Goal: Task Accomplishment & Management: Manage account settings

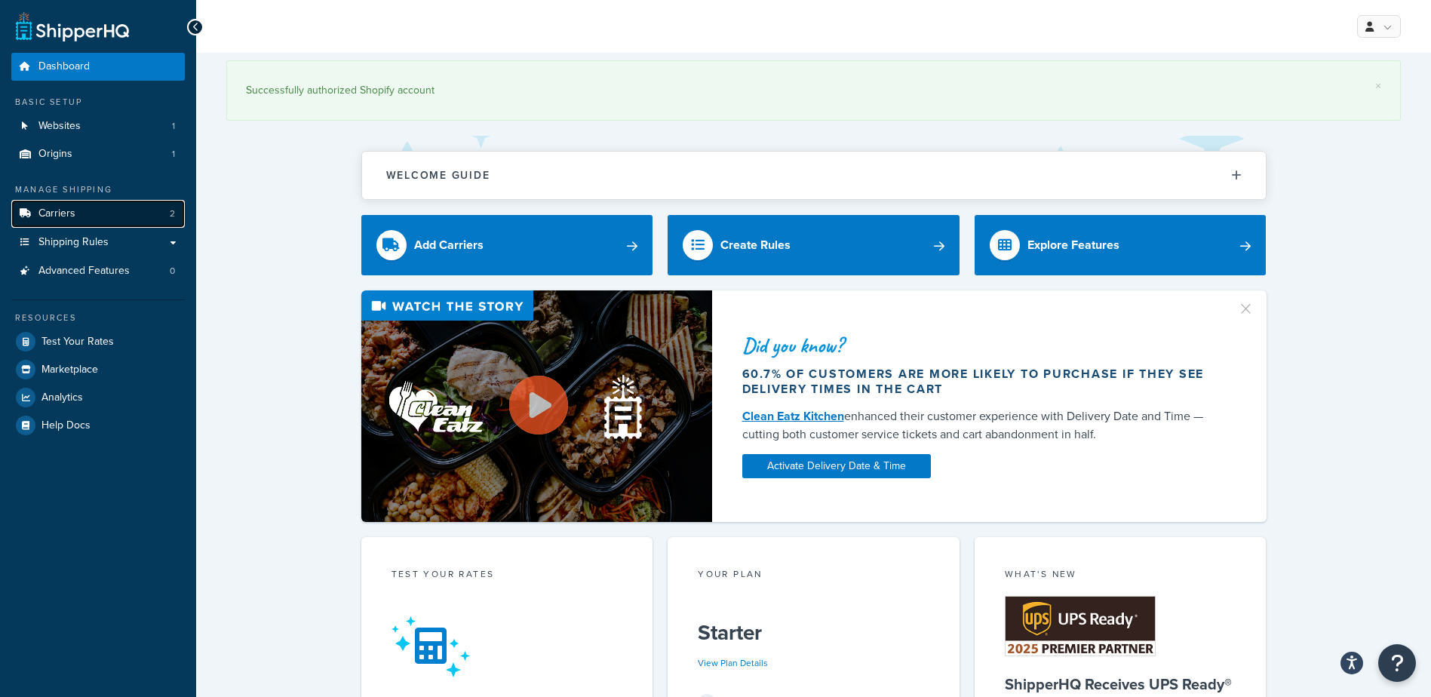
click at [80, 211] on link "Carriers 2" at bounding box center [98, 214] width 174 height 28
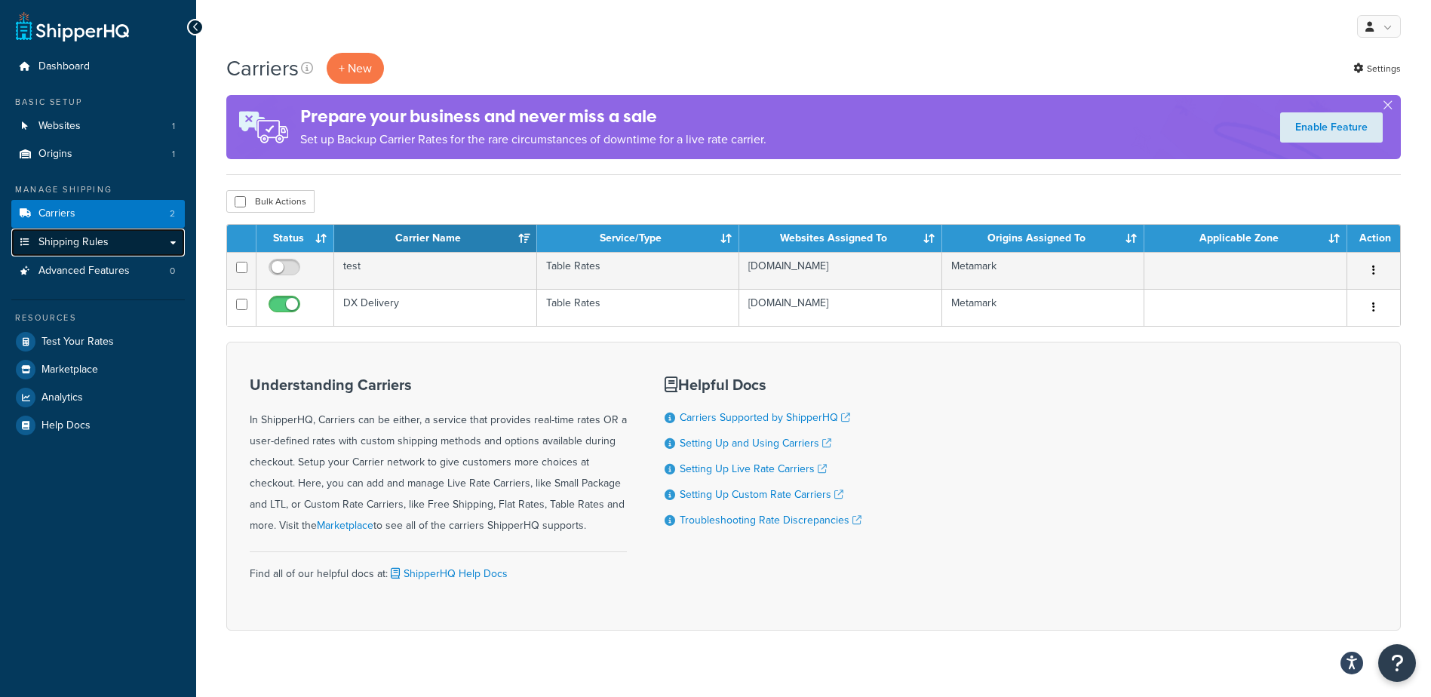
click at [169, 240] on link "Shipping Rules" at bounding box center [98, 243] width 174 height 28
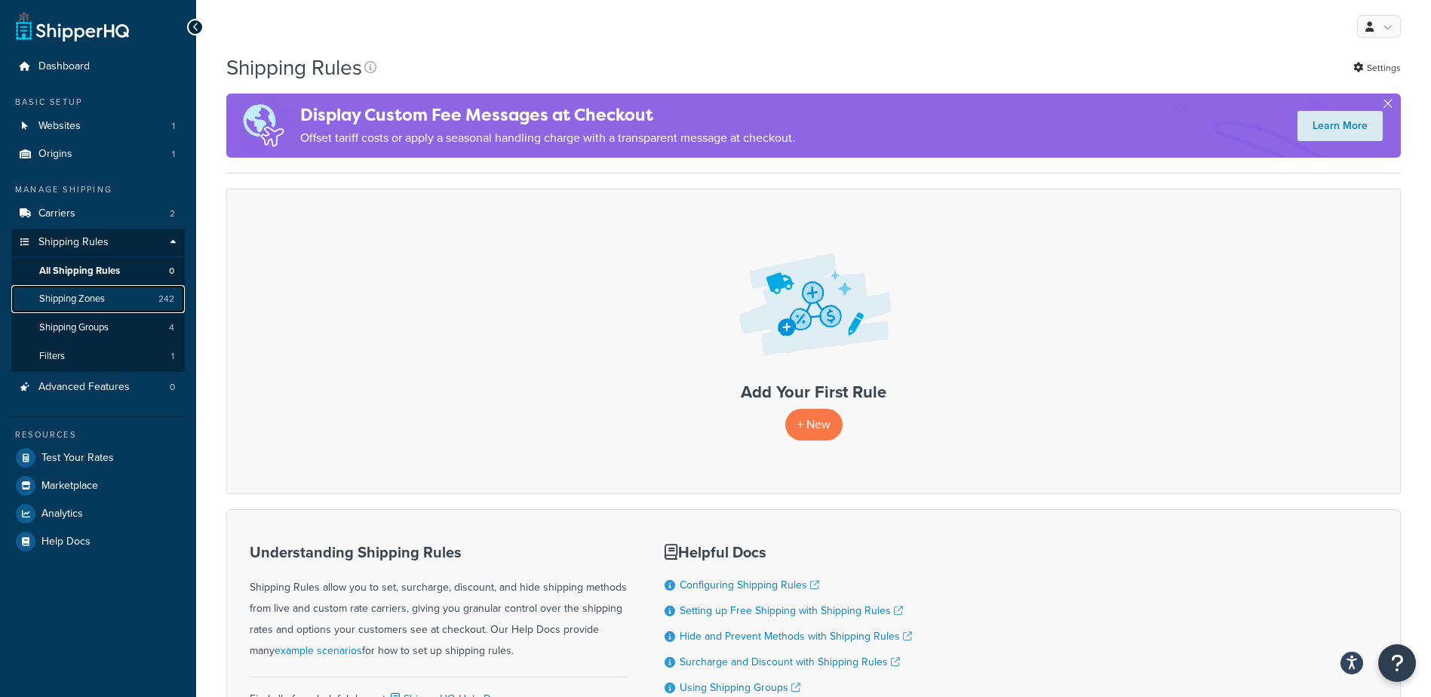
click at [105, 301] on span "Shipping Zones" at bounding box center [72, 299] width 66 height 13
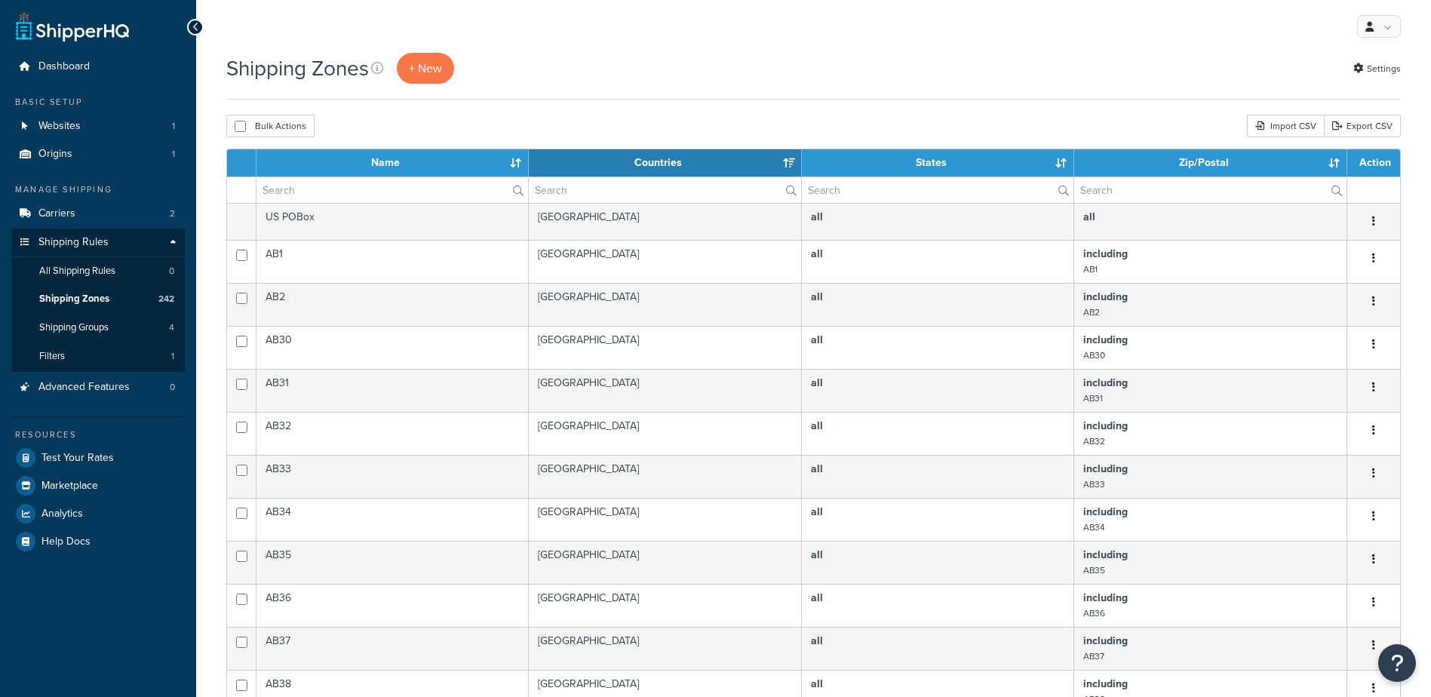
select select "15"
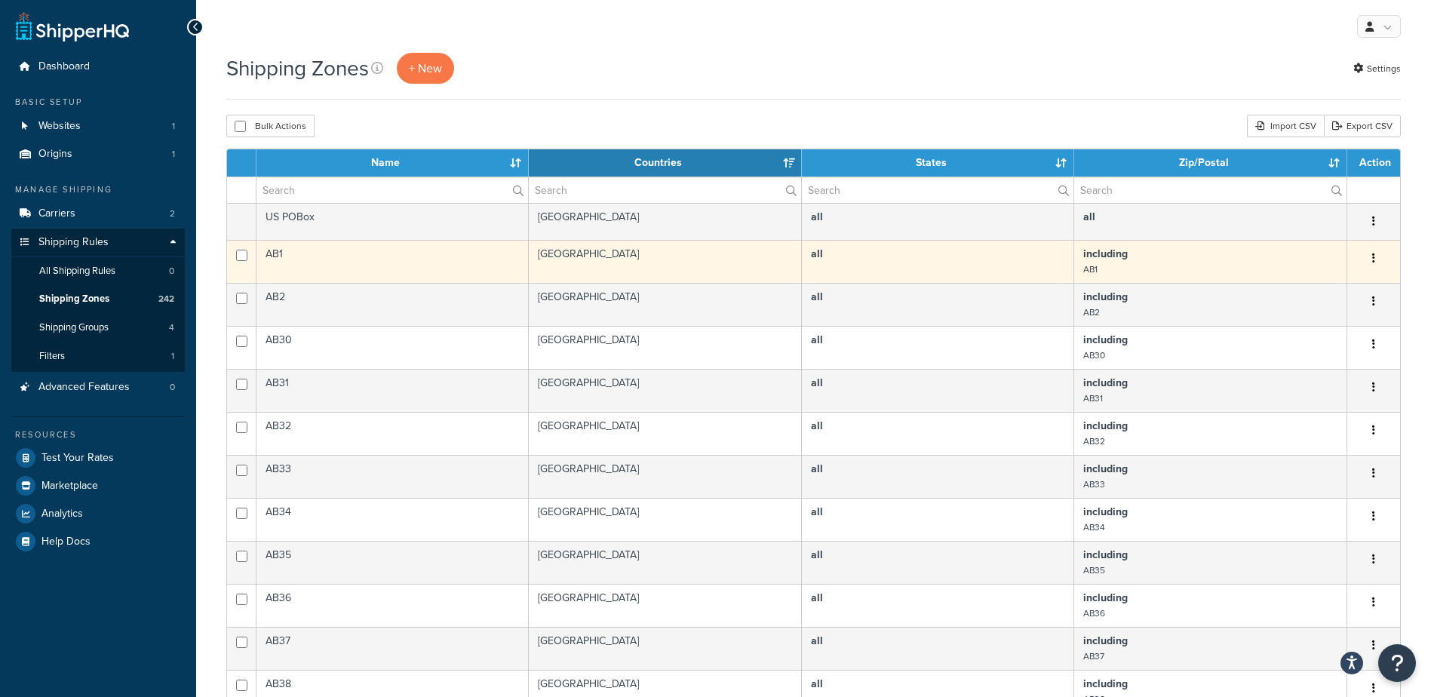
click at [315, 257] on td "AB1" at bounding box center [393, 261] width 272 height 43
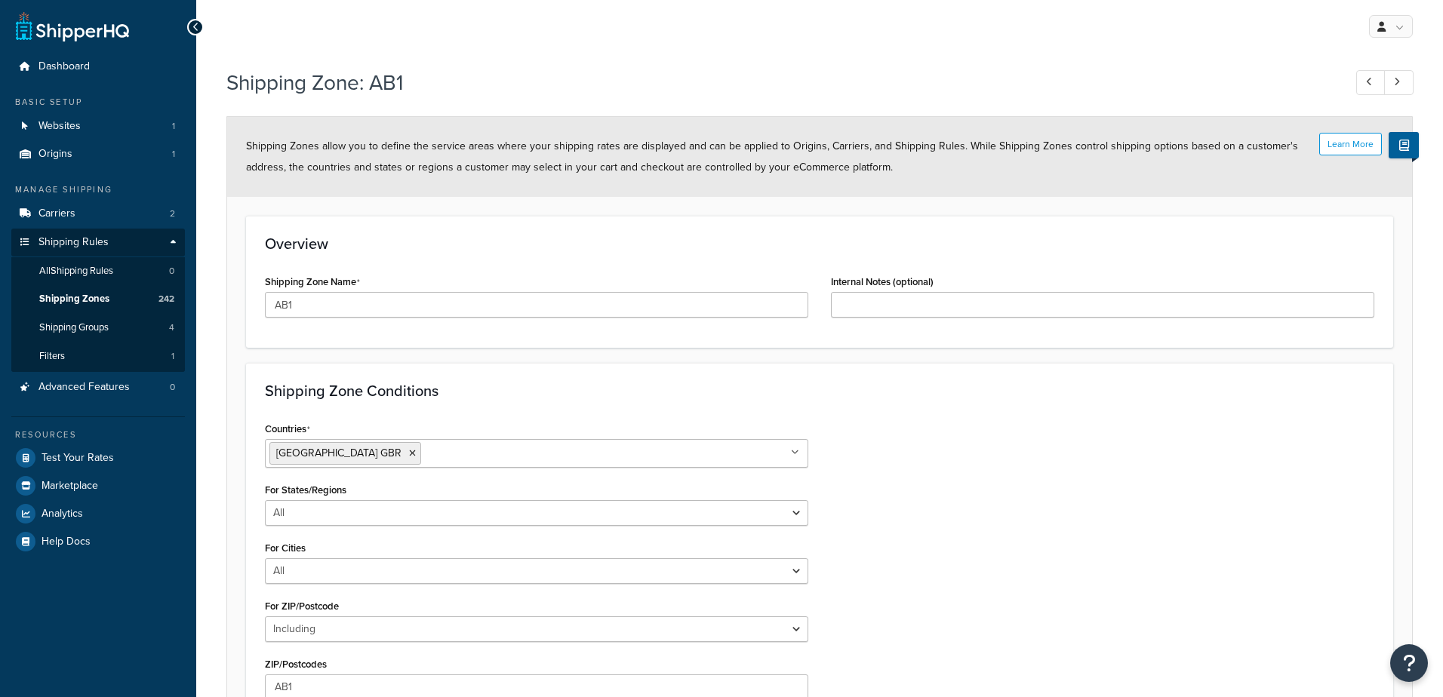
select select "including"
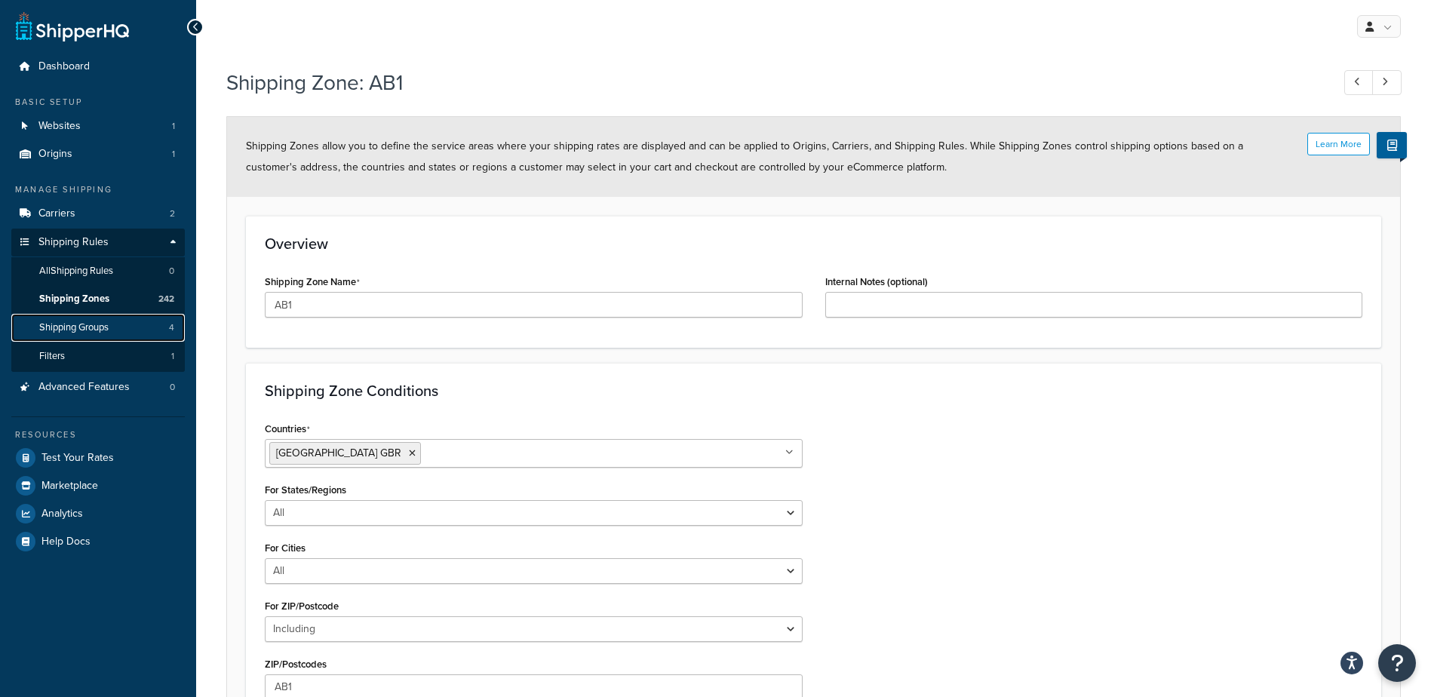
click at [109, 325] on span "Shipping Groups" at bounding box center [73, 327] width 69 height 13
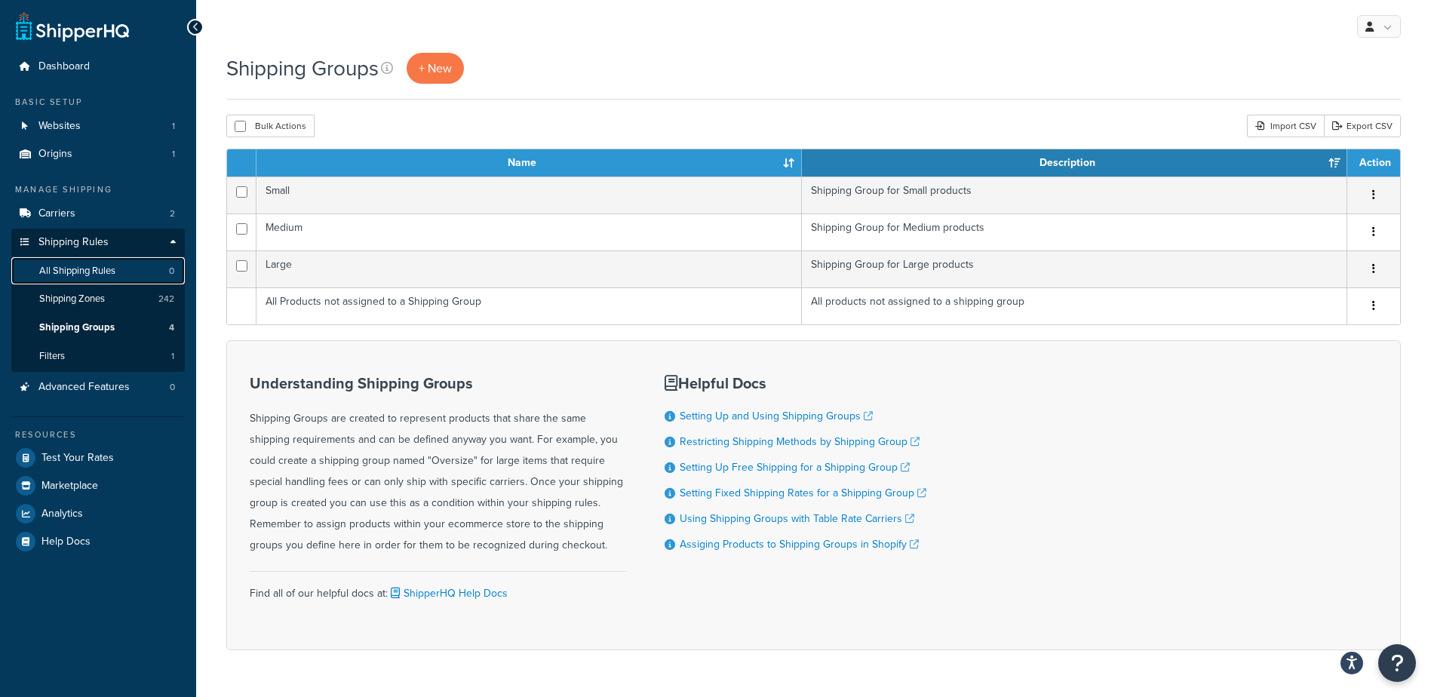
click at [107, 269] on span "All Shipping Rules" at bounding box center [77, 271] width 76 height 13
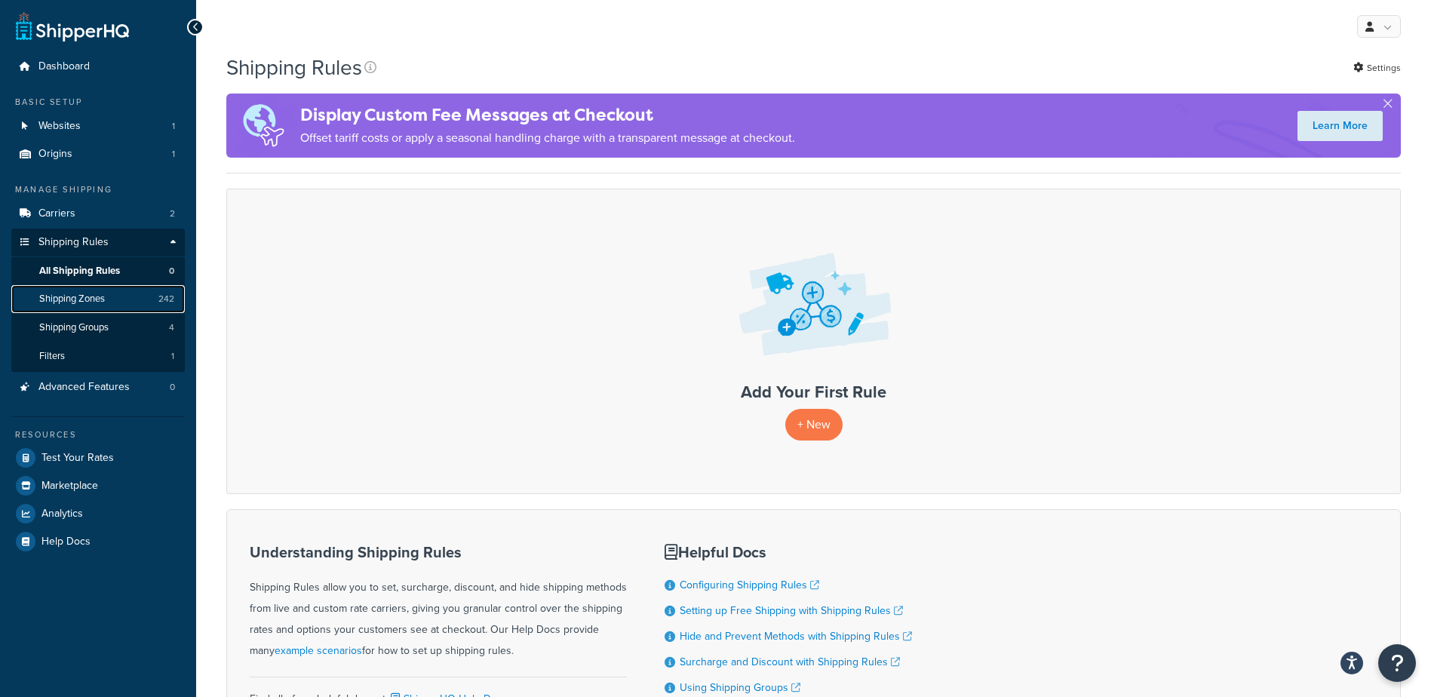
click at [104, 302] on span "Shipping Zones" at bounding box center [72, 299] width 66 height 13
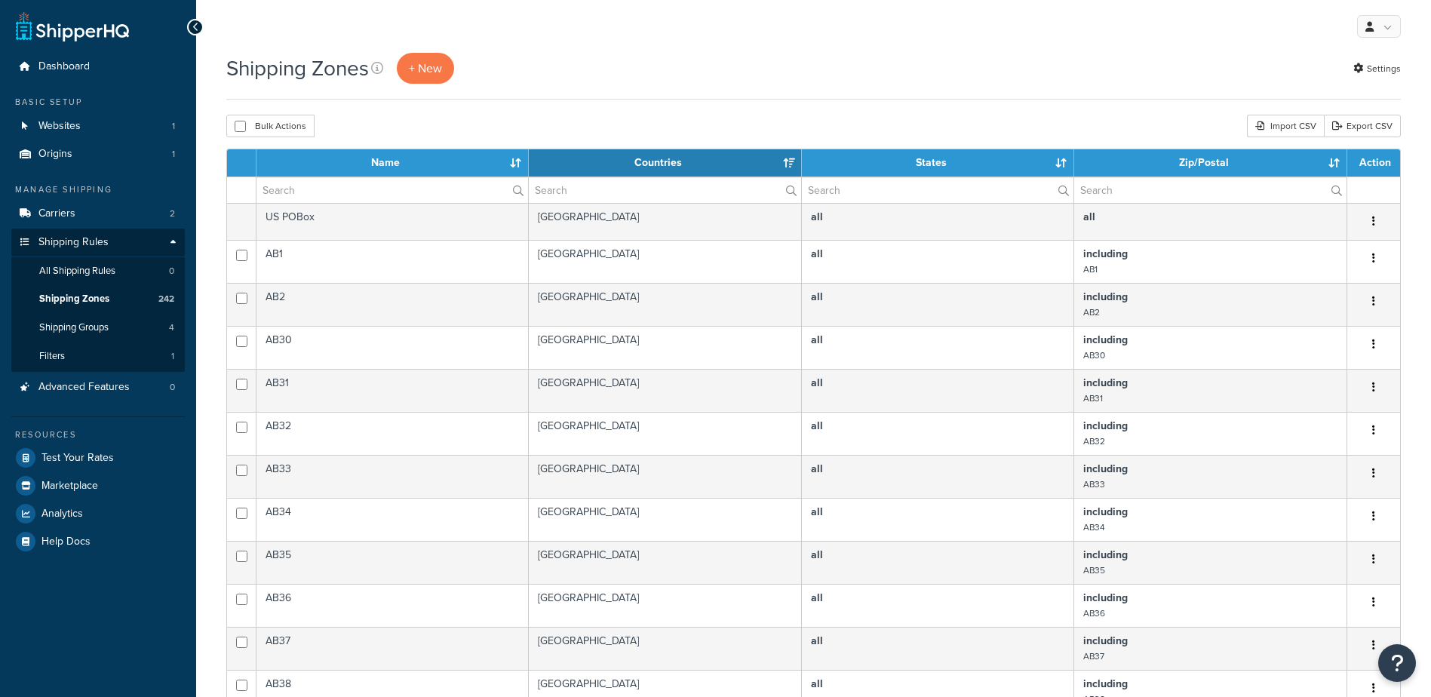
select select "15"
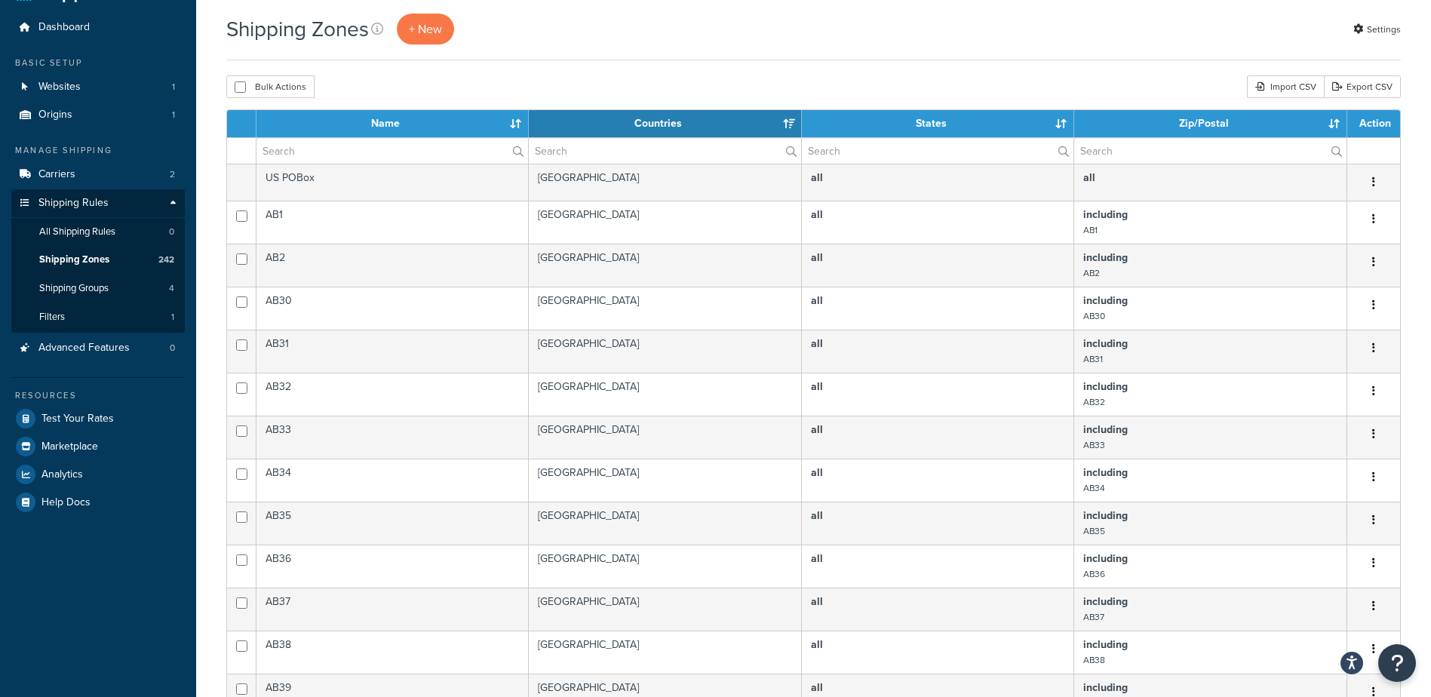
scroll to position [75, 0]
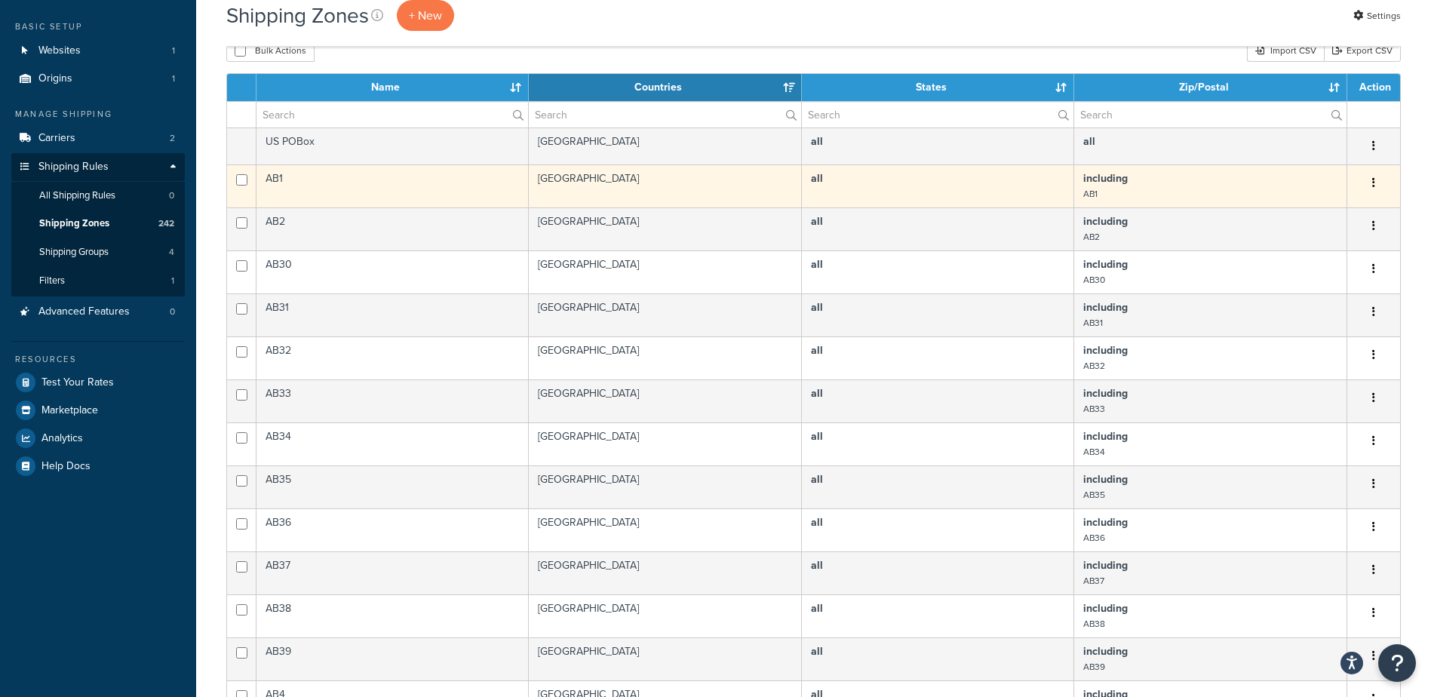
click at [1376, 185] on button "button" at bounding box center [1373, 183] width 21 height 24
click at [1376, 183] on button "button" at bounding box center [1373, 183] width 21 height 24
click at [626, 172] on td "United Kingdom" at bounding box center [665, 185] width 273 height 43
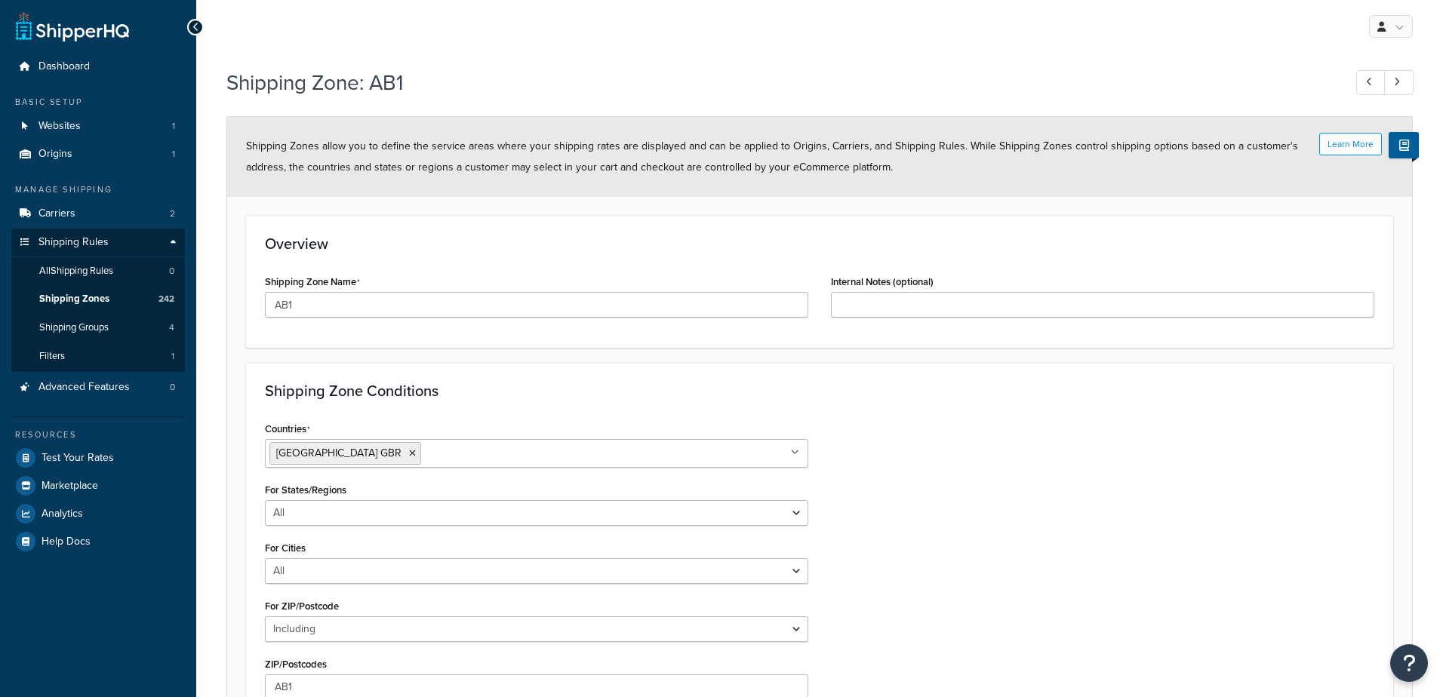
select select "including"
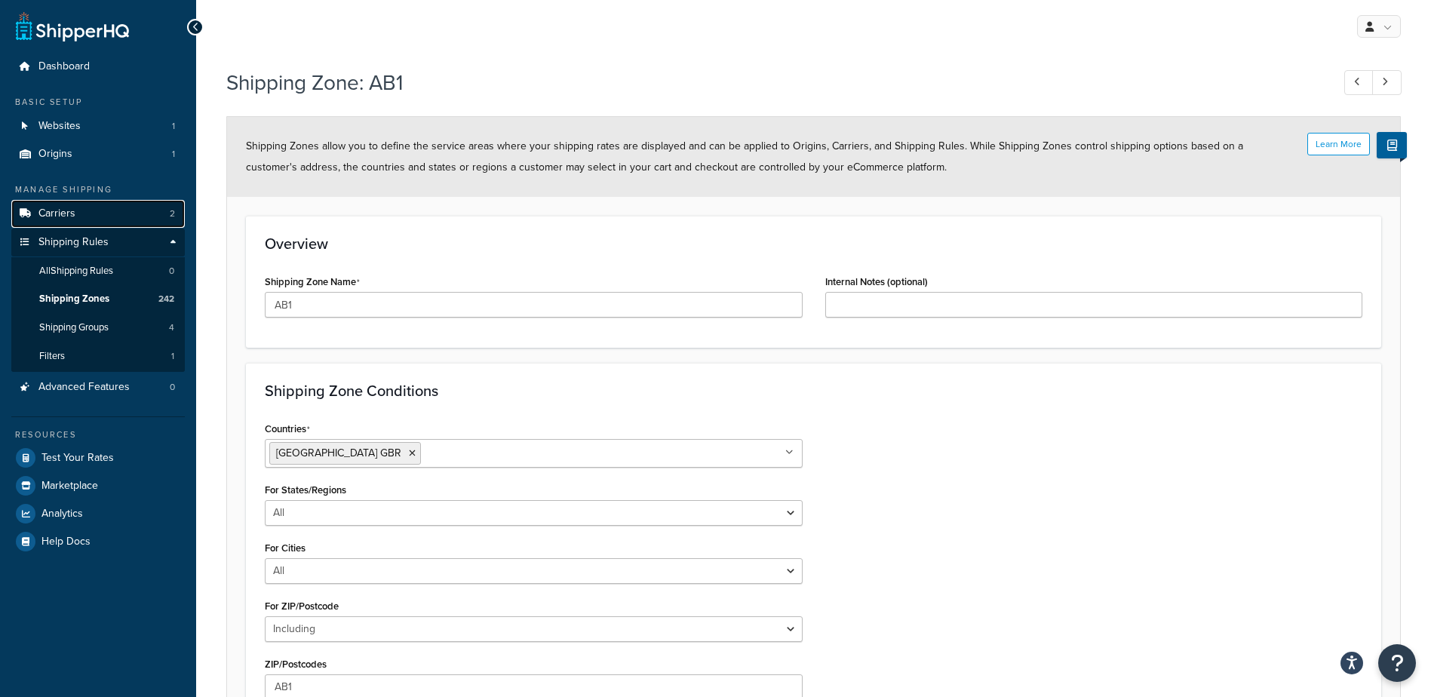
click at [95, 214] on link "Carriers 2" at bounding box center [98, 214] width 174 height 28
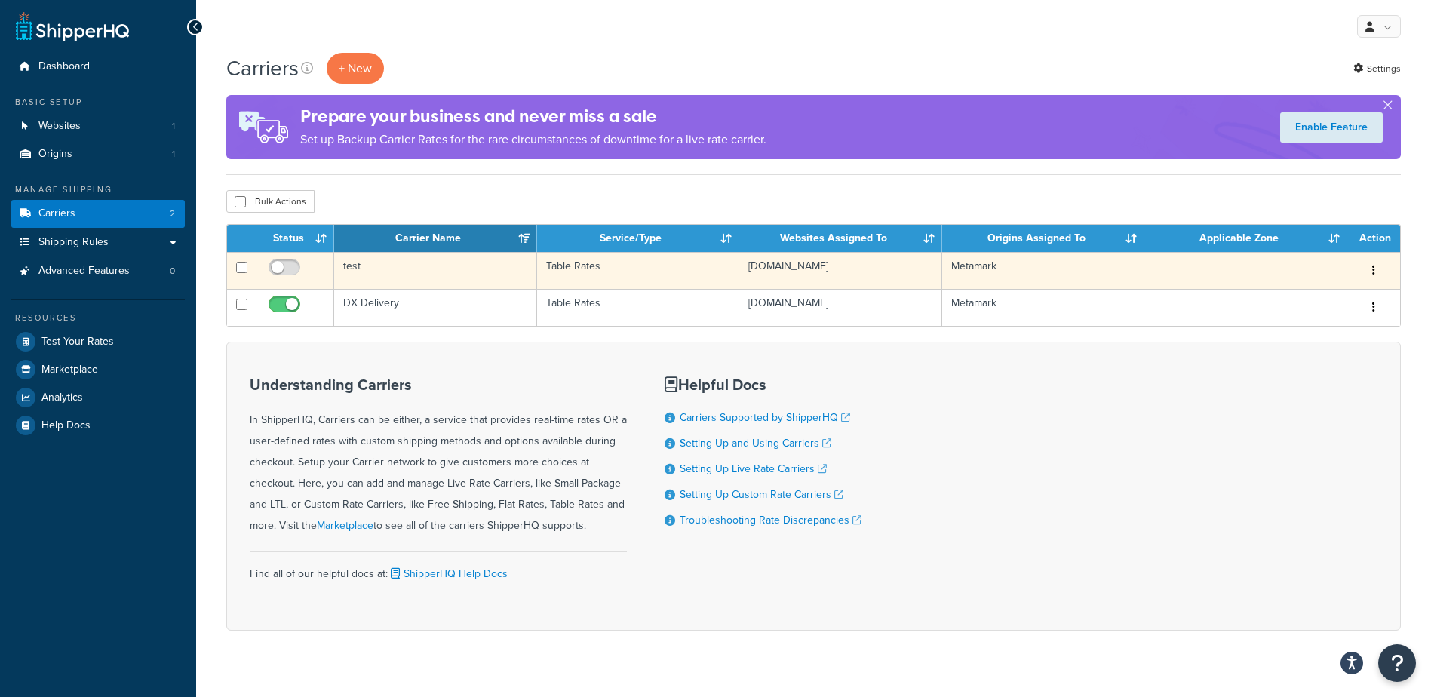
click at [1371, 266] on button "button" at bounding box center [1373, 271] width 21 height 24
click at [1317, 307] on link "Edit" at bounding box center [1312, 301] width 119 height 31
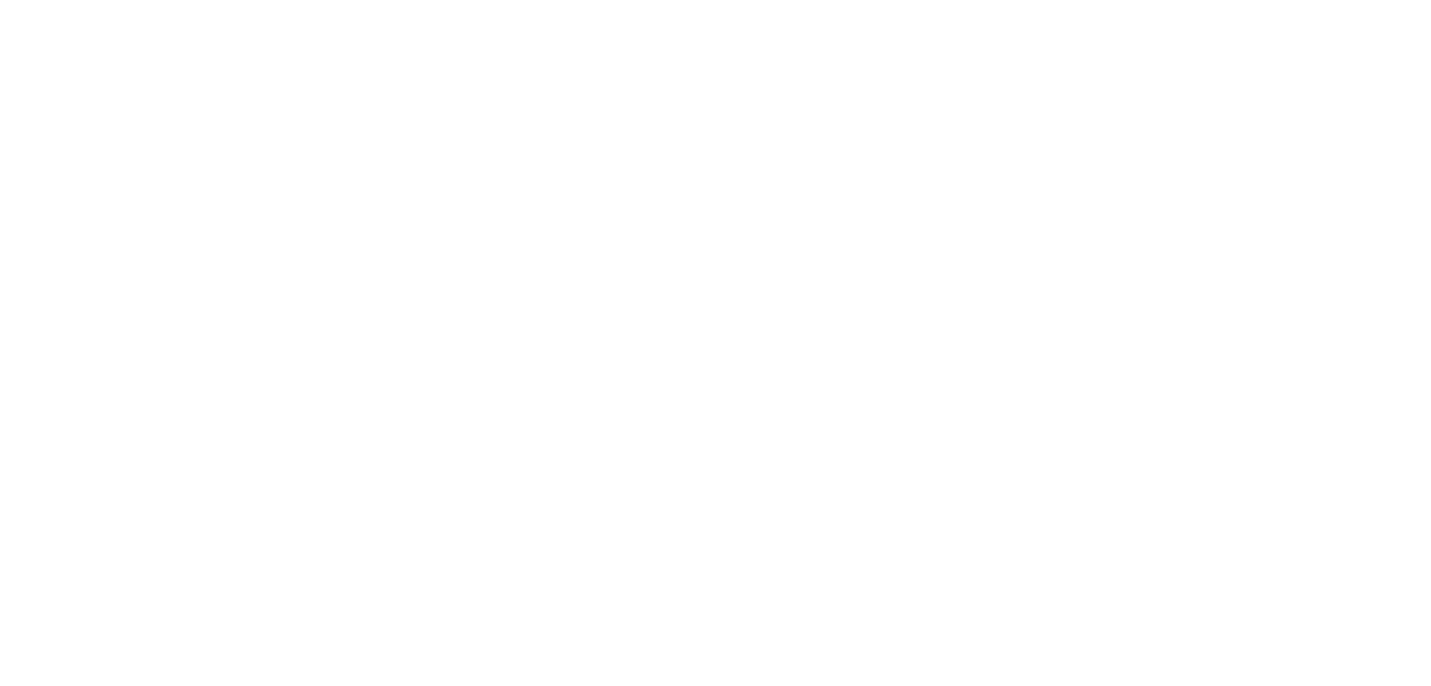
select select "25"
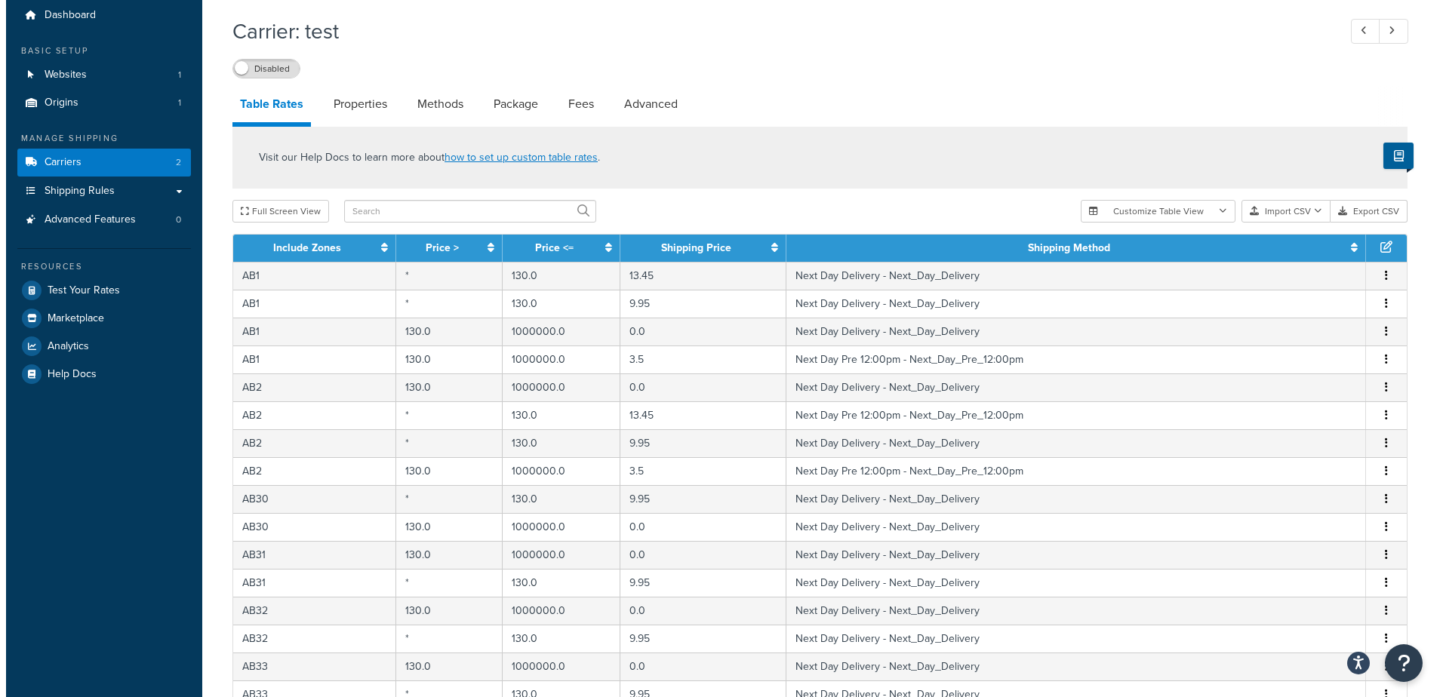
scroll to position [75, 0]
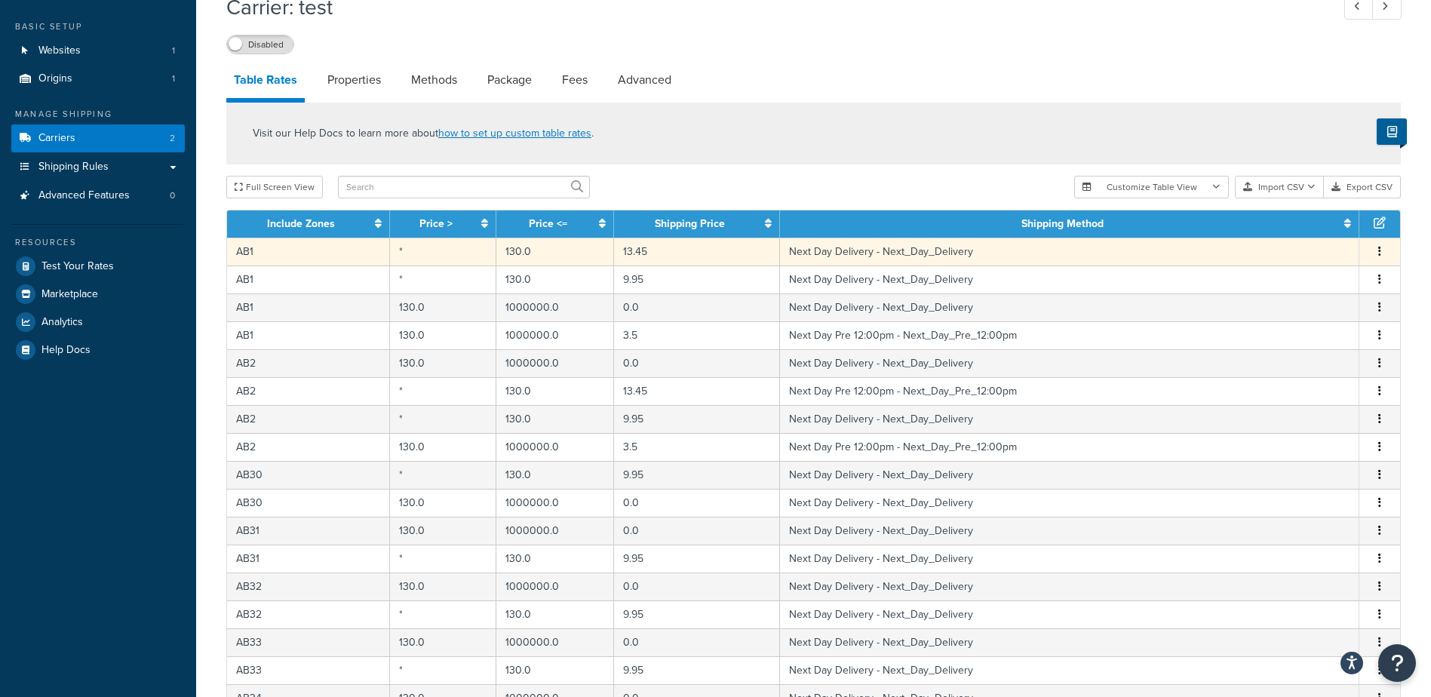
click at [919, 255] on td "Next Day Delivery - Next_Day_Delivery" at bounding box center [1069, 252] width 579 height 28
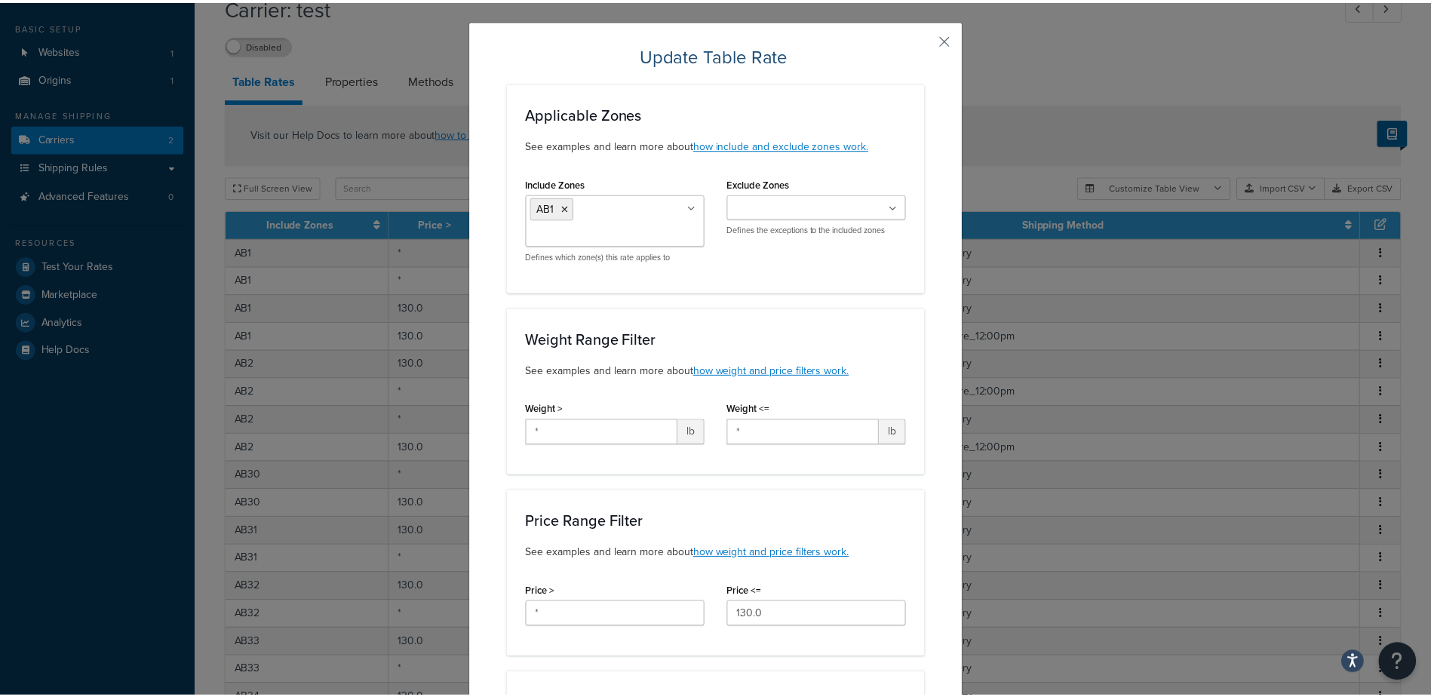
scroll to position [0, 0]
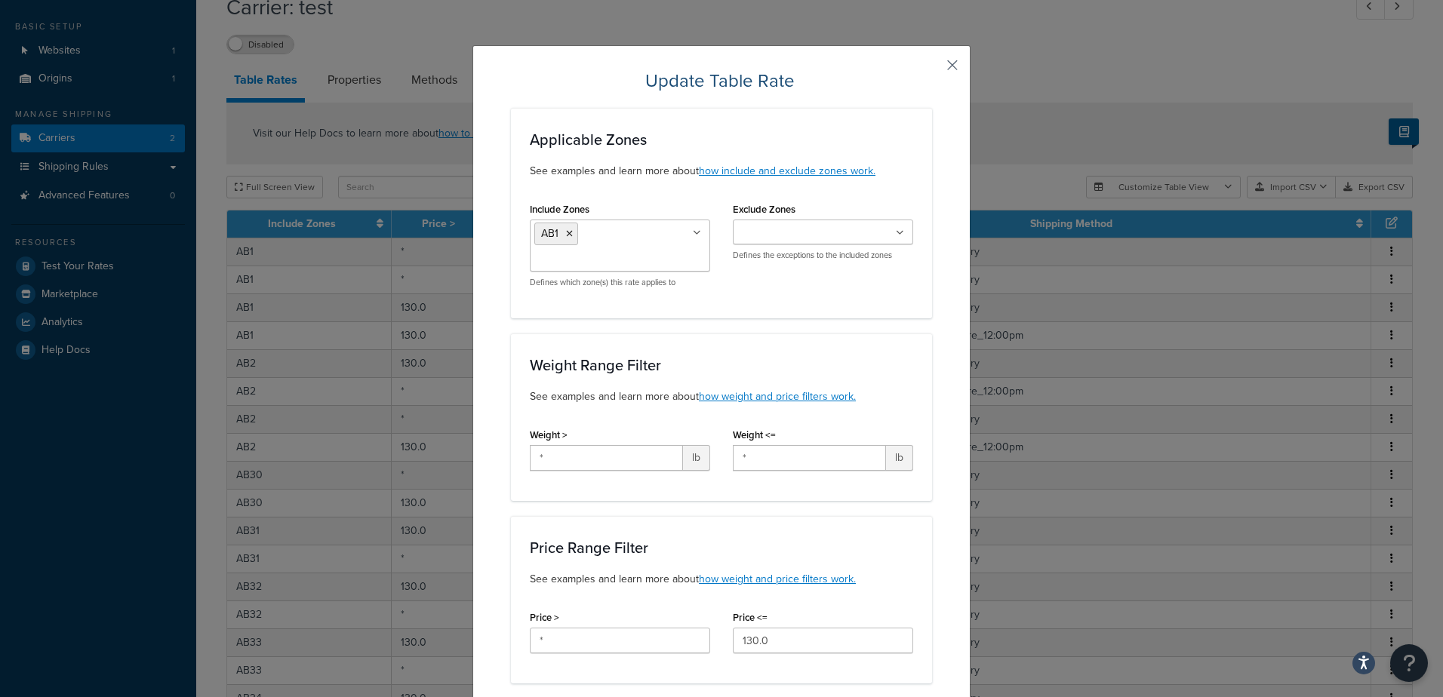
click at [932, 69] on button "button" at bounding box center [930, 71] width 4 height 4
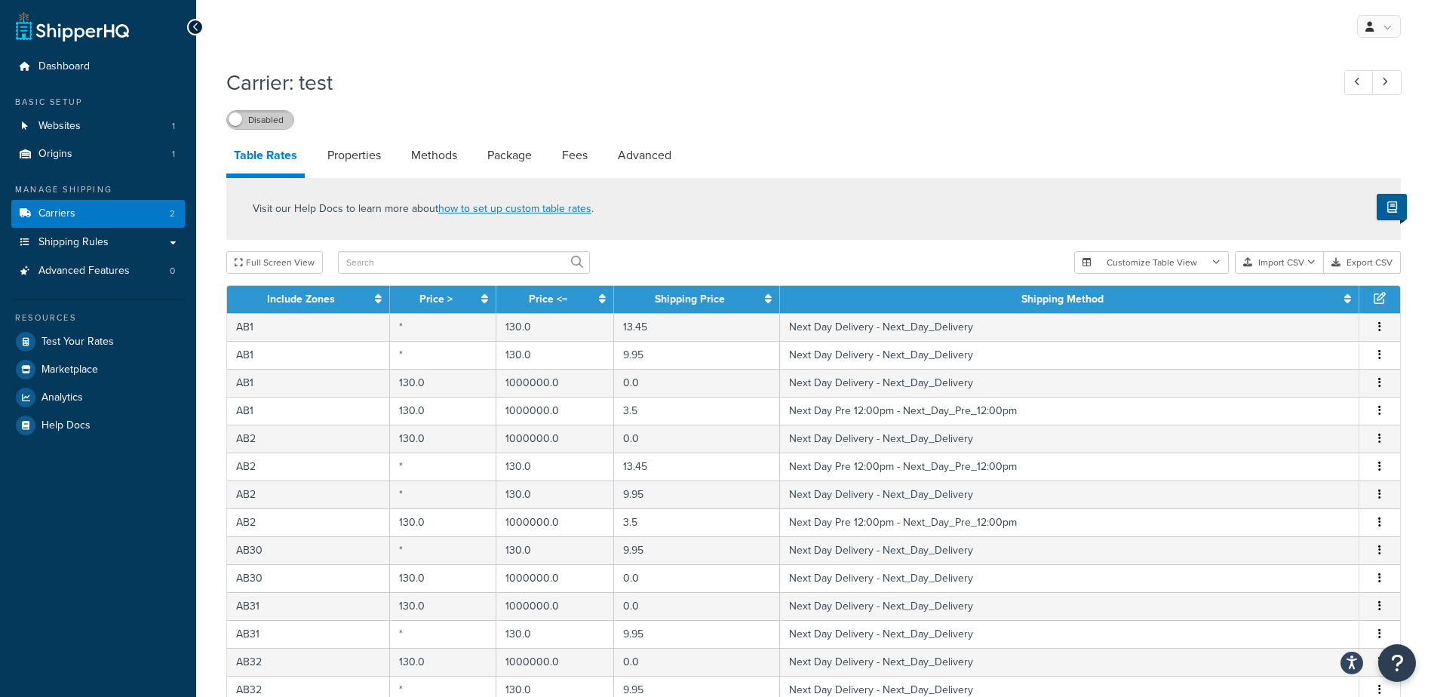
click at [268, 122] on label "Disabled" at bounding box center [260, 120] width 66 height 18
click at [370, 155] on link "Properties" at bounding box center [354, 155] width 69 height 36
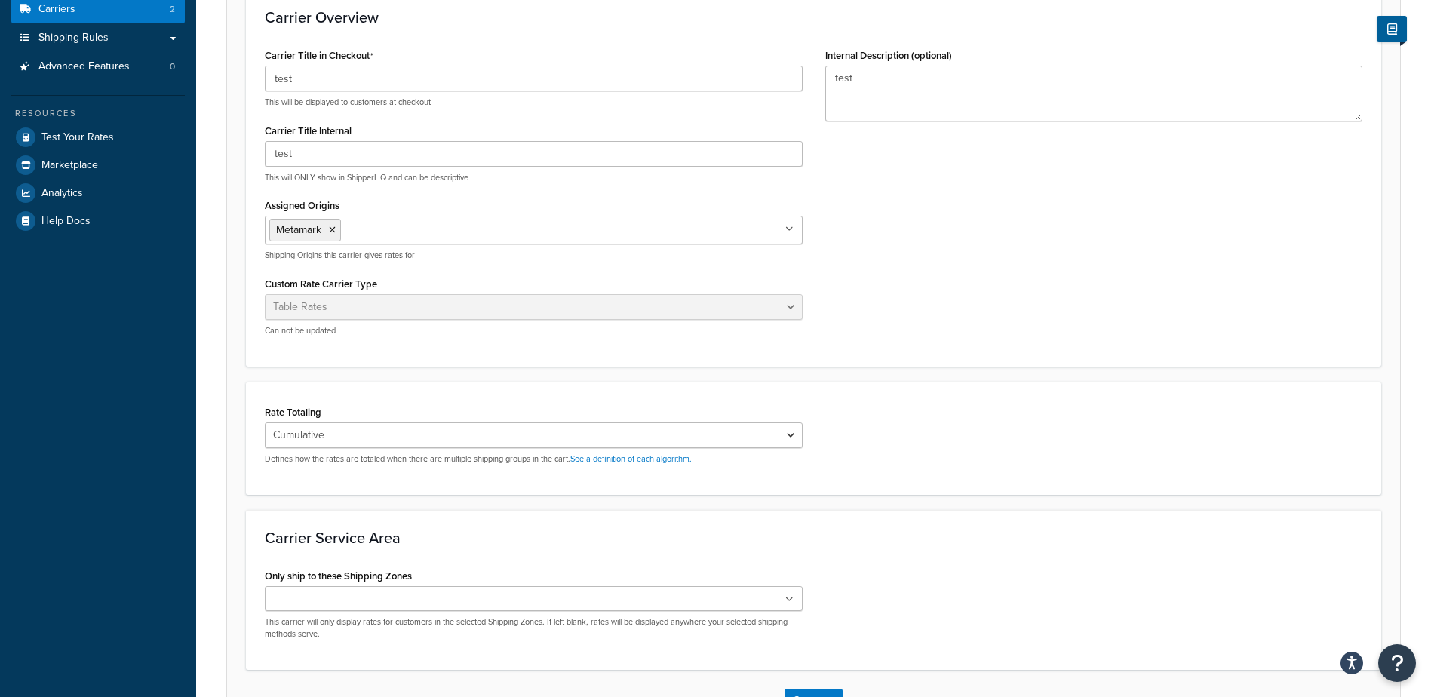
scroll to position [15, 0]
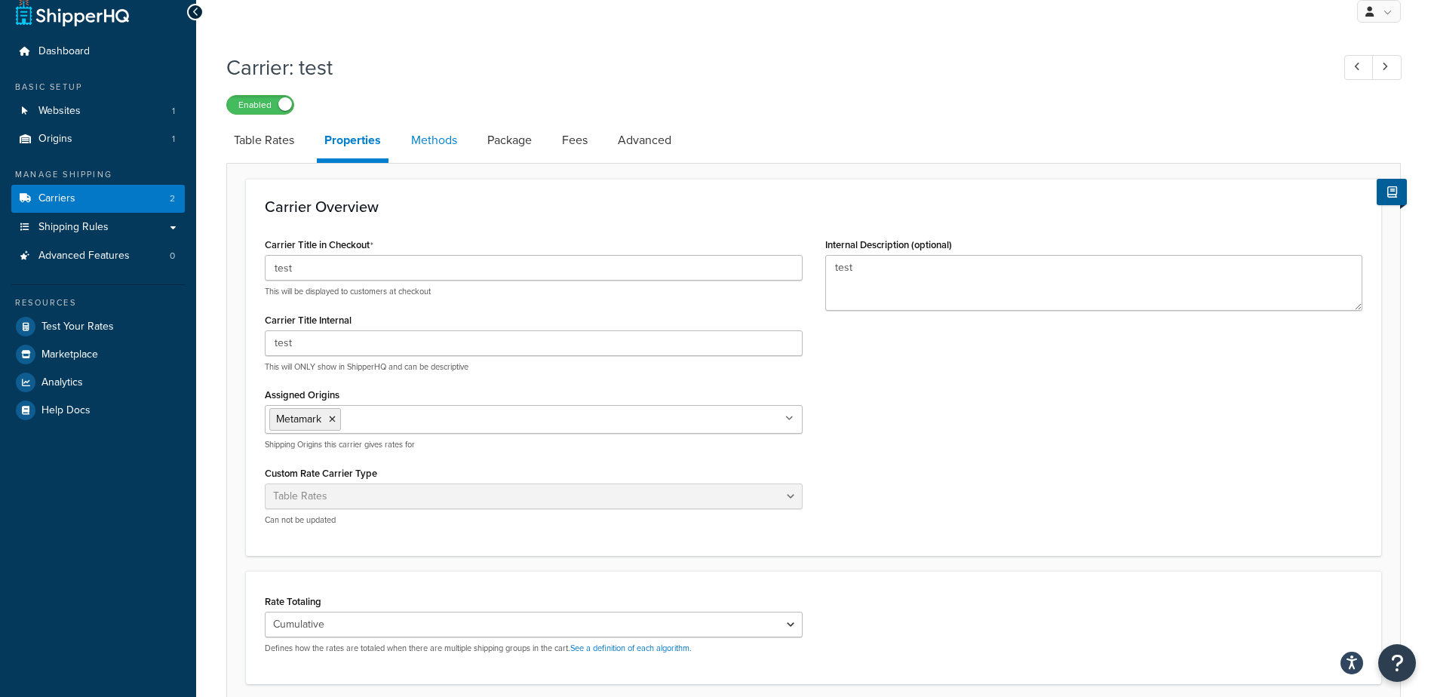
click at [429, 149] on link "Methods" at bounding box center [434, 140] width 61 height 36
select select "25"
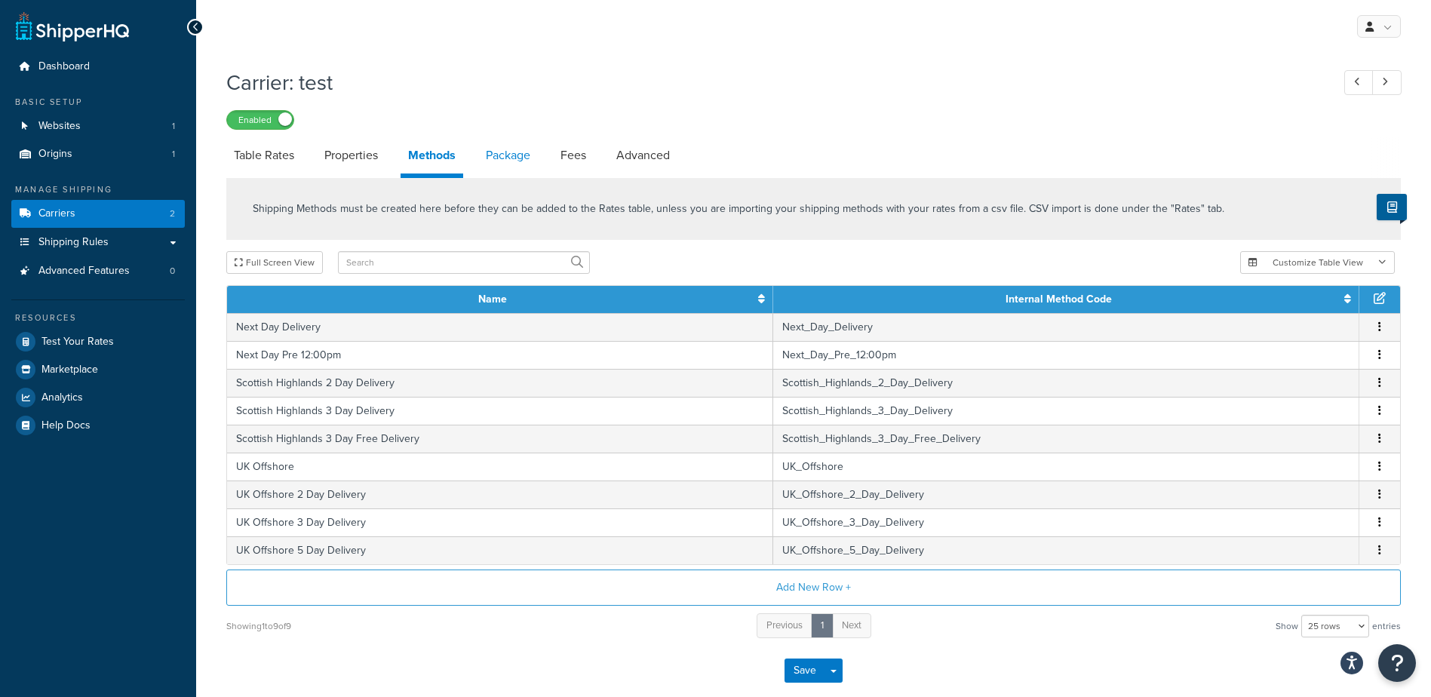
click at [518, 157] on link "Package" at bounding box center [508, 155] width 60 height 36
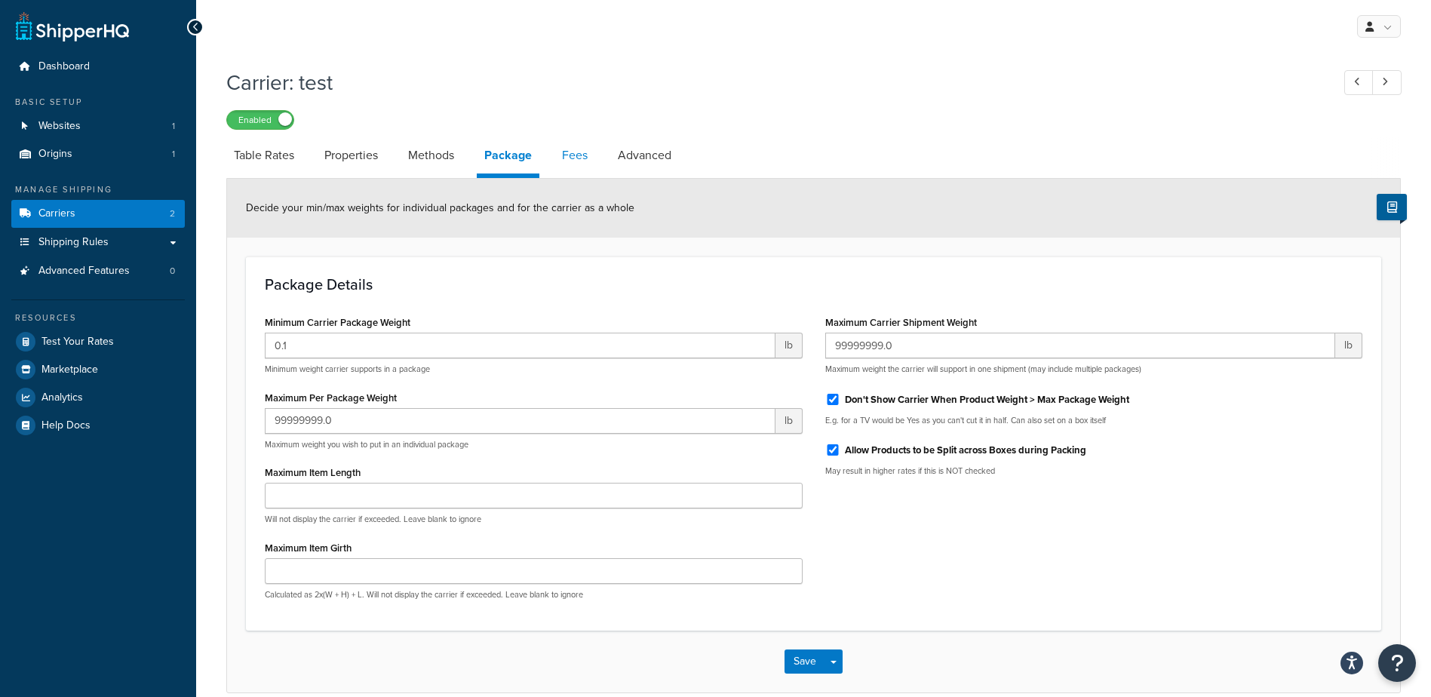
click at [583, 155] on link "Fees" at bounding box center [575, 155] width 41 height 36
select select "AFTER"
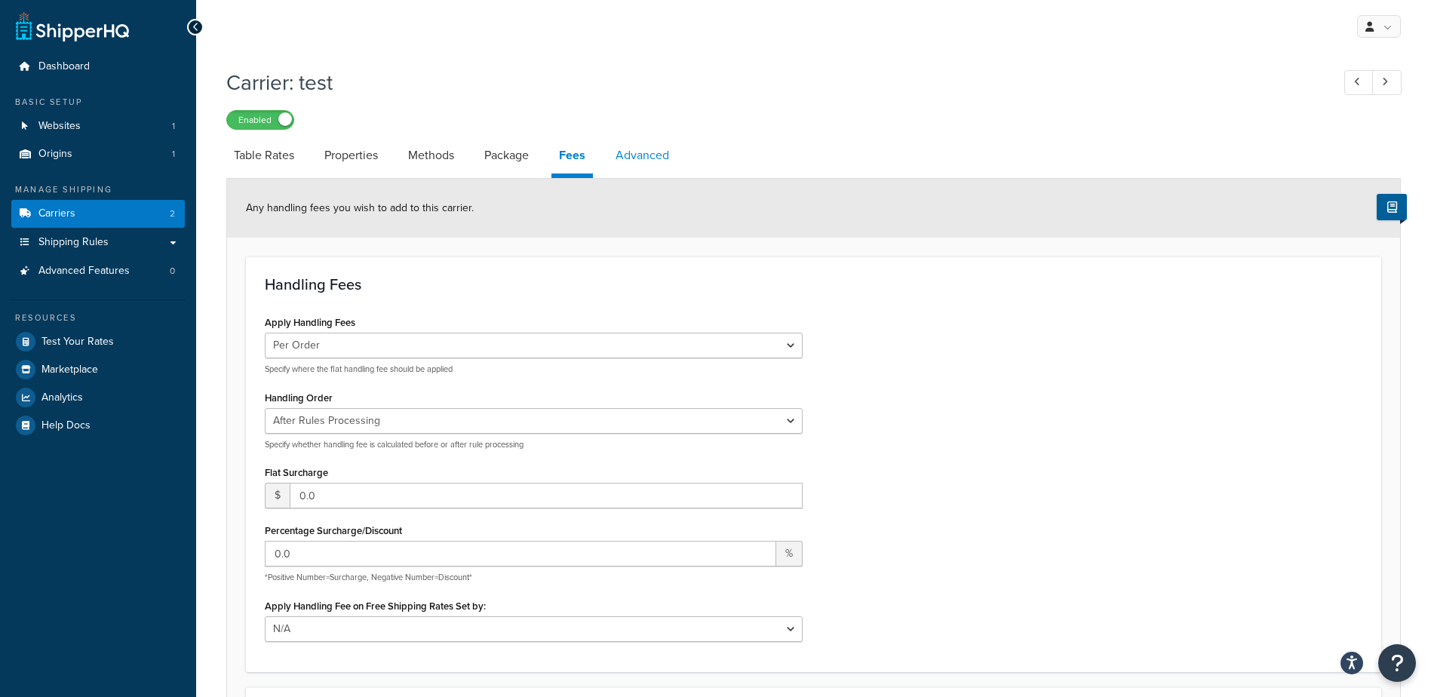
click at [653, 157] on link "Advanced" at bounding box center [642, 155] width 69 height 36
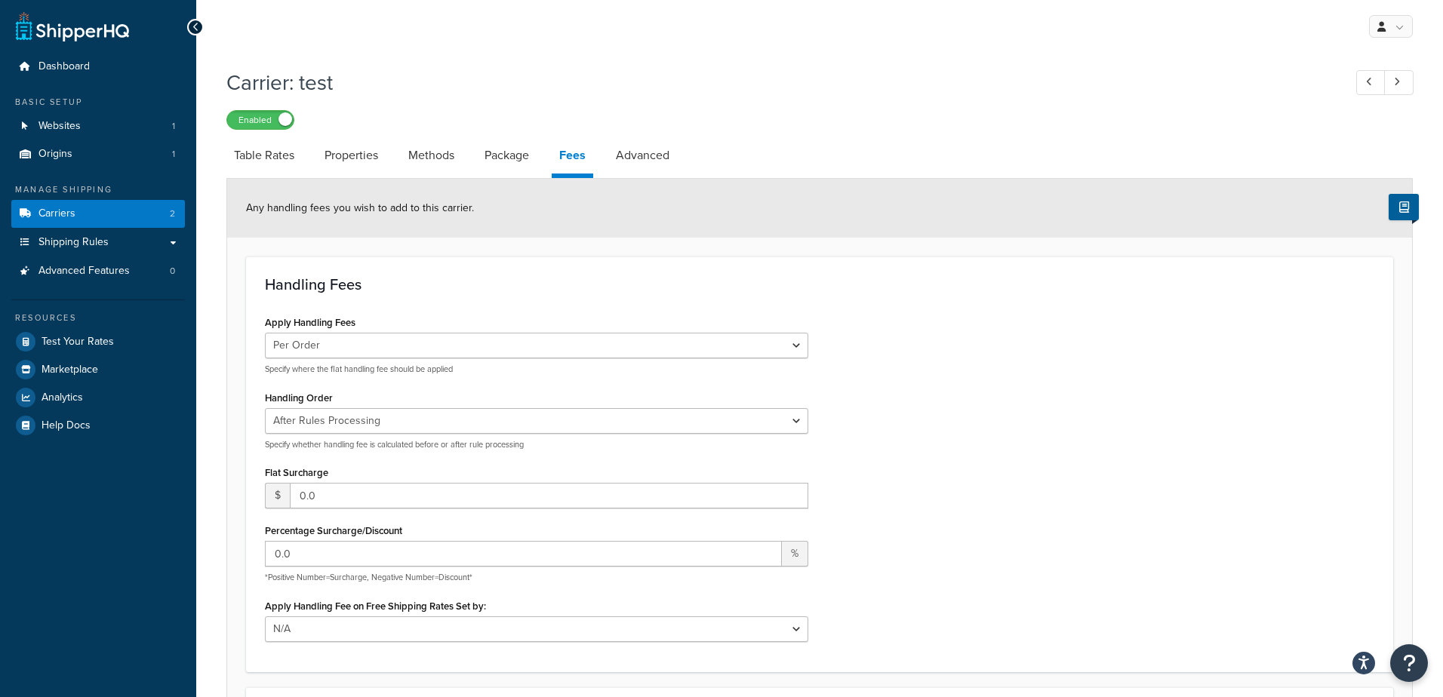
select select "false"
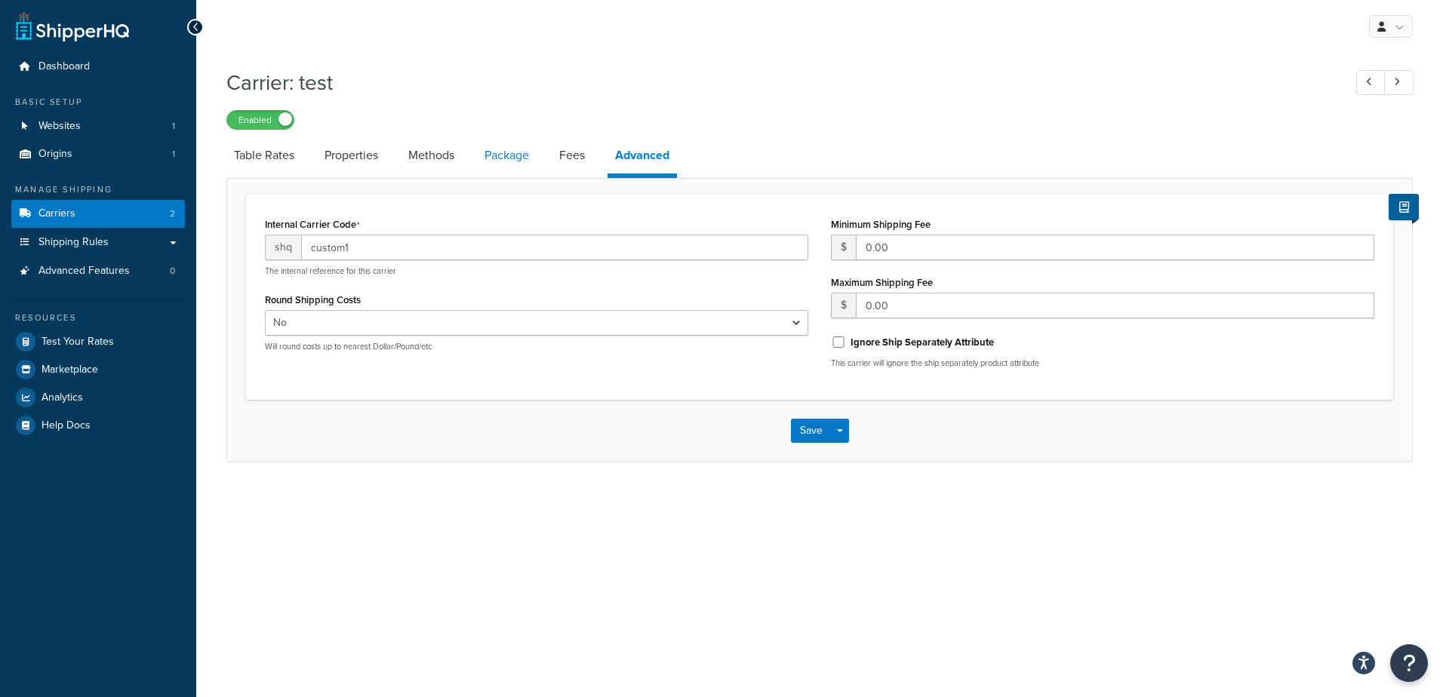
click at [493, 158] on link "Package" at bounding box center [507, 155] width 60 height 36
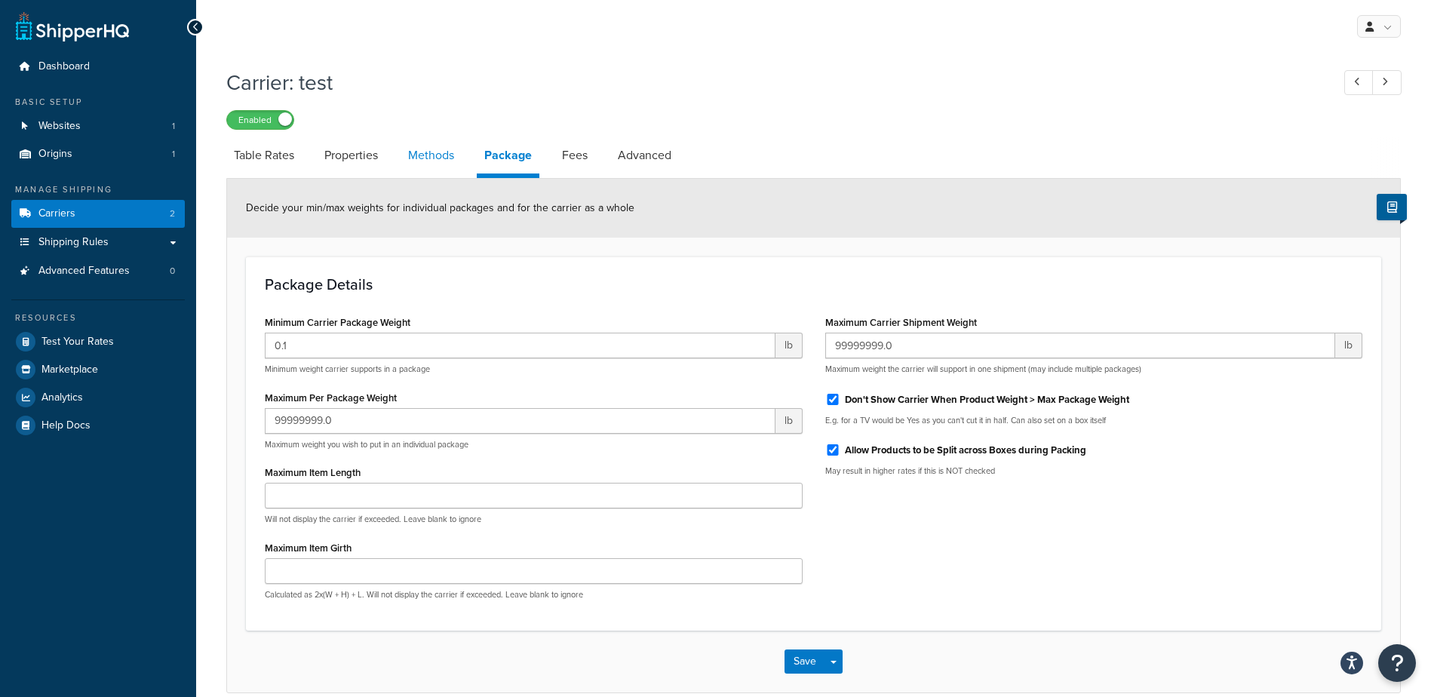
click at [444, 168] on link "Methods" at bounding box center [431, 155] width 61 height 36
select select "25"
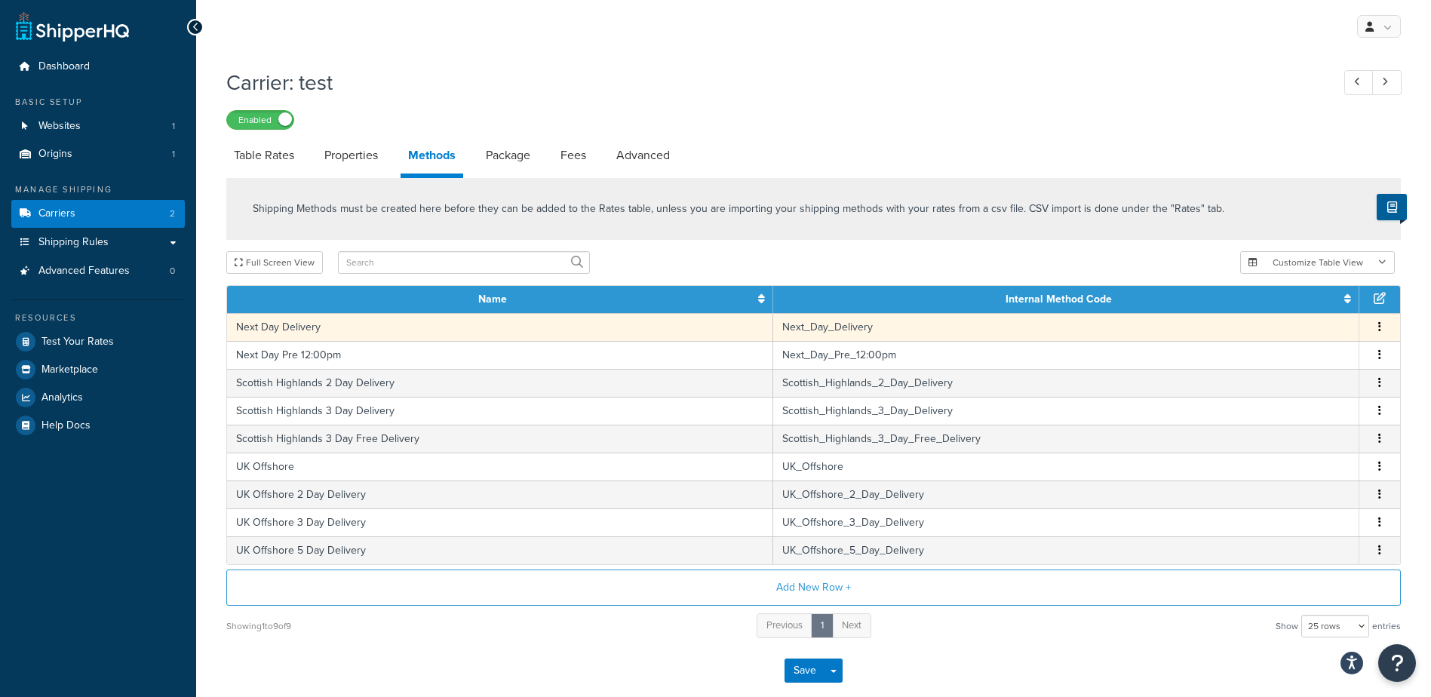
click at [1382, 327] on button "button" at bounding box center [1380, 327] width 12 height 17
click at [1307, 314] on div "Edit" at bounding box center [1303, 314] width 107 height 31
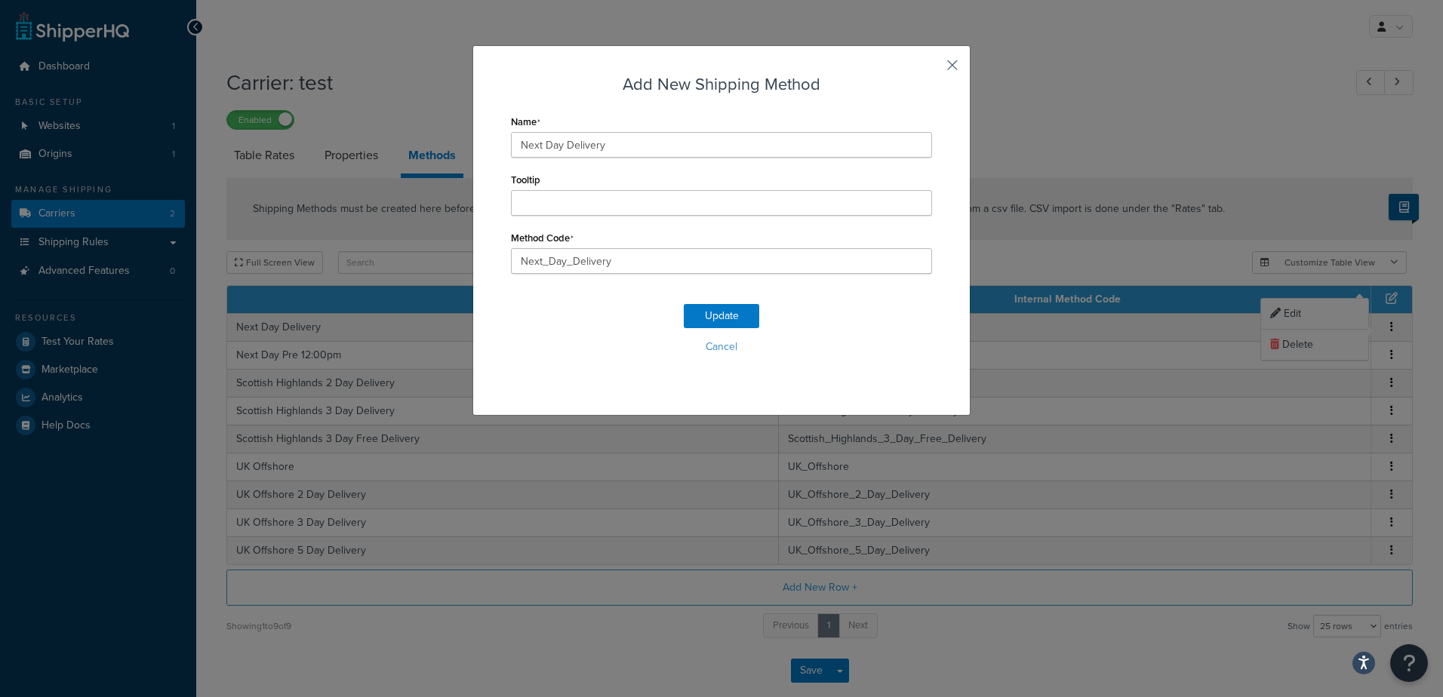
click at [932, 69] on button "button" at bounding box center [930, 71] width 4 height 4
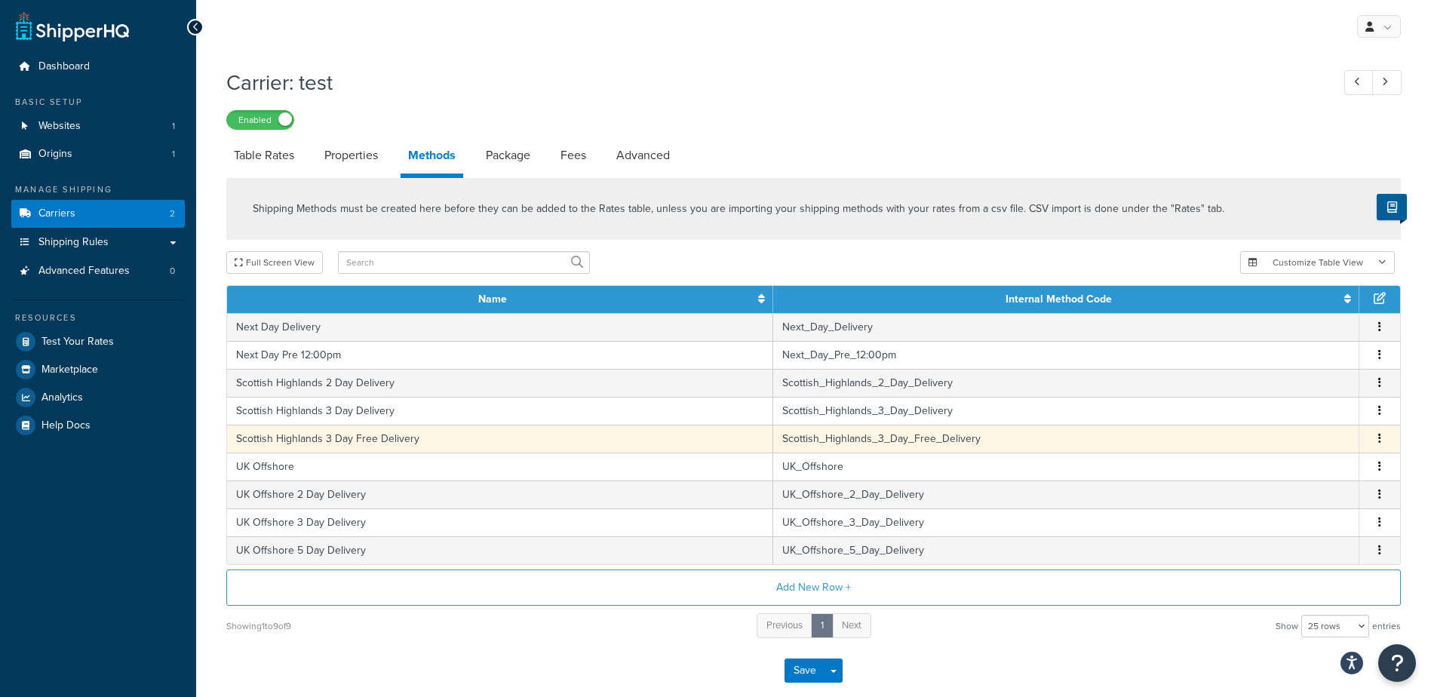
scroll to position [75, 0]
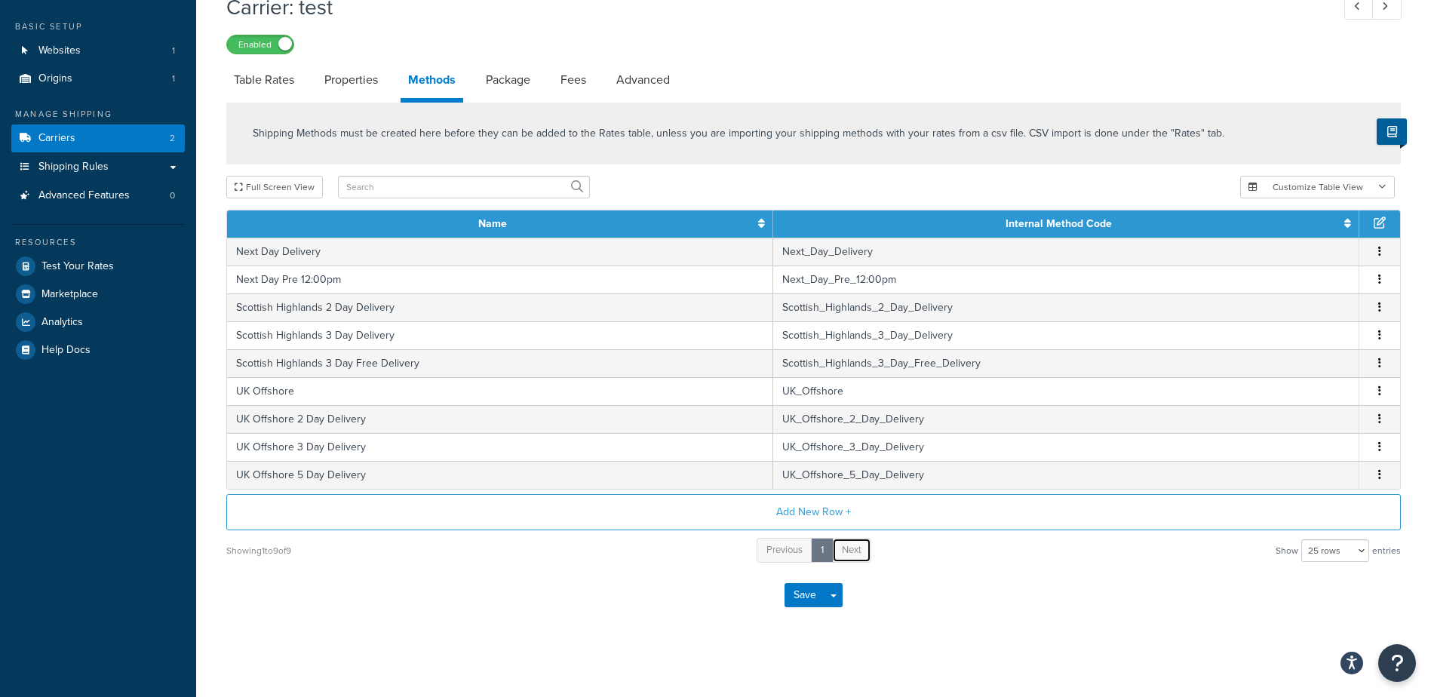
click at [848, 548] on span "Next" at bounding box center [852, 550] width 20 height 14
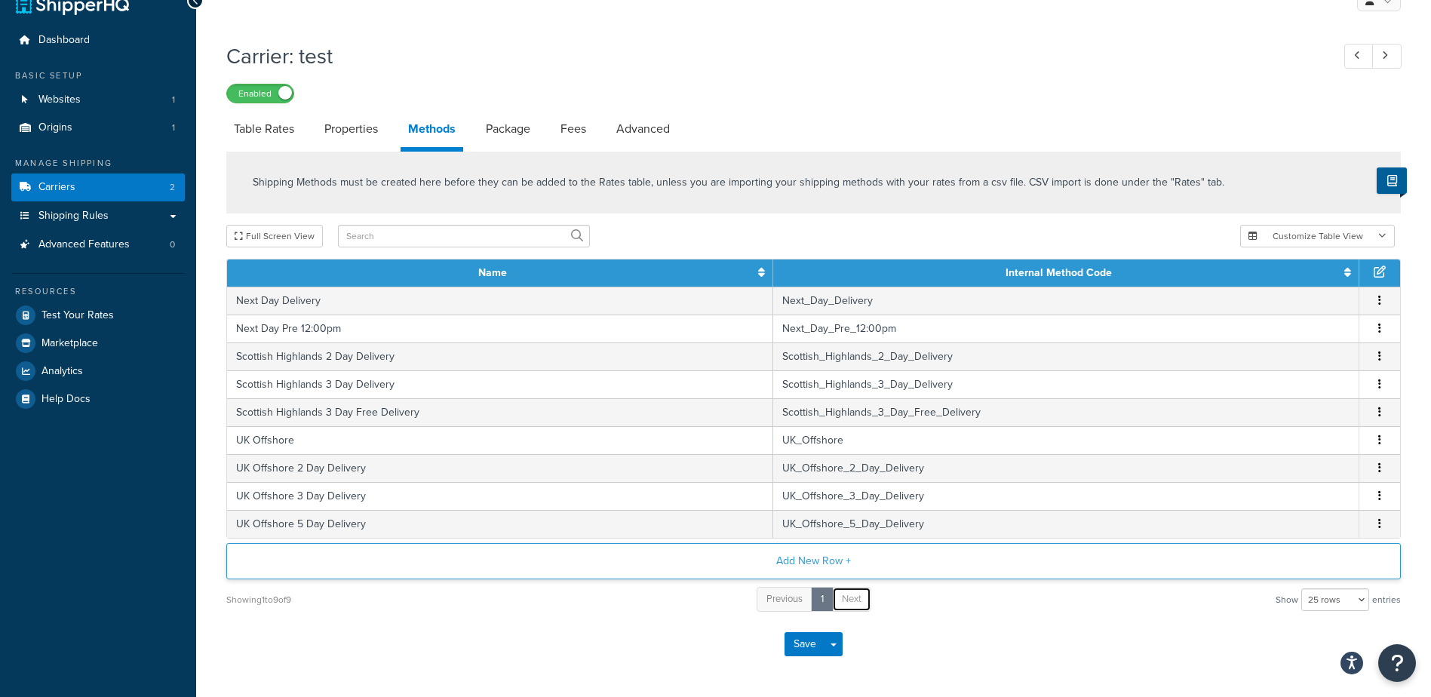
scroll to position [0, 0]
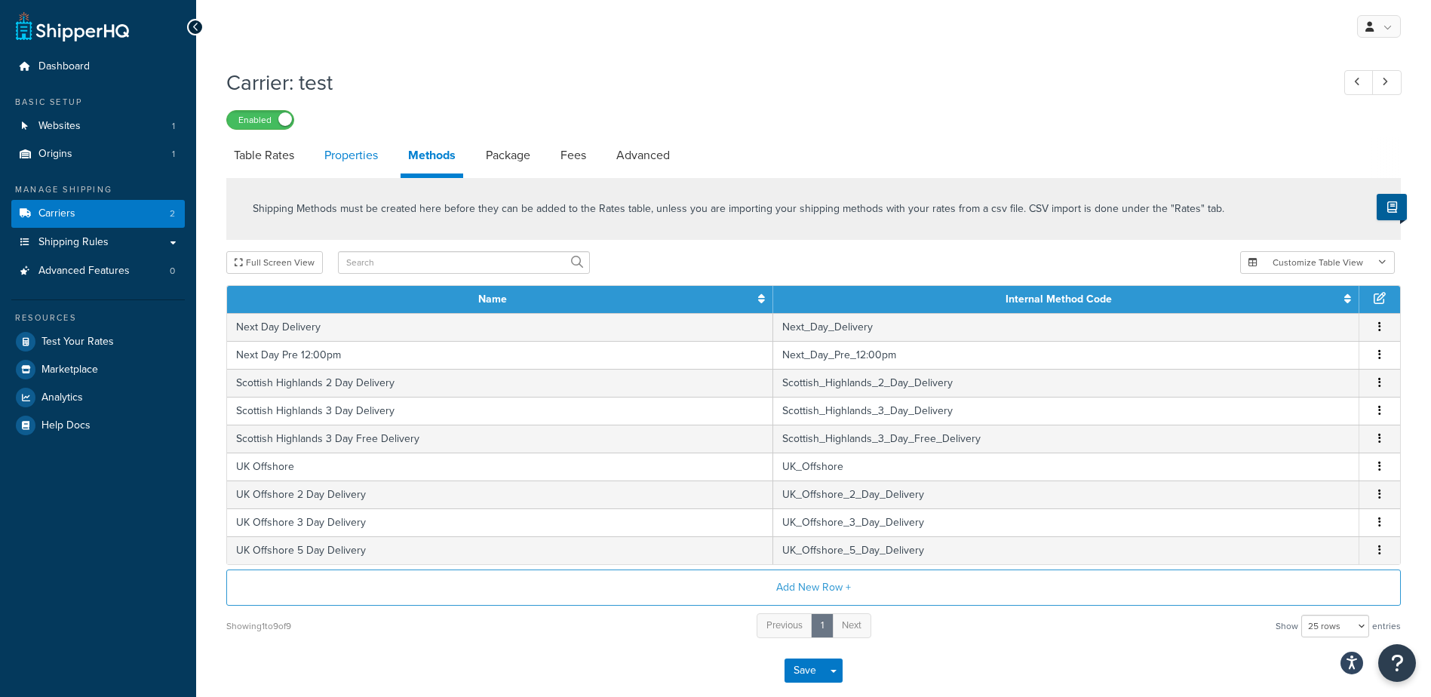
click at [366, 157] on link "Properties" at bounding box center [351, 155] width 69 height 36
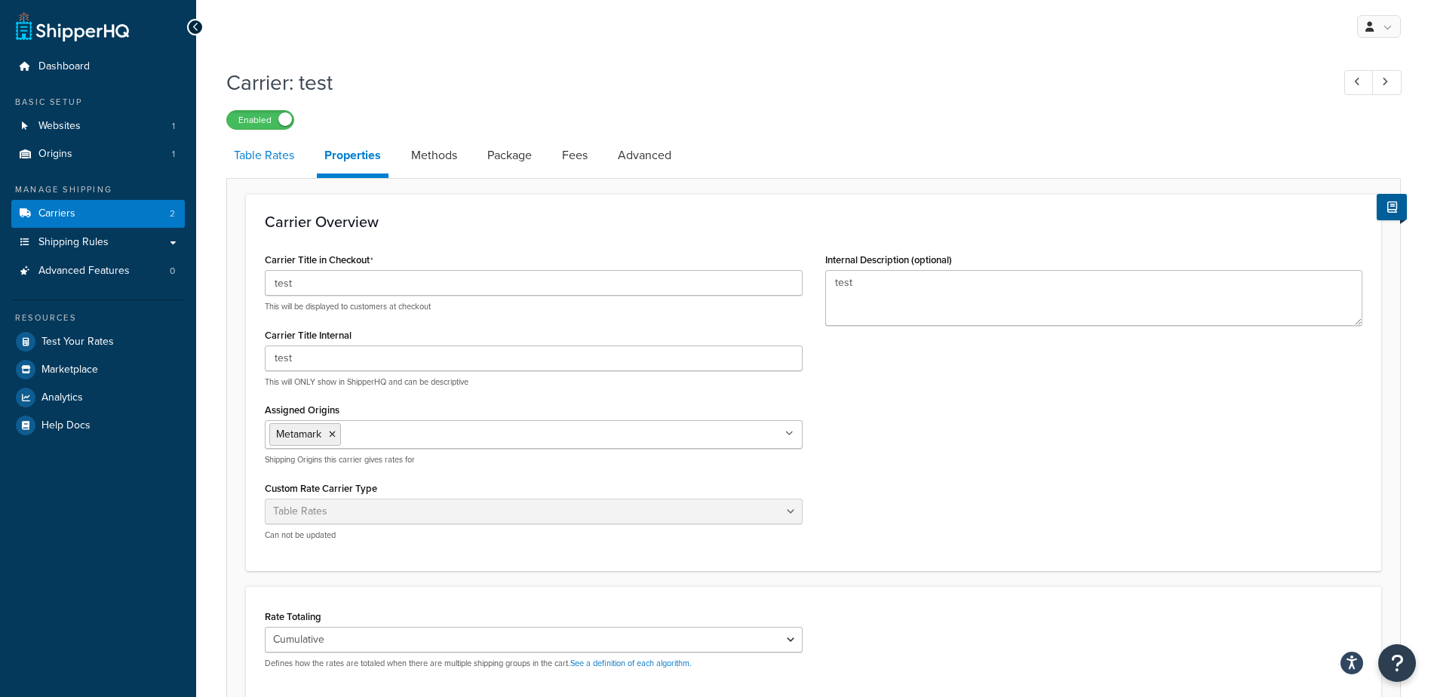
click at [255, 158] on link "Table Rates" at bounding box center [263, 155] width 75 height 36
select select "25"
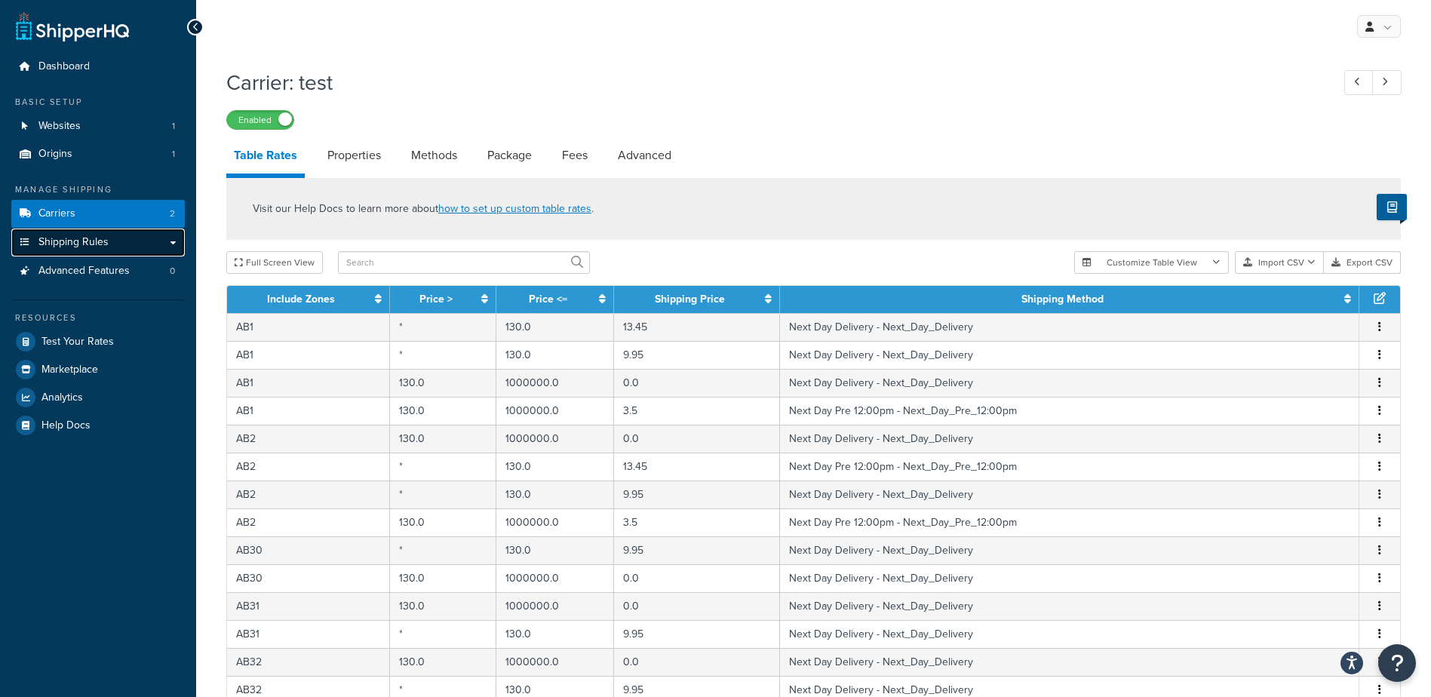
click at [137, 238] on link "Shipping Rules" at bounding box center [98, 243] width 174 height 28
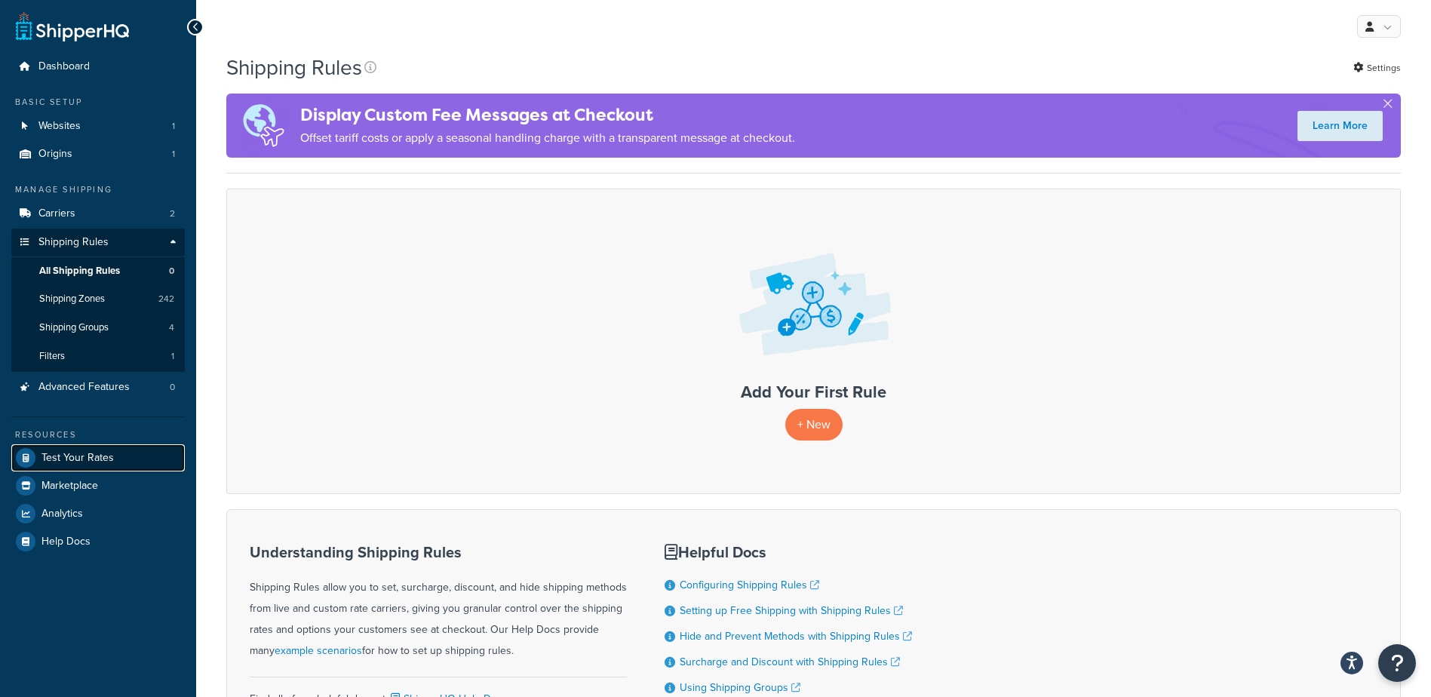
click at [121, 456] on link "Test Your Rates" at bounding box center [98, 457] width 174 height 27
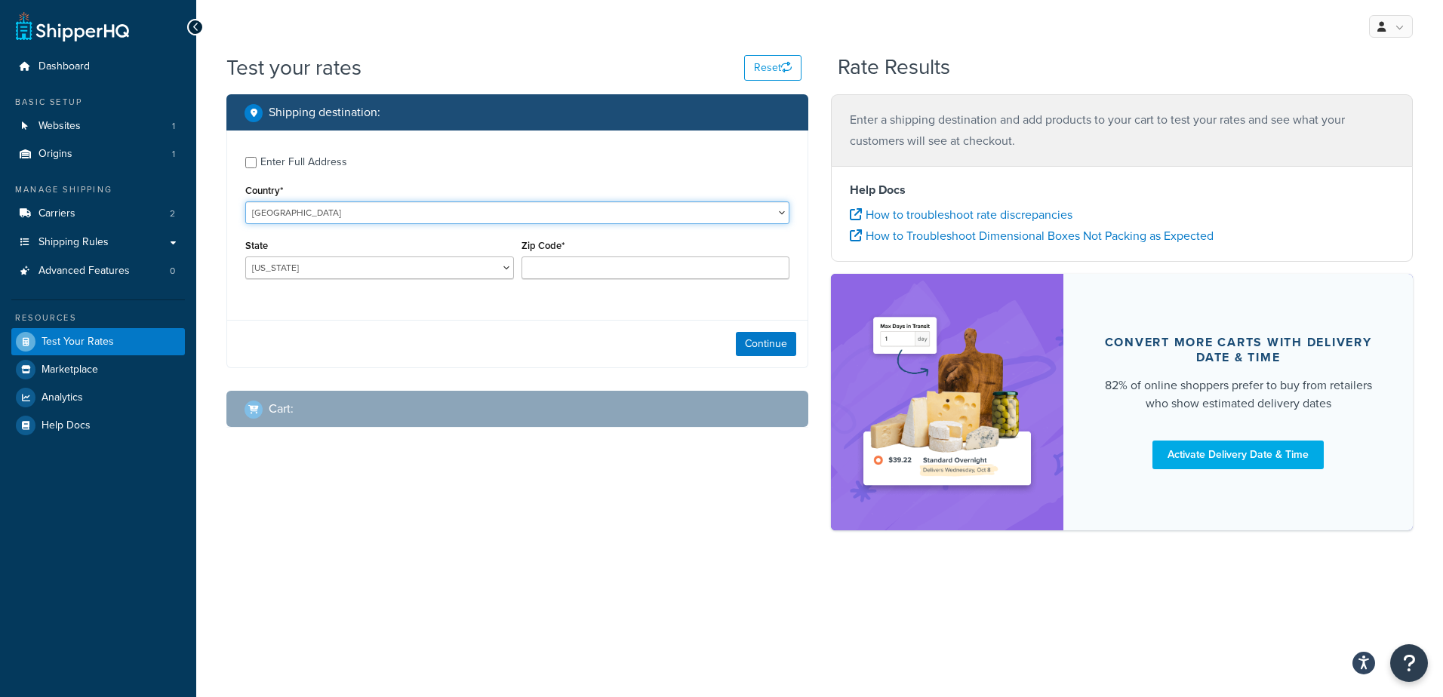
click at [356, 207] on select "United States United Kingdom Afghanistan Åland Islands Albania Algeria American…" at bounding box center [517, 212] width 544 height 23
select select "GB"
click at [245, 201] on select "United States United Kingdom Afghanistan Åland Islands Albania Algeria American…" at bounding box center [517, 212] width 544 height 23
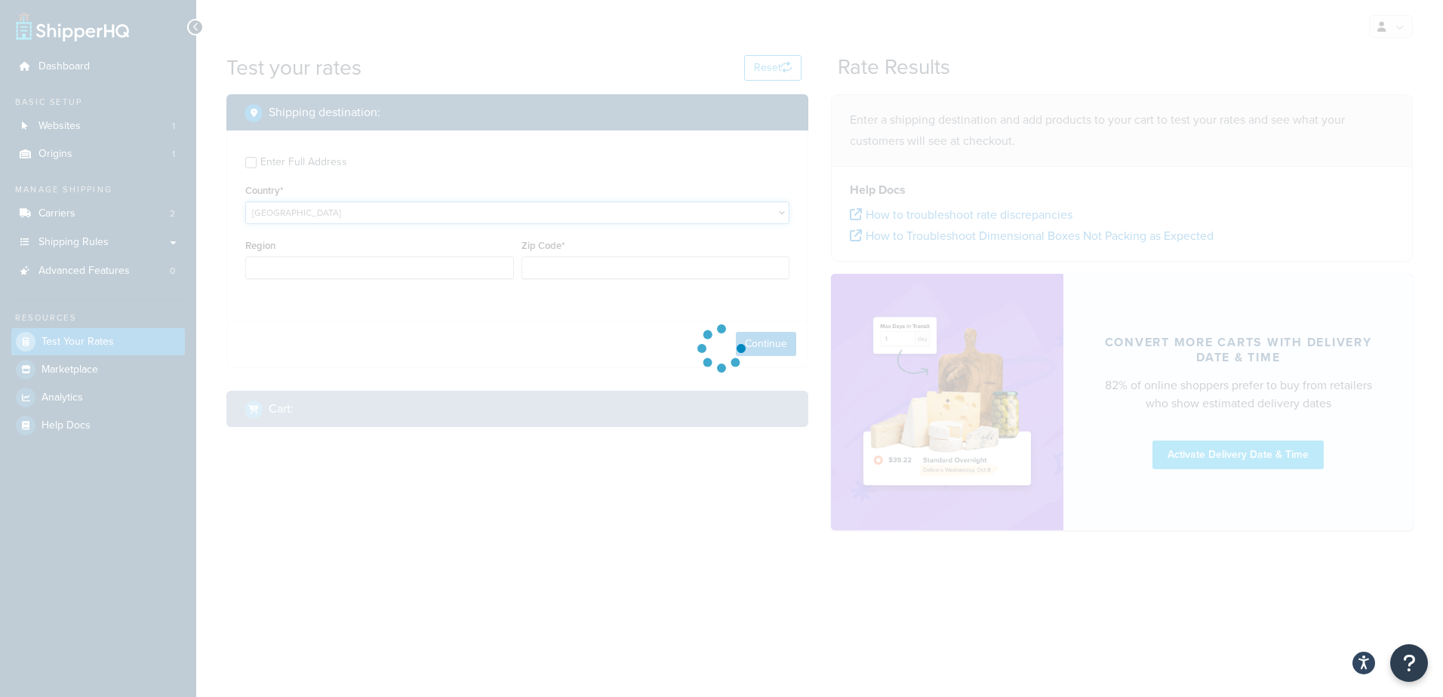
type input "AL"
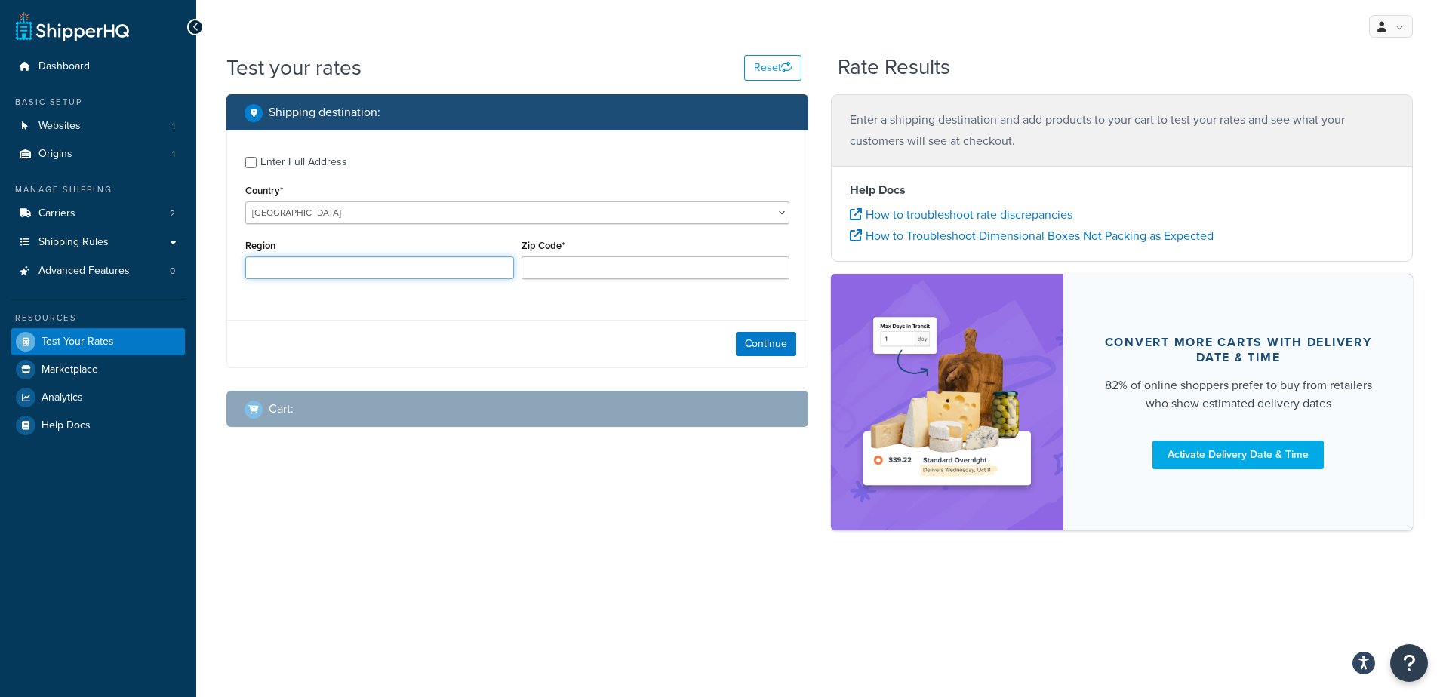
click at [352, 269] on input "Region" at bounding box center [379, 268] width 269 height 23
click at [568, 257] on input "Zip Code*" at bounding box center [655, 268] width 269 height 23
type input "GU35 0JG"
click at [343, 312] on div "Enter Full Address Country* United States United Kingdom Afghanistan Åland Isla…" at bounding box center [517, 250] width 582 height 238
click at [779, 345] on button "Continue" at bounding box center [766, 344] width 60 height 24
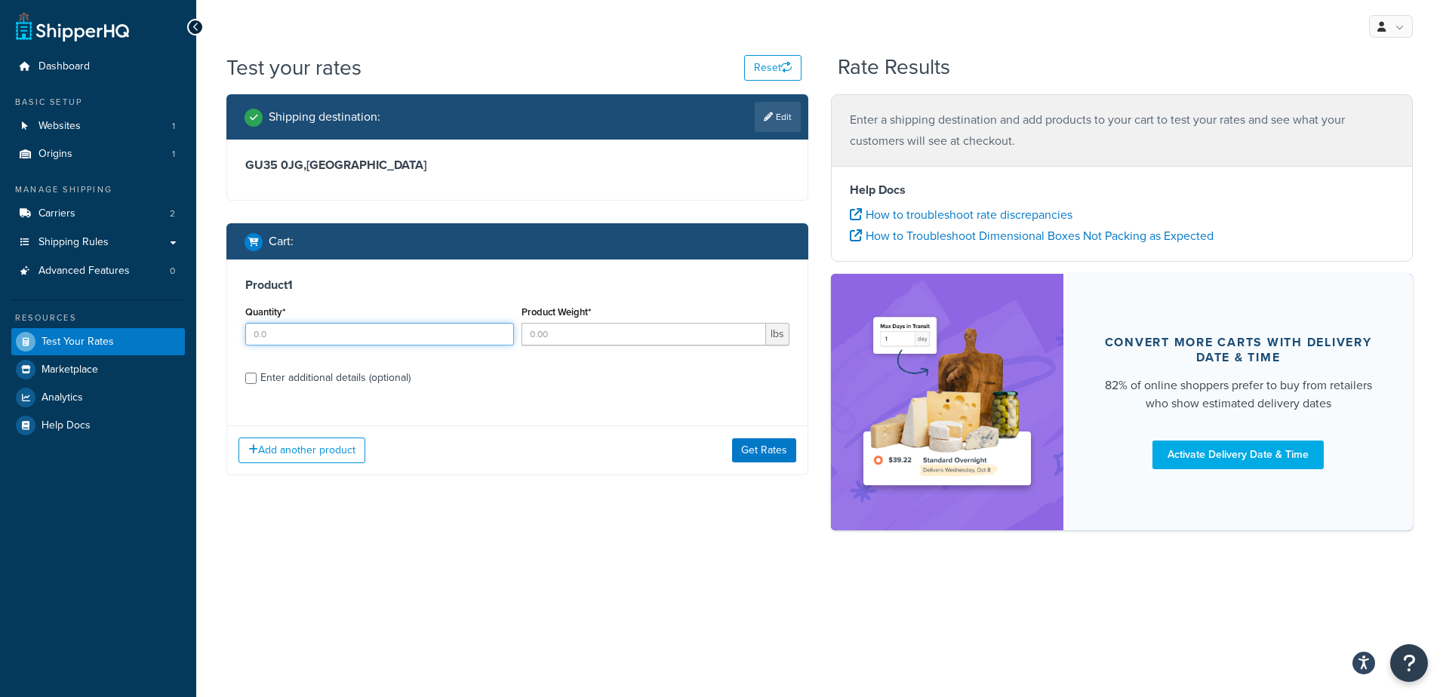
click at [442, 342] on input "Quantity*" at bounding box center [379, 334] width 269 height 23
type input "1"
click at [617, 342] on input "Product Weight*" at bounding box center [643, 334] width 245 height 23
type input "1"
click at [574, 382] on label "Enter additional details (optional)" at bounding box center [524, 376] width 529 height 24
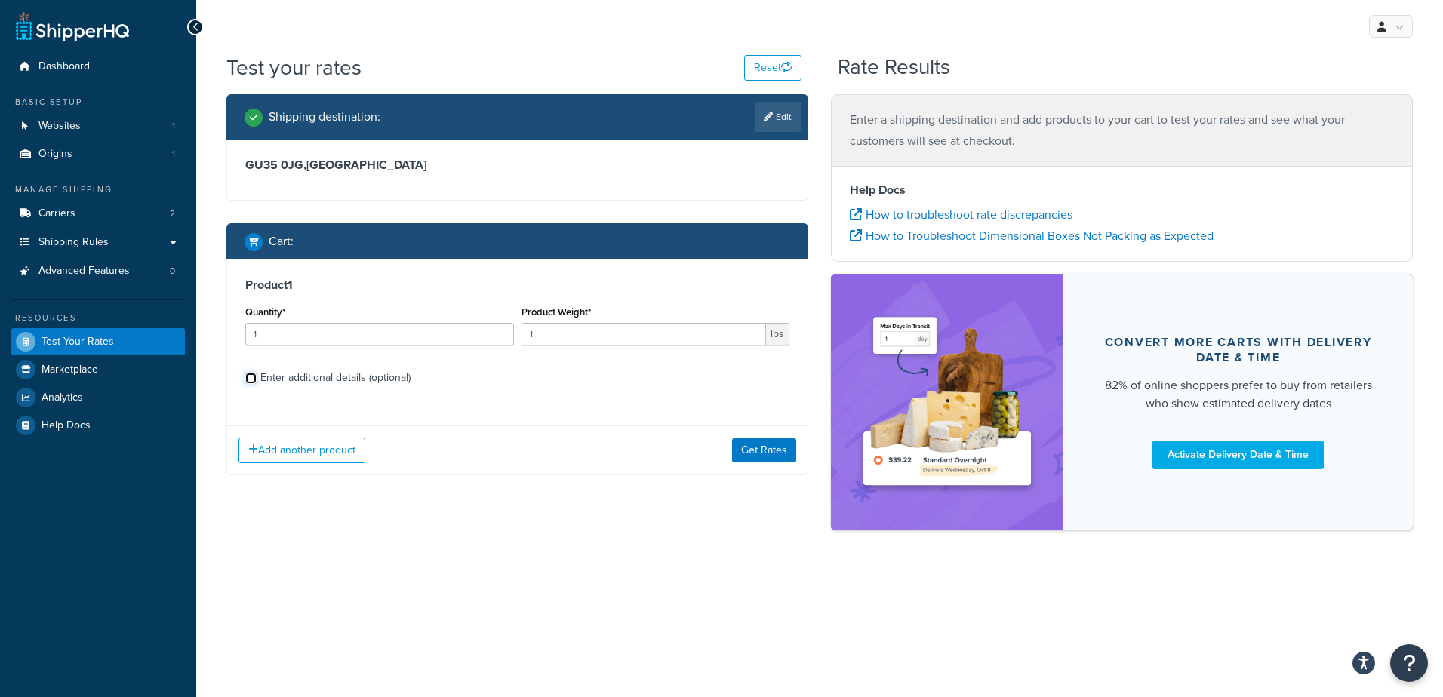
click at [257, 382] on input "Enter additional details (optional)" at bounding box center [250, 378] width 11 height 11
checkbox input "true"
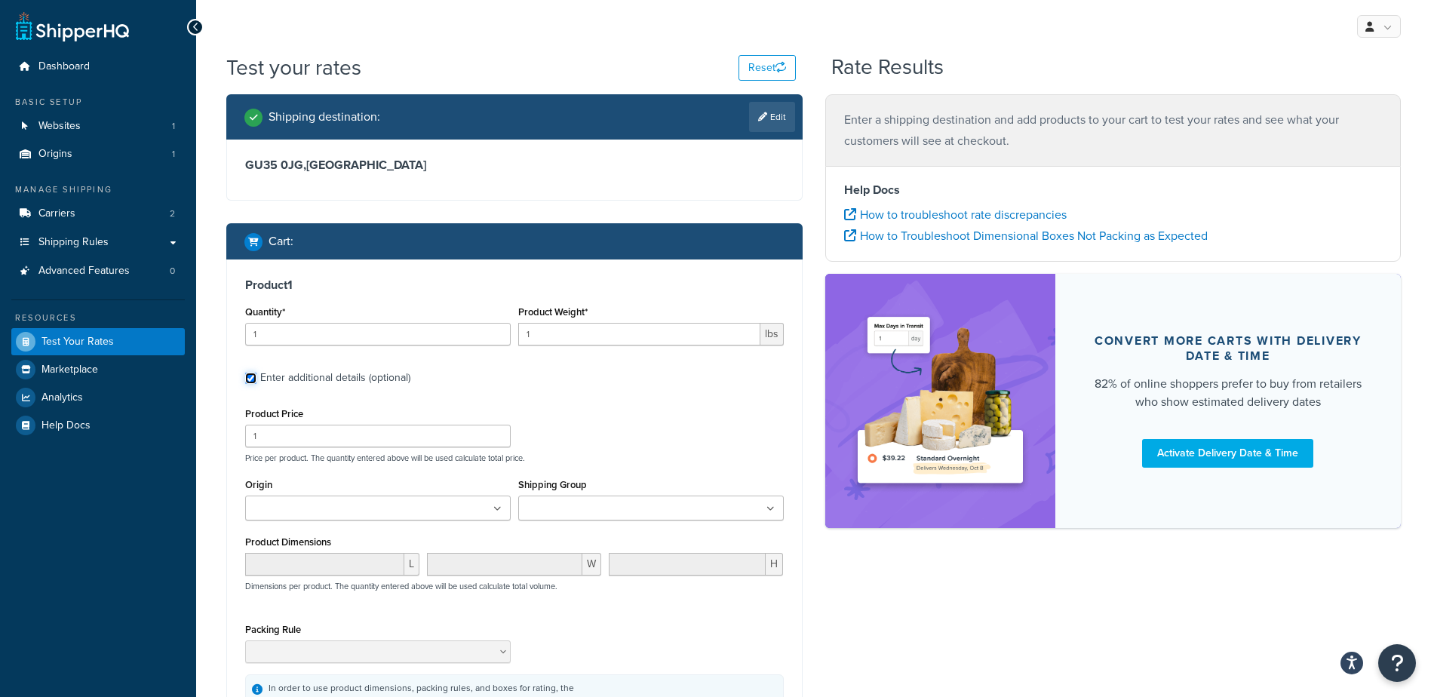
scroll to position [197, 0]
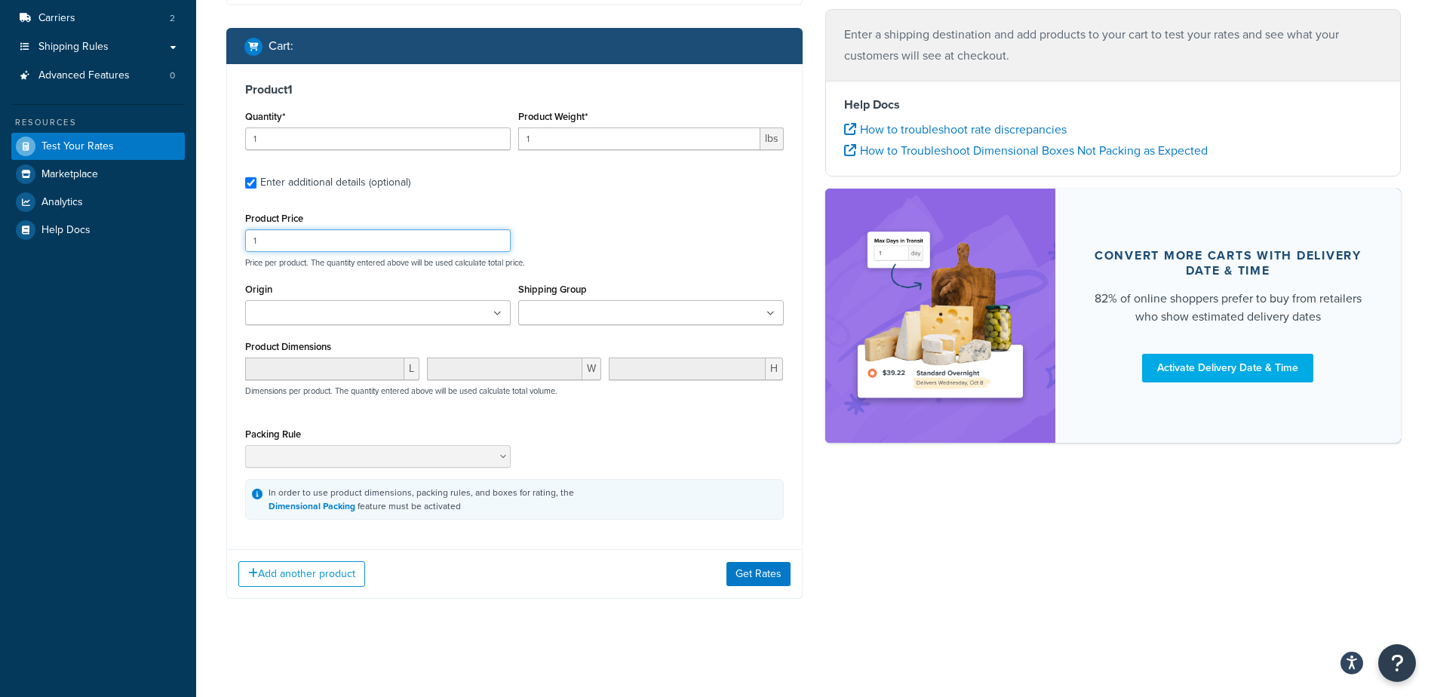
drag, startPoint x: 352, startPoint y: 245, endPoint x: 248, endPoint y: 229, distance: 105.3
click at [248, 229] on input "1" at bounding box center [378, 240] width 266 height 23
type input "200"
click at [667, 204] on div "Product 1 Quantity* 1 Product Weight* 1 lbs Enter additional details (optional)…" at bounding box center [514, 301] width 575 height 474
click button "Get Rates"
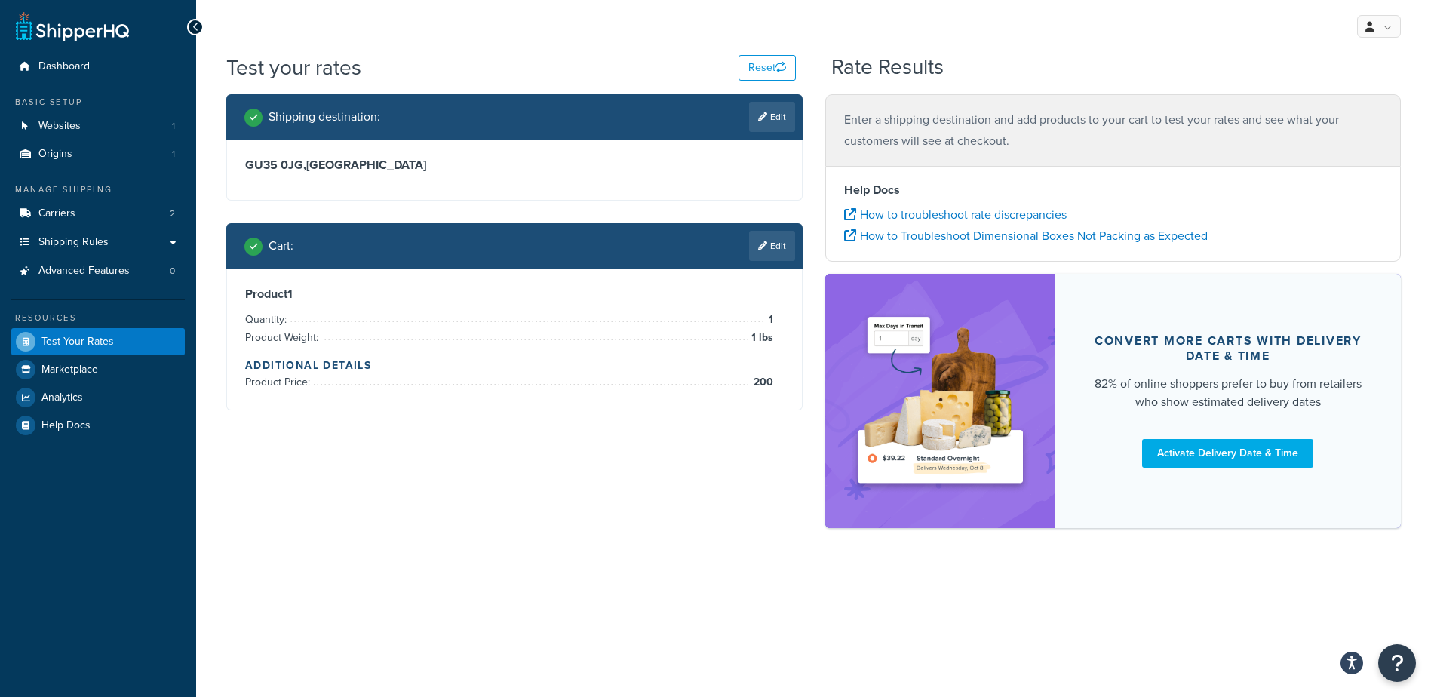
scroll to position [0, 0]
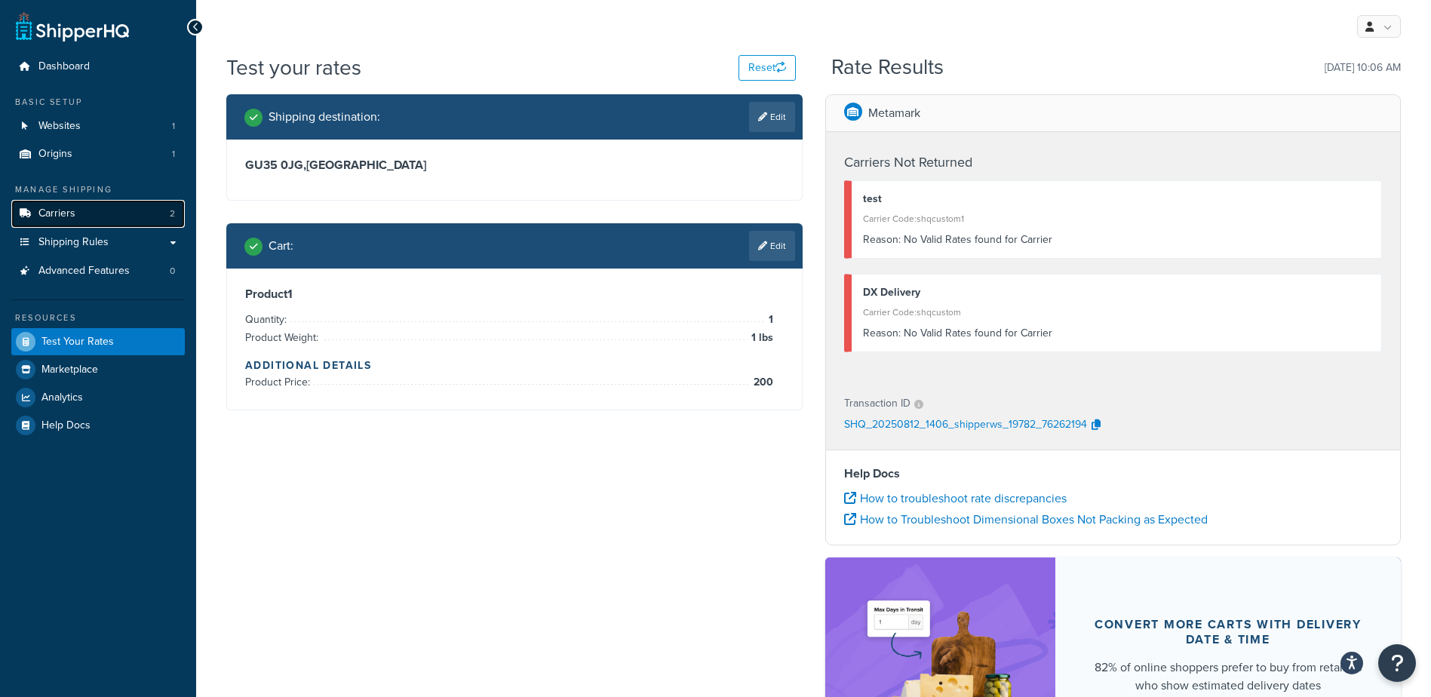
click link "Carriers 2"
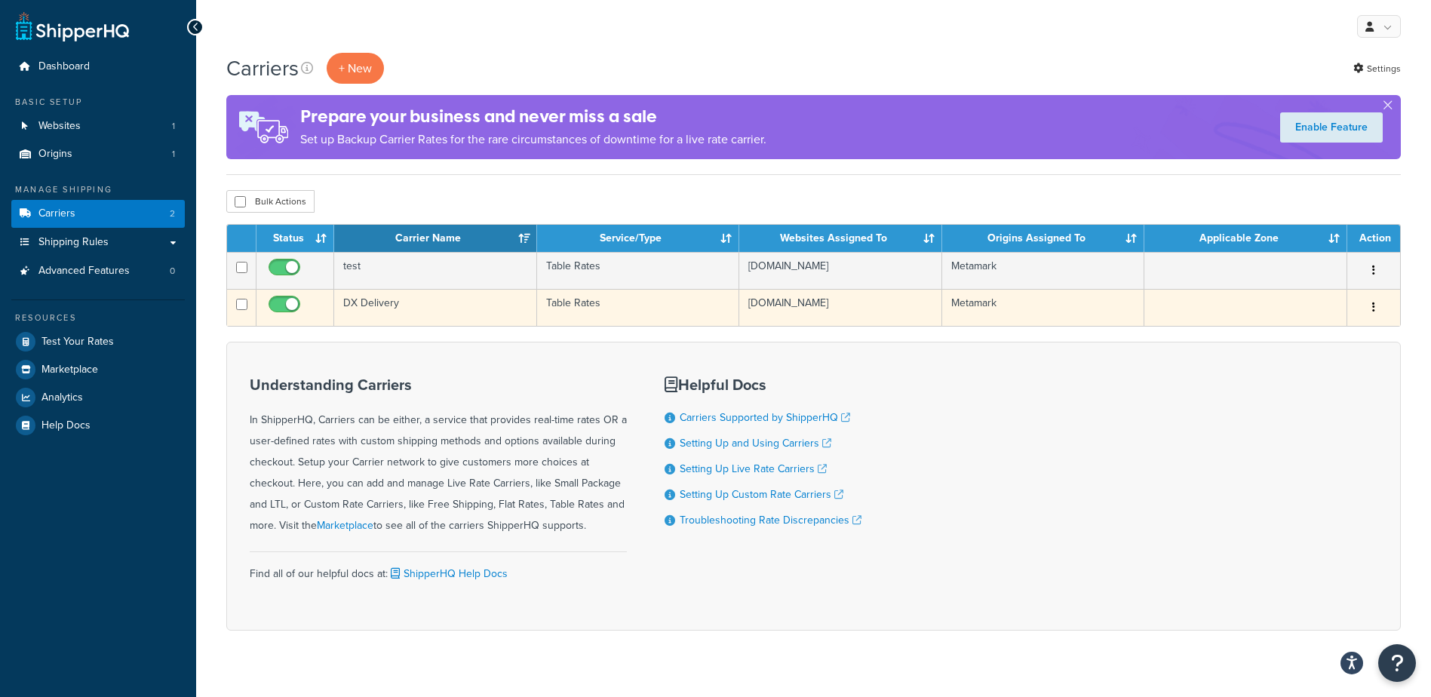
click at [287, 303] on input "checkbox" at bounding box center [286, 308] width 41 height 19
checkbox input "false"
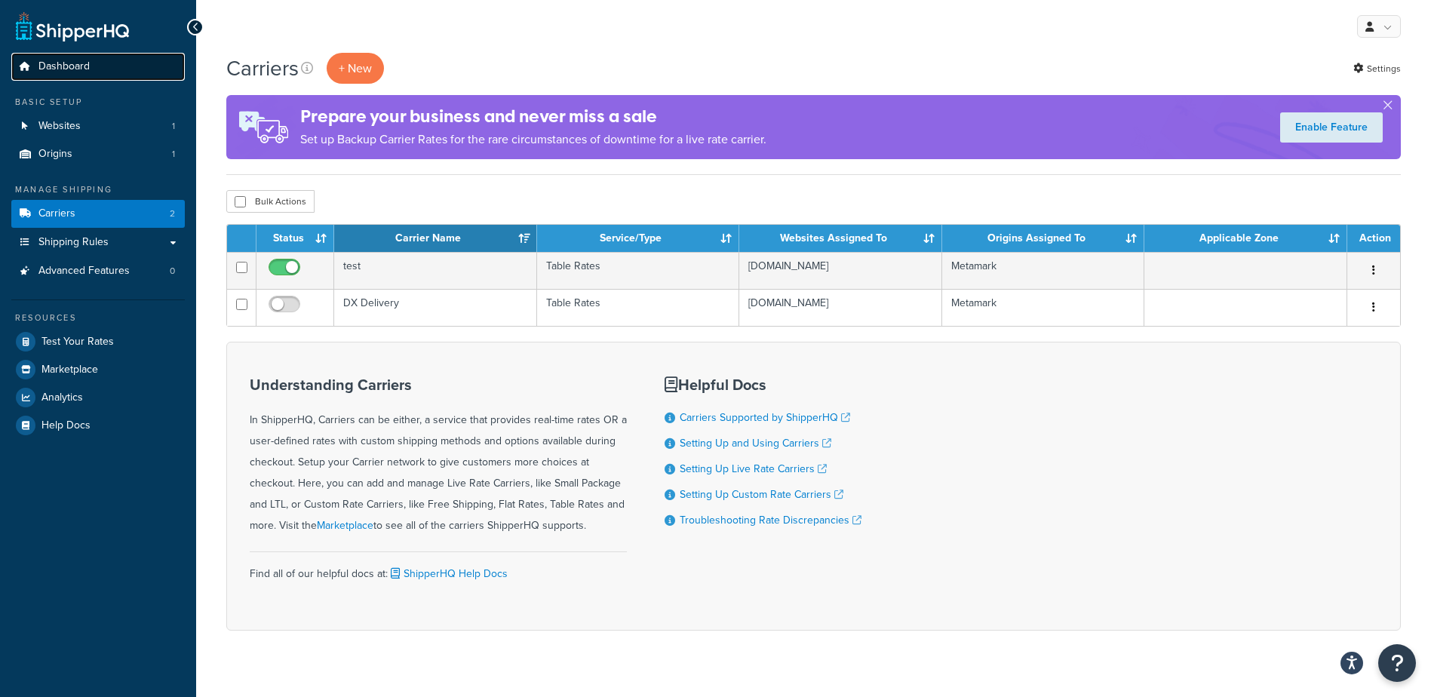
click at [95, 71] on link "Dashboard" at bounding box center [98, 67] width 174 height 28
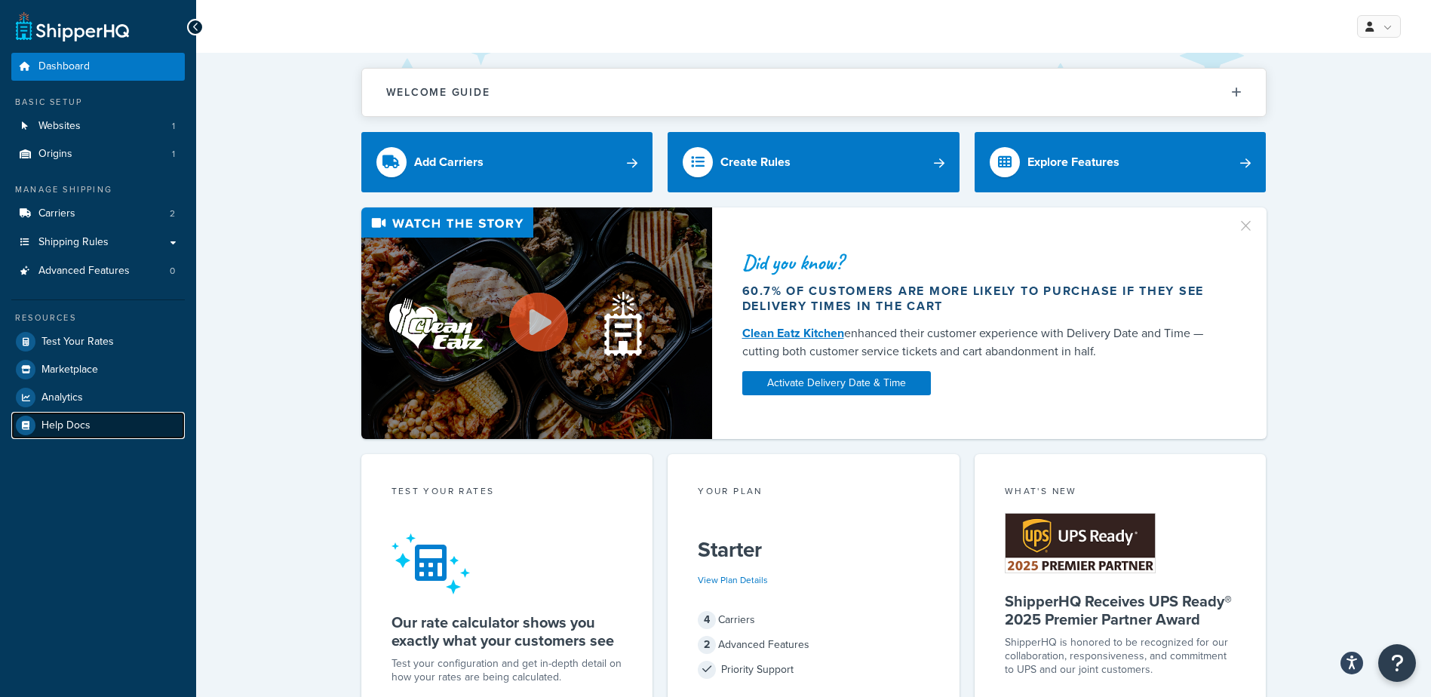
click at [91, 423] on link "Help Docs" at bounding box center [98, 425] width 174 height 27
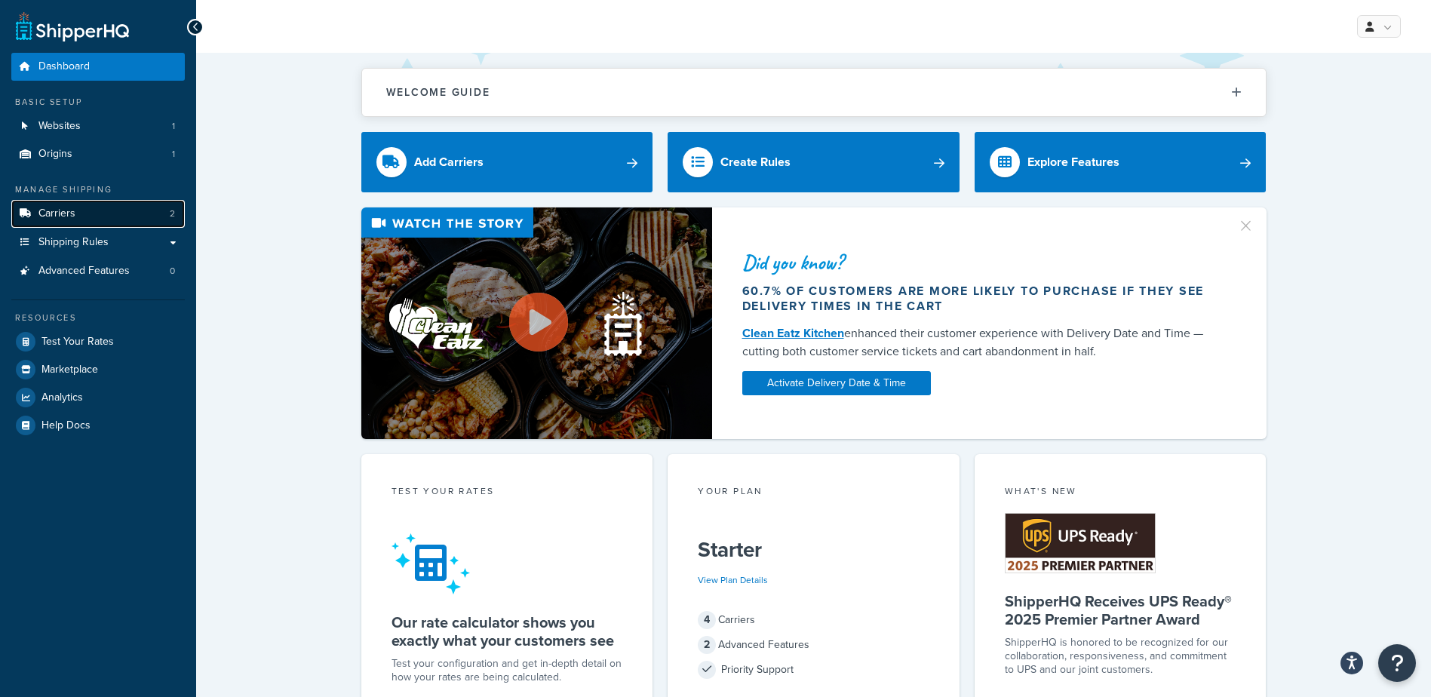
click at [118, 212] on link "Carriers 2" at bounding box center [98, 214] width 174 height 28
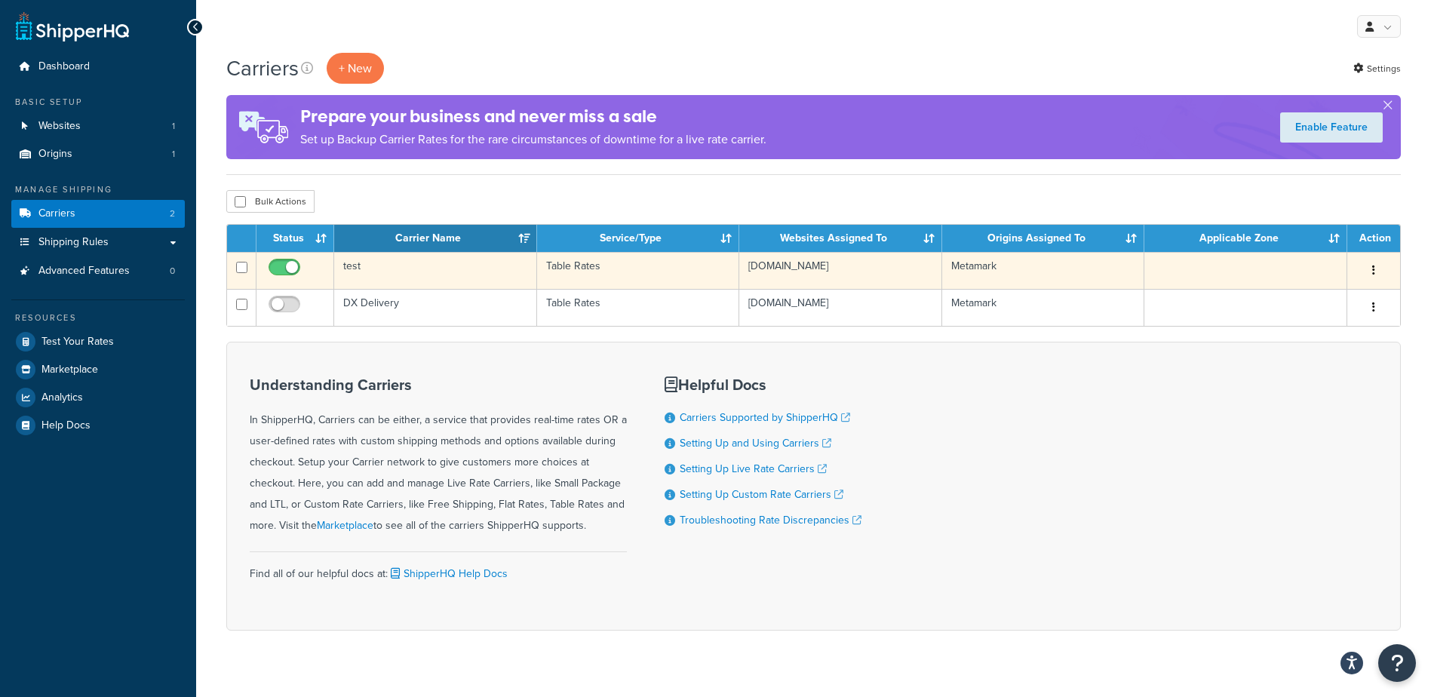
click at [1376, 272] on button "button" at bounding box center [1373, 271] width 21 height 24
click at [1376, 267] on button "button" at bounding box center [1373, 271] width 21 height 24
click at [278, 266] on input "checkbox" at bounding box center [286, 271] width 41 height 19
checkbox input "false"
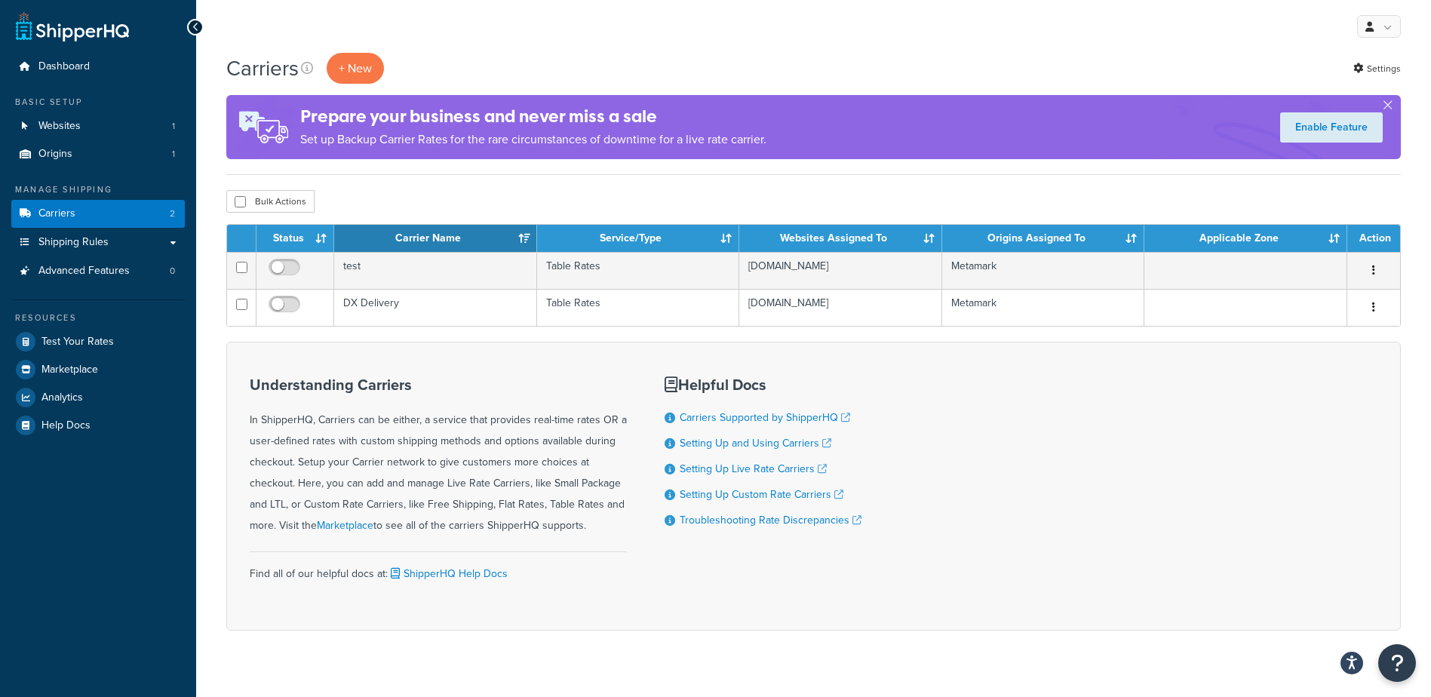
click at [238, 348] on div "Understanding Carriers In ShipperHQ, Carriers can be either, a service that pro…" at bounding box center [813, 486] width 1175 height 289
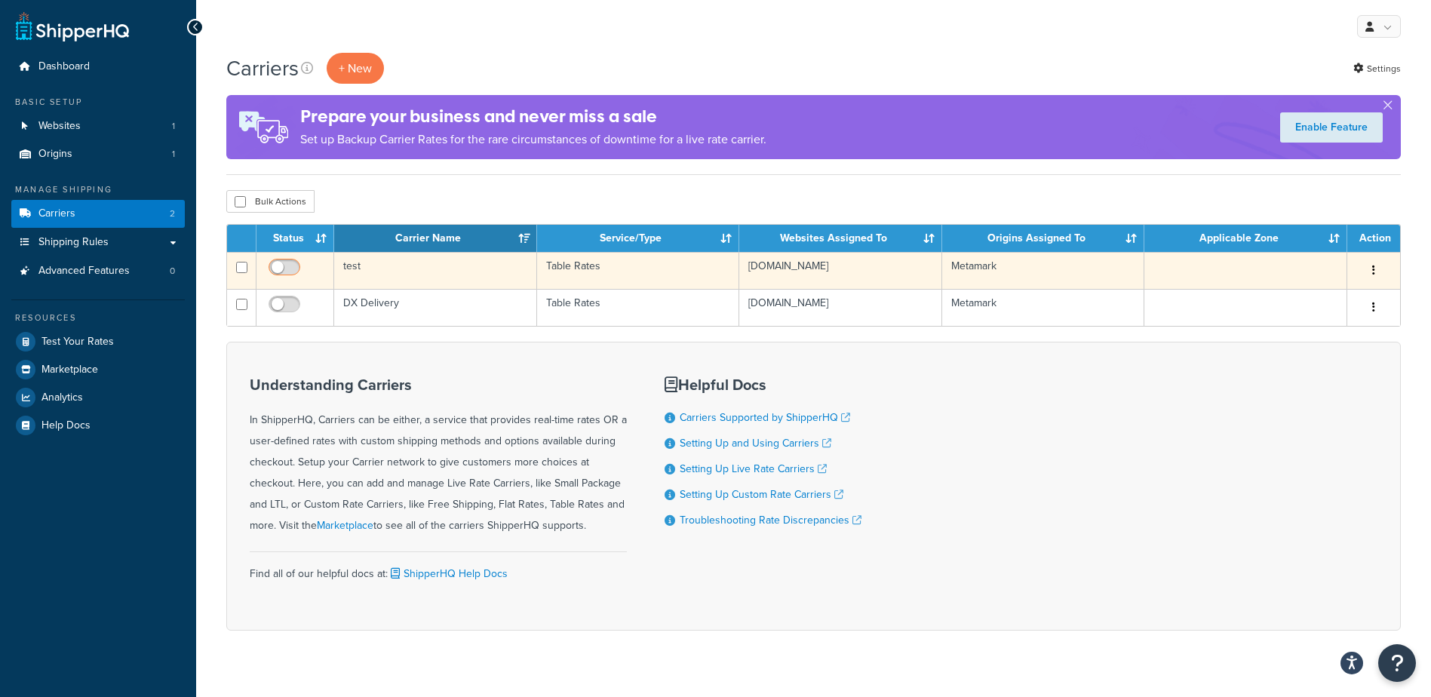
click at [288, 271] on input "checkbox" at bounding box center [286, 271] width 41 height 19
checkbox input "true"
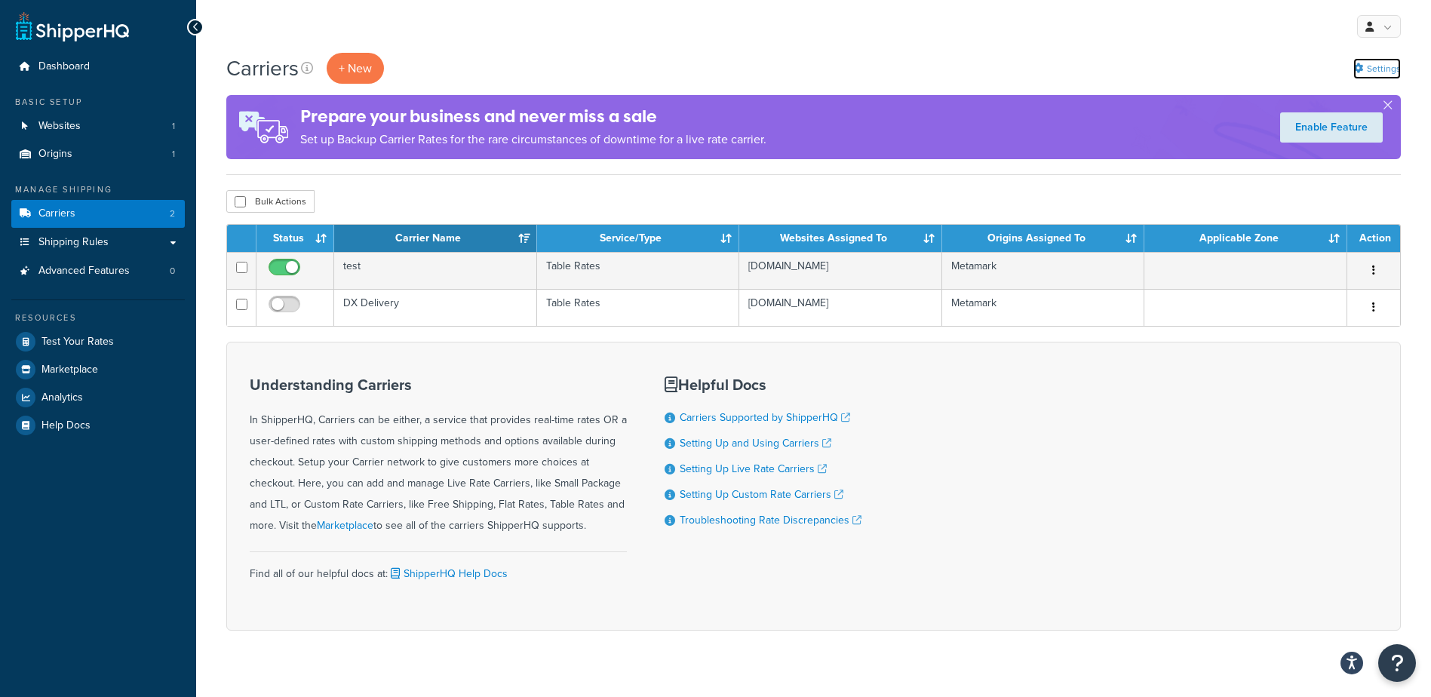
click at [1377, 66] on link "Settings" at bounding box center [1378, 68] width 48 height 21
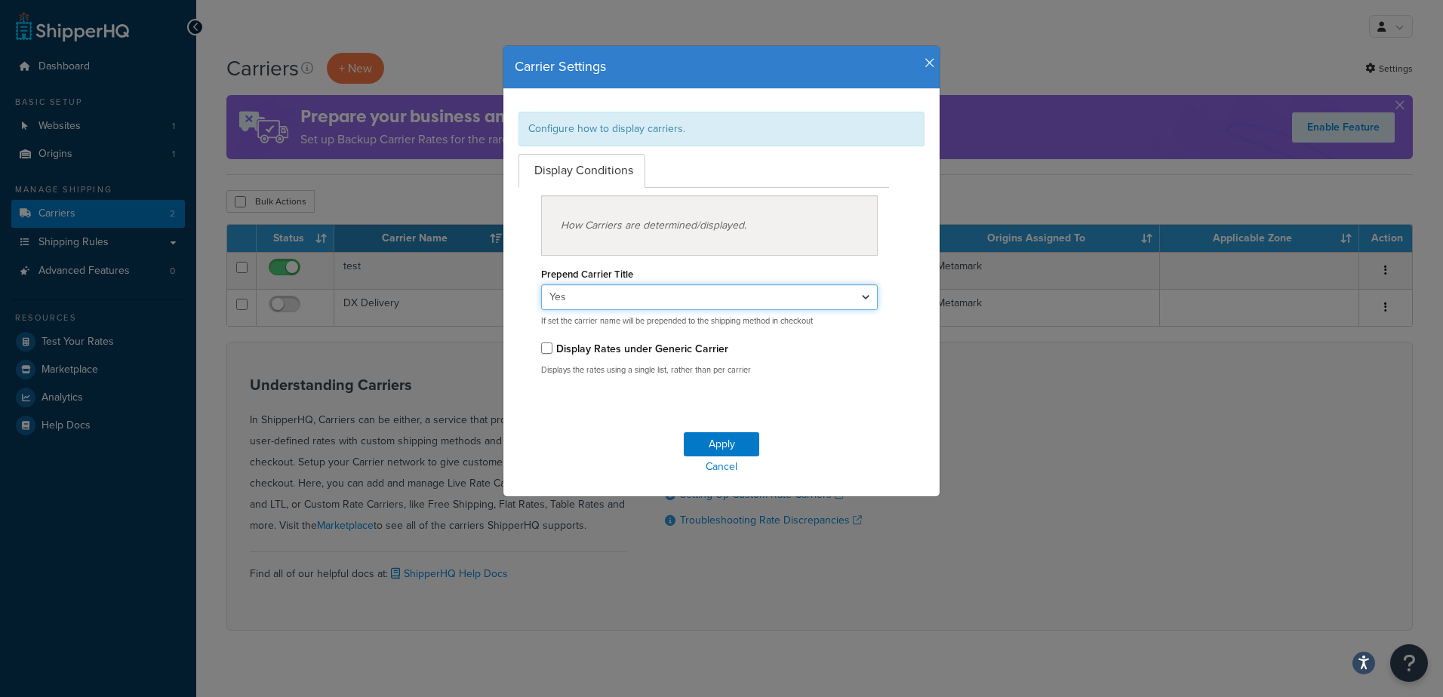
click at [656, 292] on select "Yes No" at bounding box center [709, 297] width 337 height 26
click at [927, 60] on icon "button" at bounding box center [929, 64] width 11 height 14
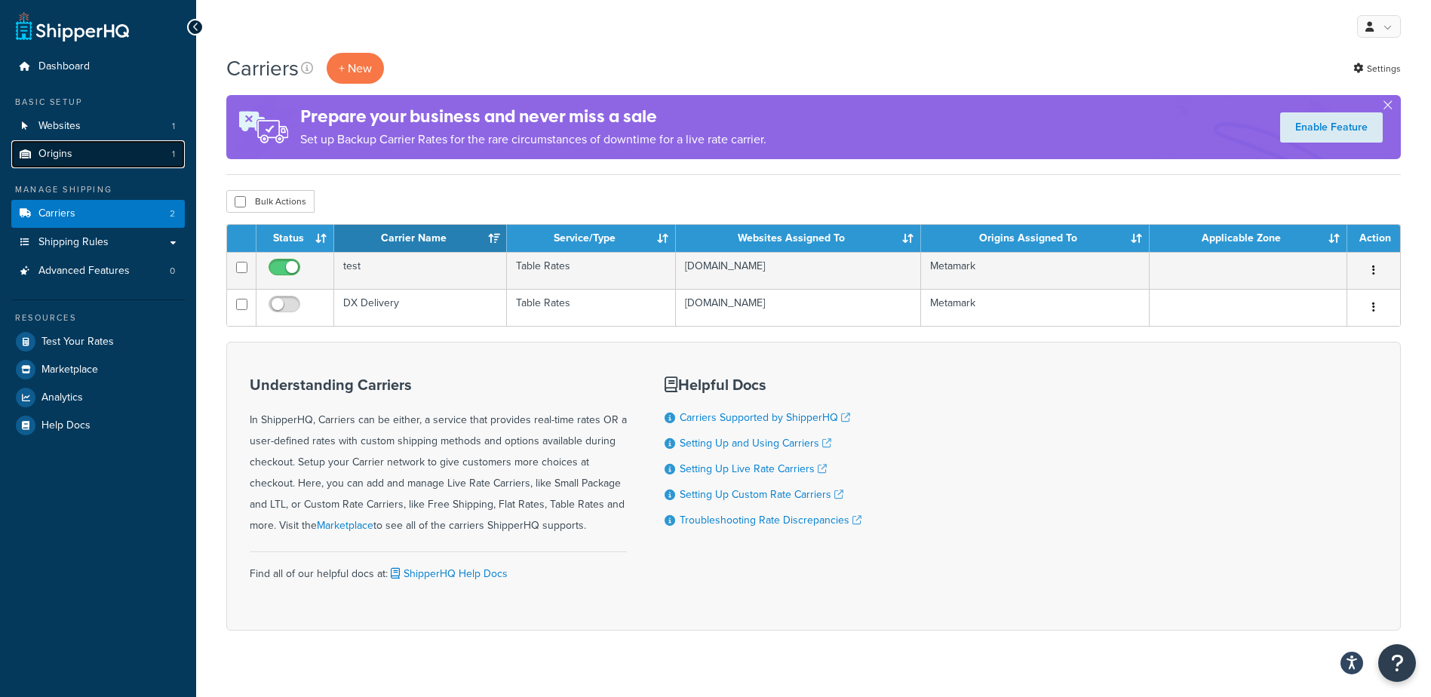
click at [115, 158] on link "Origins 1" at bounding box center [98, 154] width 174 height 28
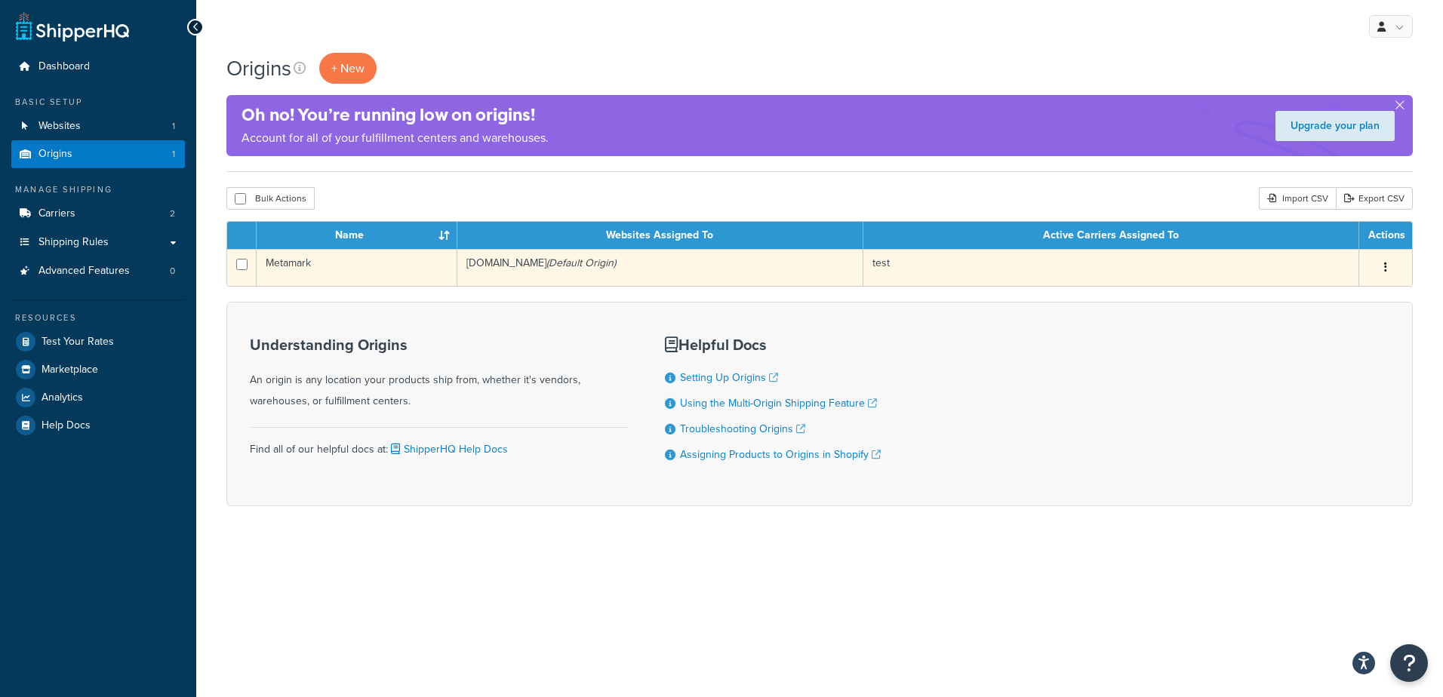
click at [690, 268] on td "[DOMAIN_NAME] (Default Origin)" at bounding box center [660, 267] width 406 height 37
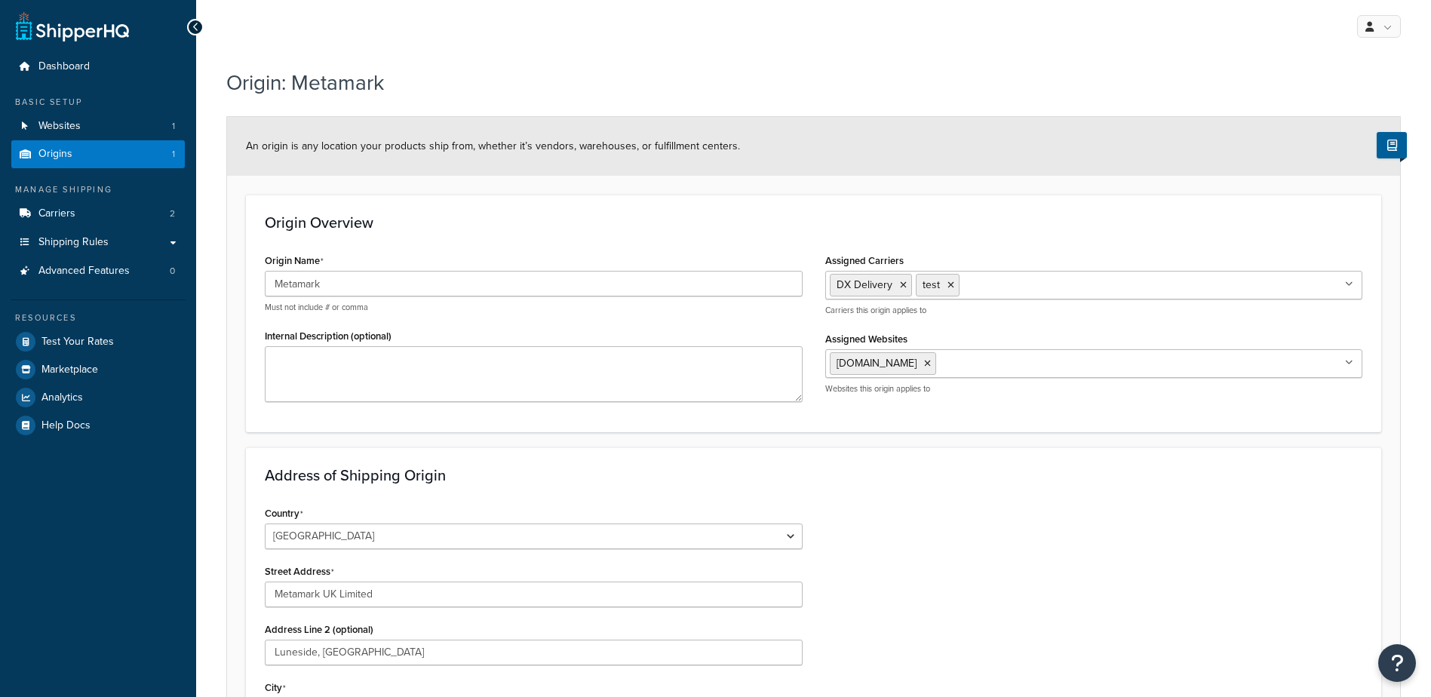
select select "1226"
click at [120, 242] on link "Shipping Rules" at bounding box center [98, 243] width 174 height 28
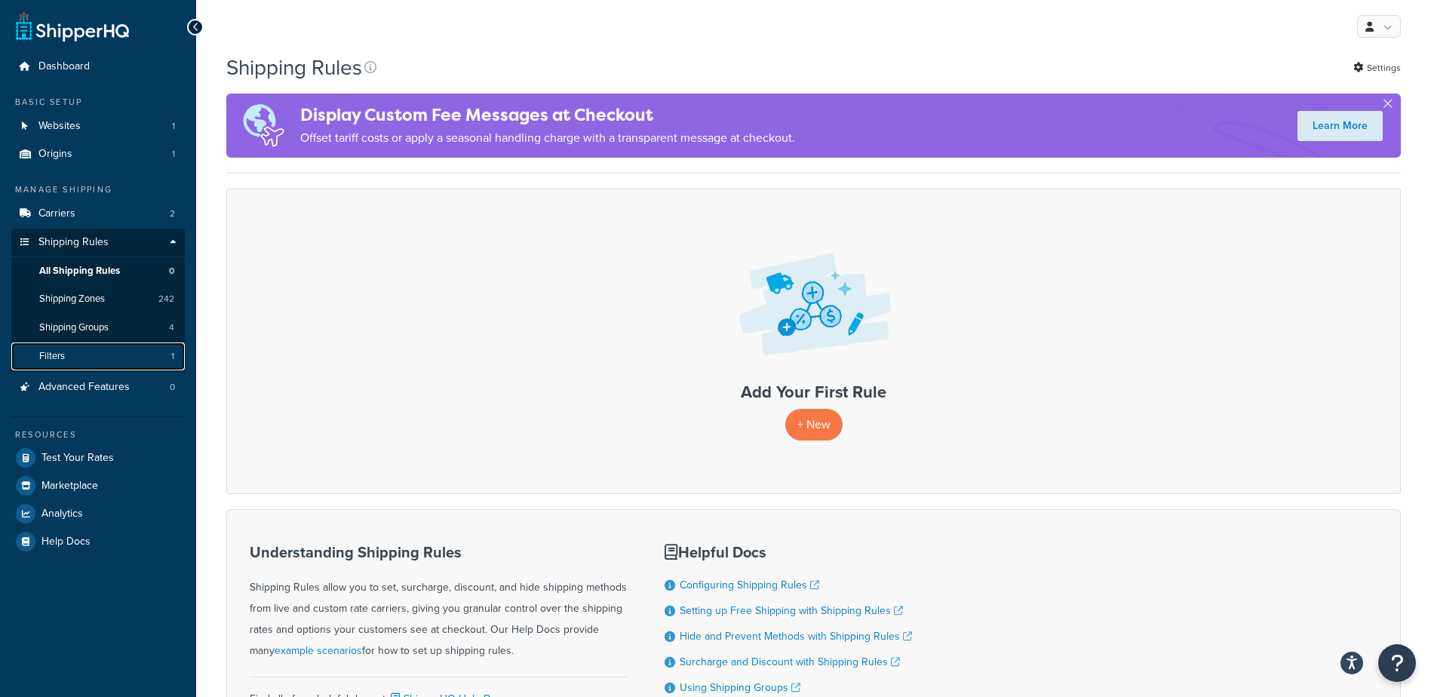
click at [126, 354] on link "Filters 1" at bounding box center [98, 357] width 174 height 28
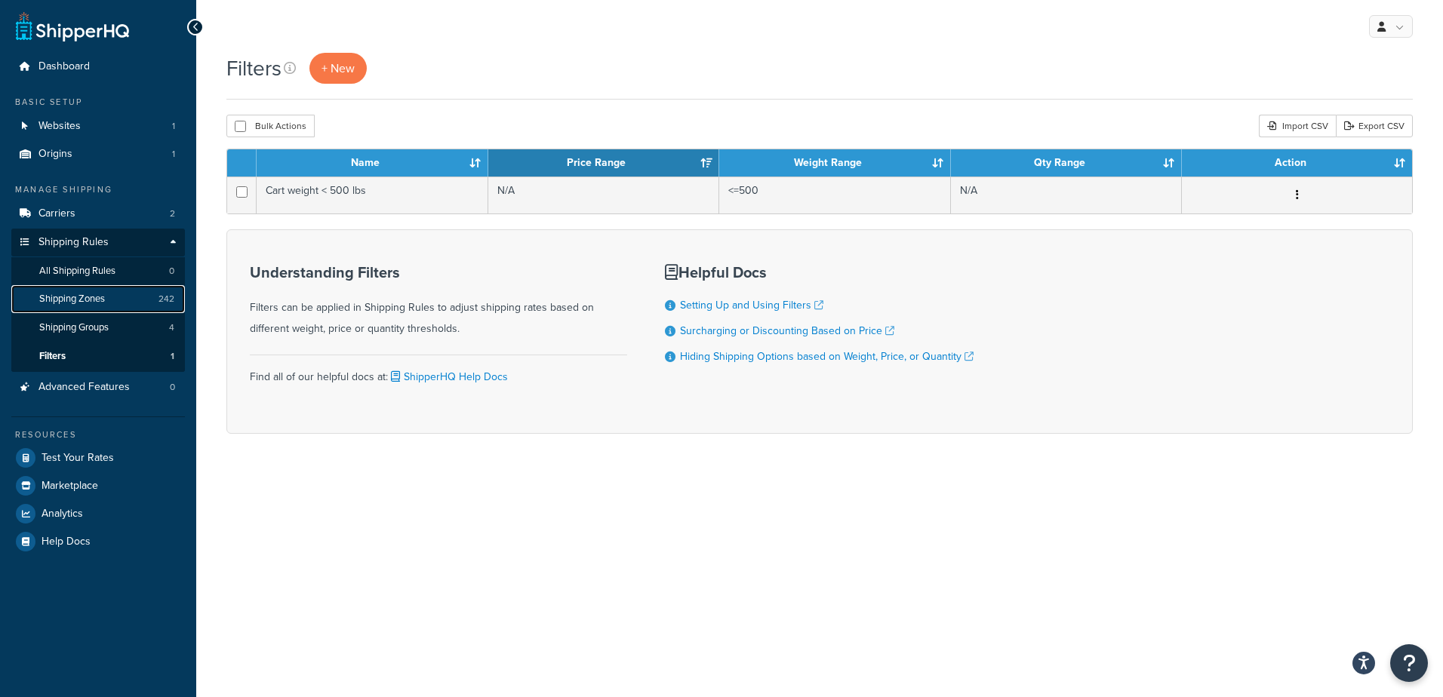
click at [134, 288] on link "Shipping Zones 242" at bounding box center [98, 299] width 174 height 28
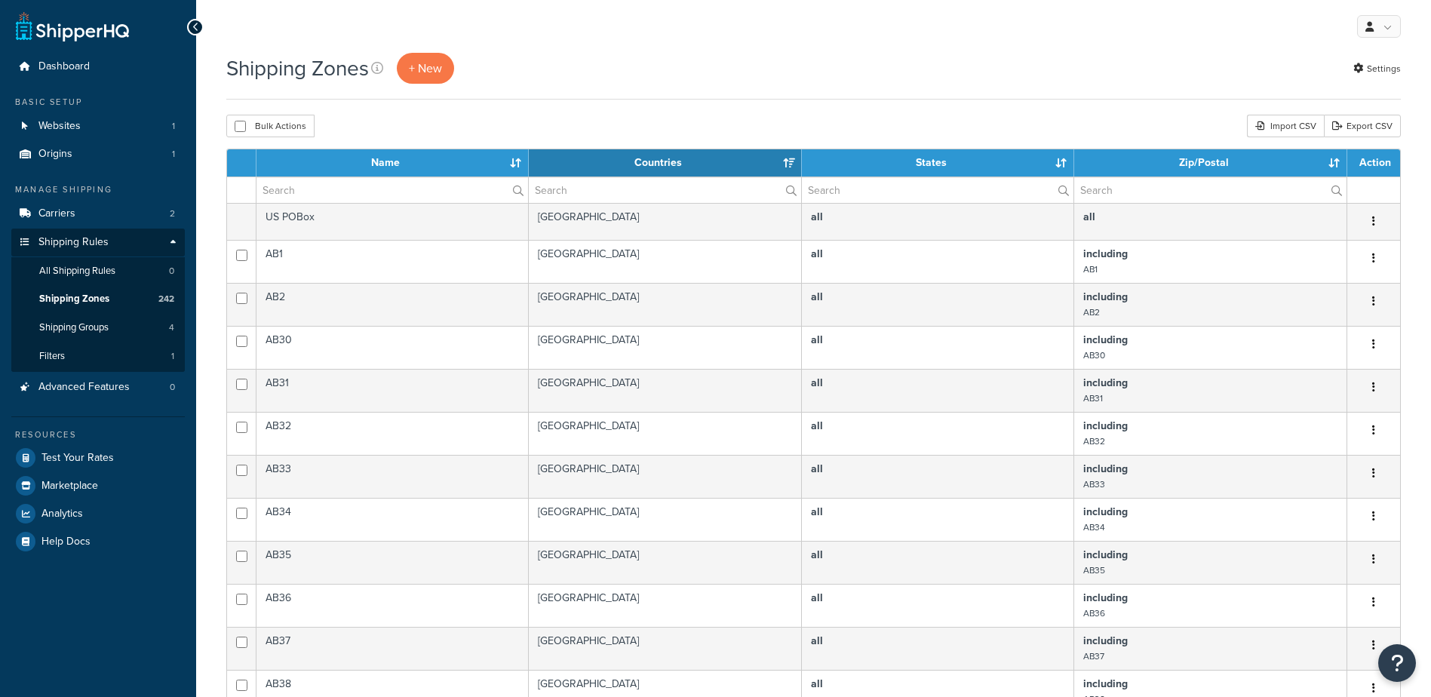
select select "15"
click at [100, 71] on link "Dashboard" at bounding box center [98, 67] width 174 height 28
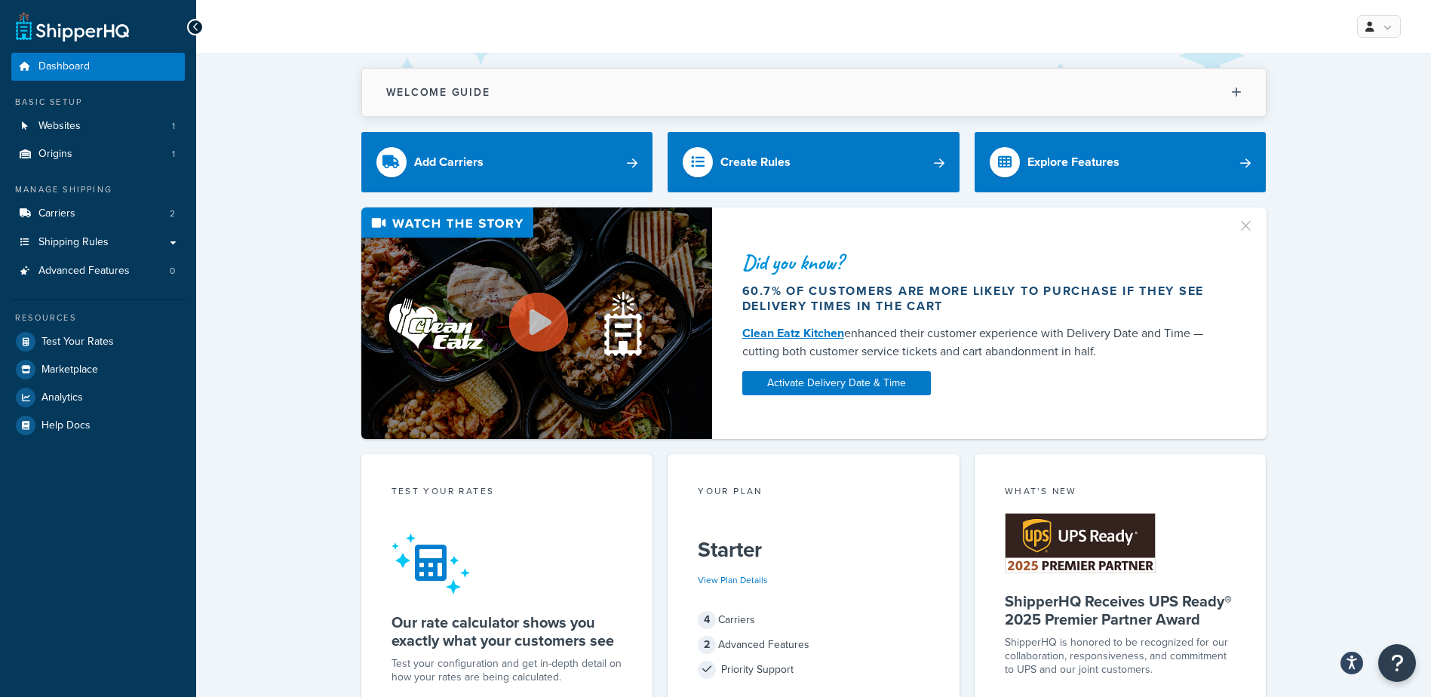
click at [1198, 88] on button "Welcome Guide" at bounding box center [814, 93] width 904 height 48
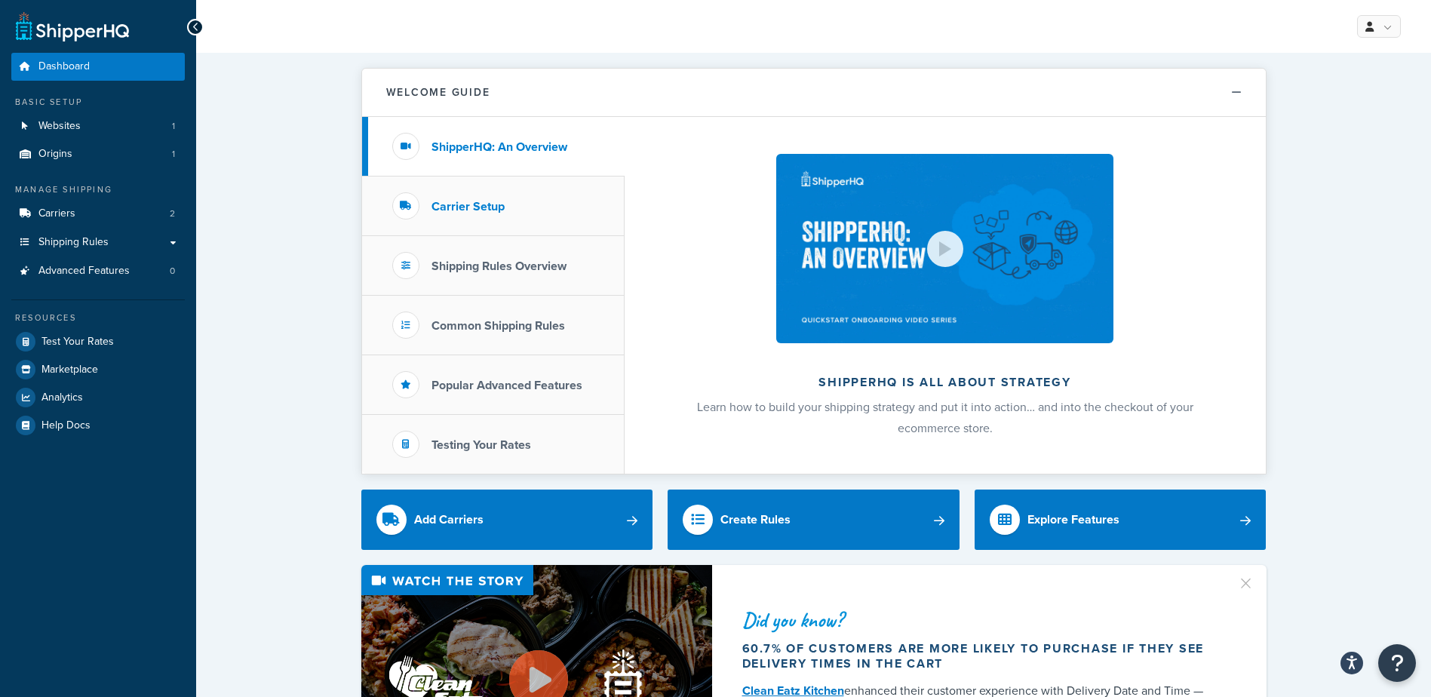
click at [527, 204] on li "Carrier Setup" at bounding box center [493, 207] width 263 height 60
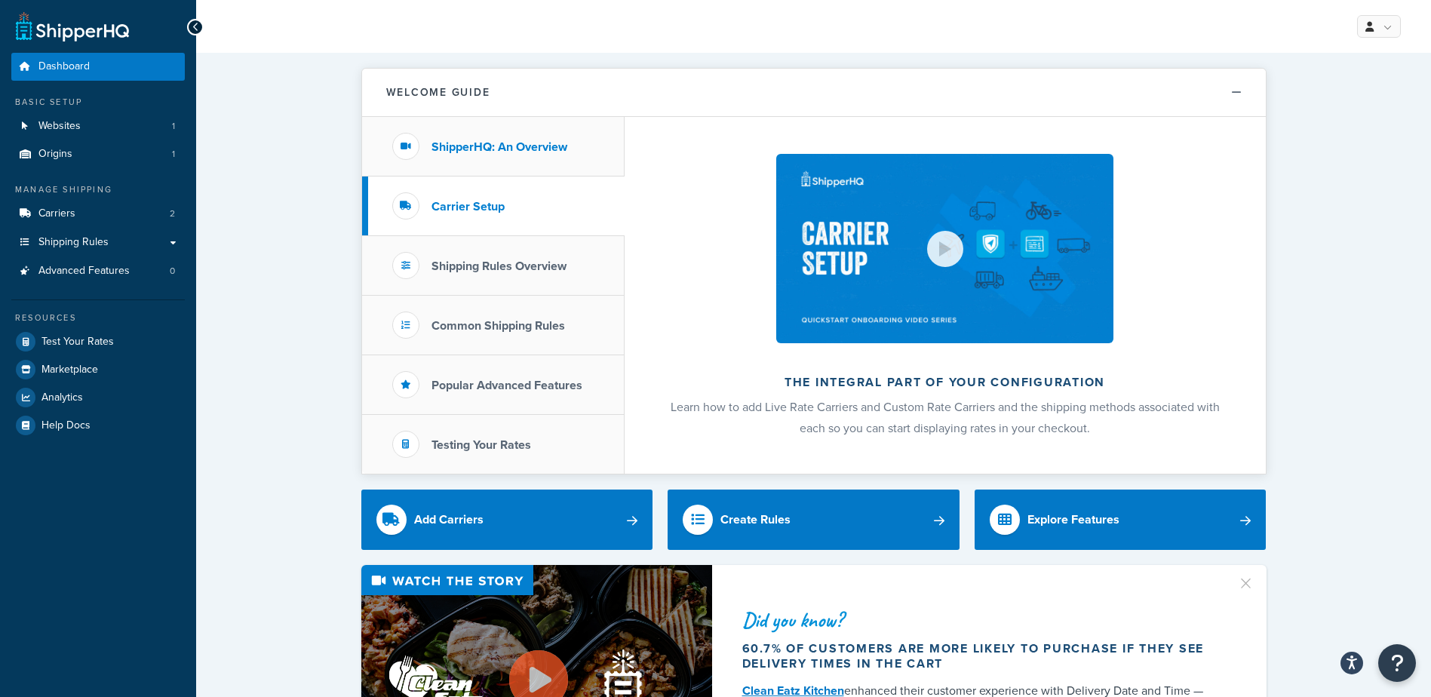
click at [564, 155] on li "ShipperHQ: An Overview" at bounding box center [493, 147] width 263 height 60
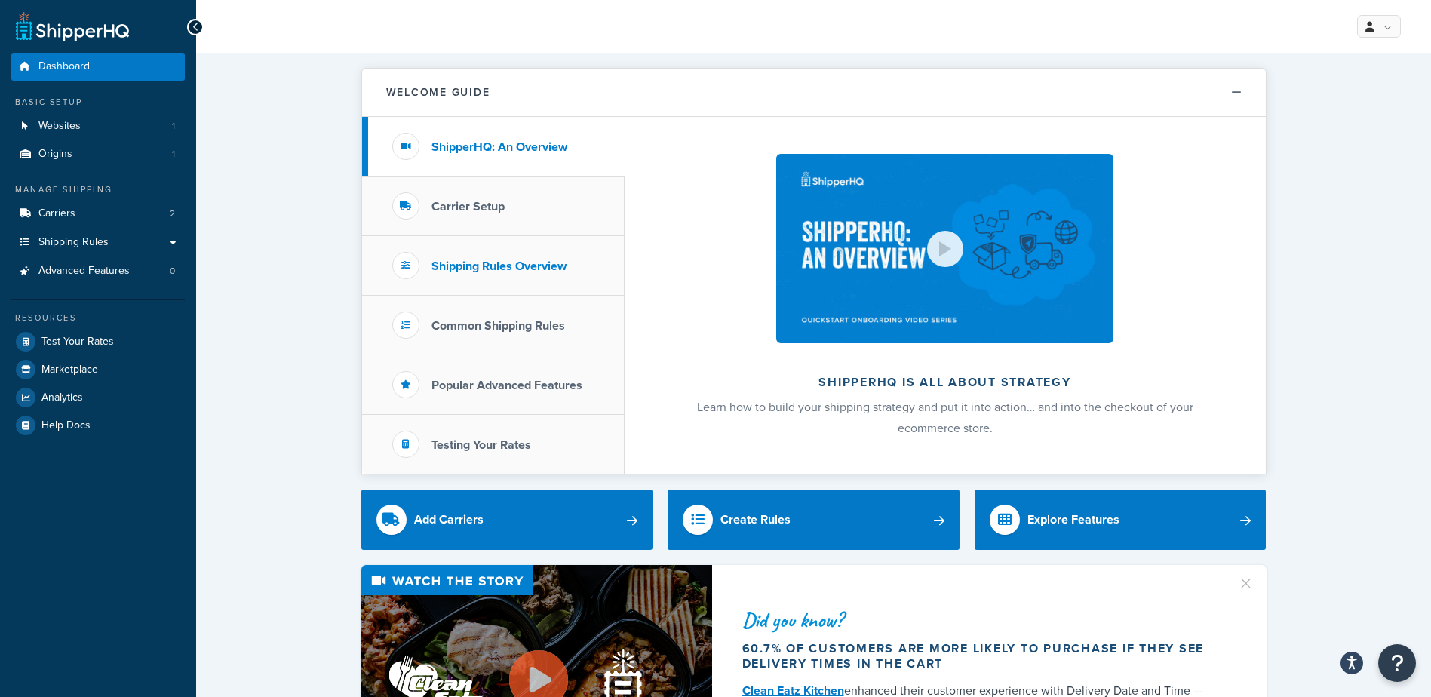
click at [570, 262] on li "Shipping Rules Overview" at bounding box center [493, 266] width 263 height 60
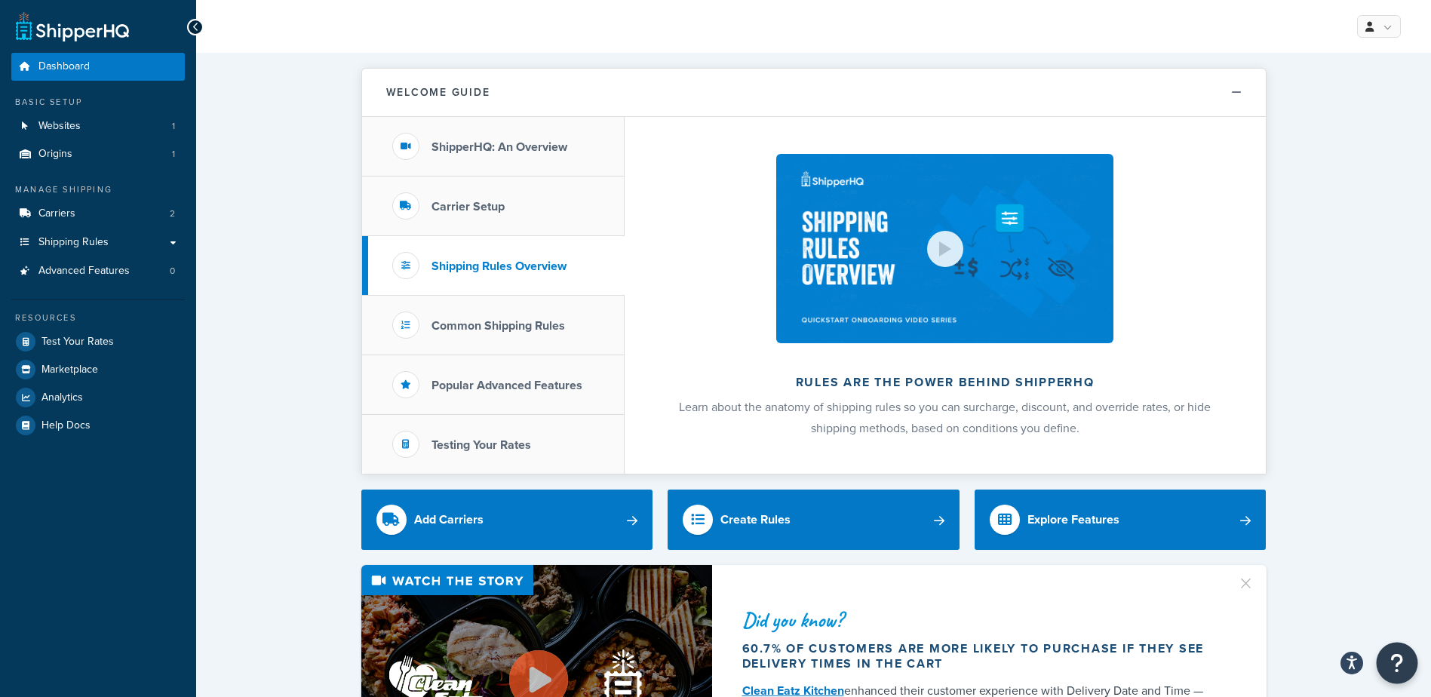
click at [1396, 660] on icon "Open Resource Center" at bounding box center [1398, 663] width 14 height 21
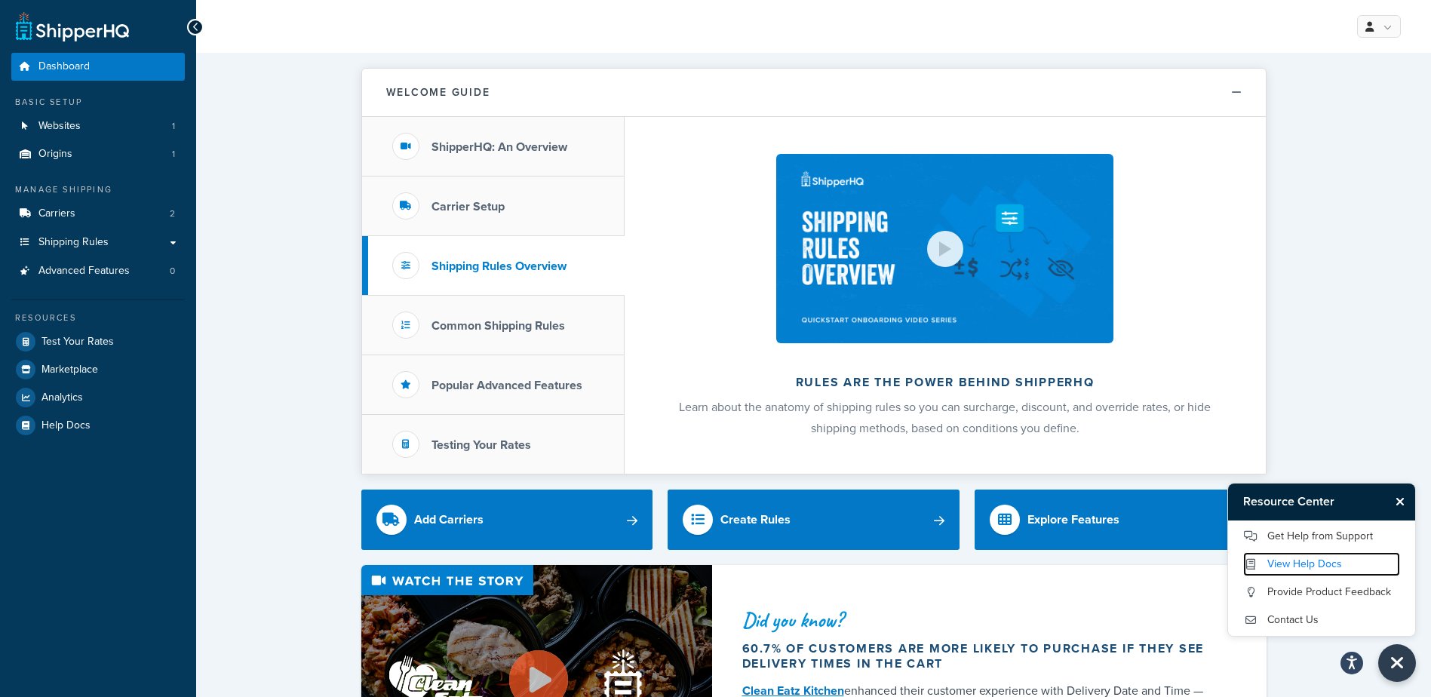
click at [1328, 564] on link "View Help Docs" at bounding box center [1321, 564] width 157 height 24
click at [97, 123] on link "Websites 1" at bounding box center [98, 126] width 174 height 28
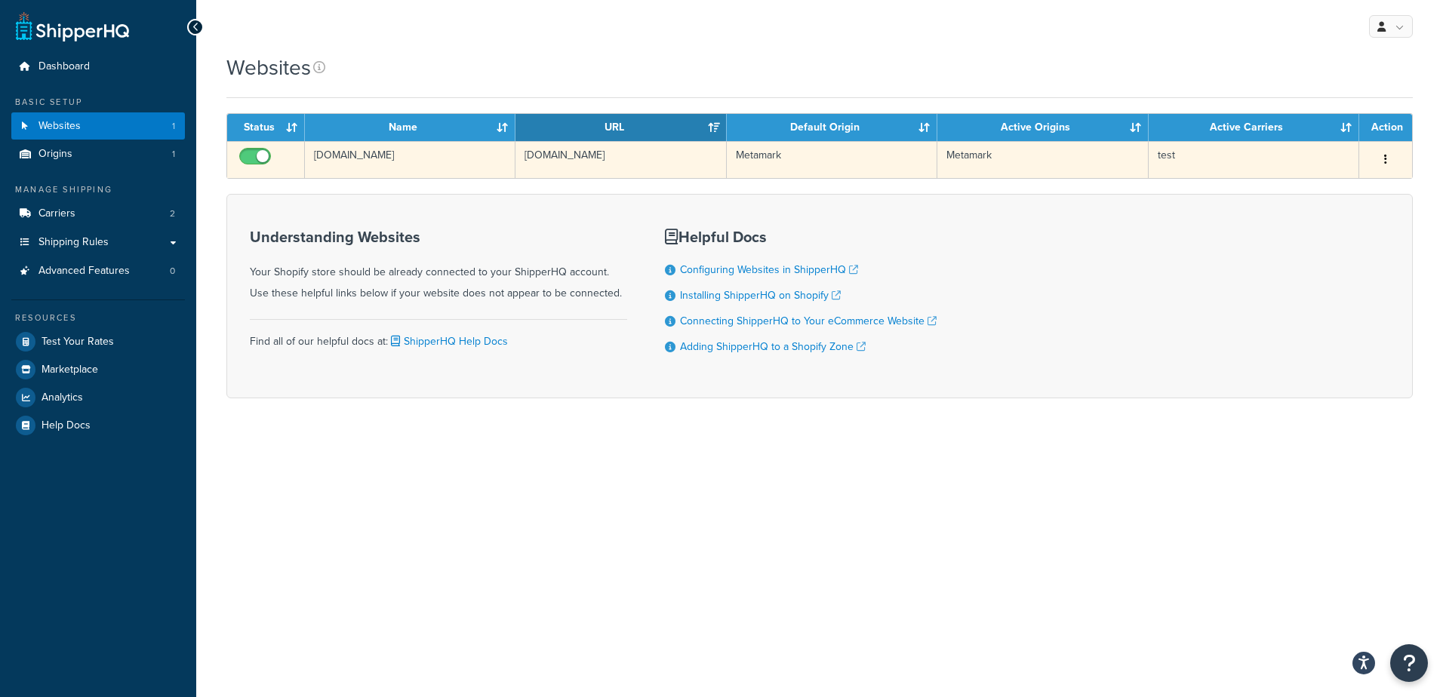
click at [701, 166] on td "q7tpcb-8b.myshopify.com" at bounding box center [620, 159] width 211 height 37
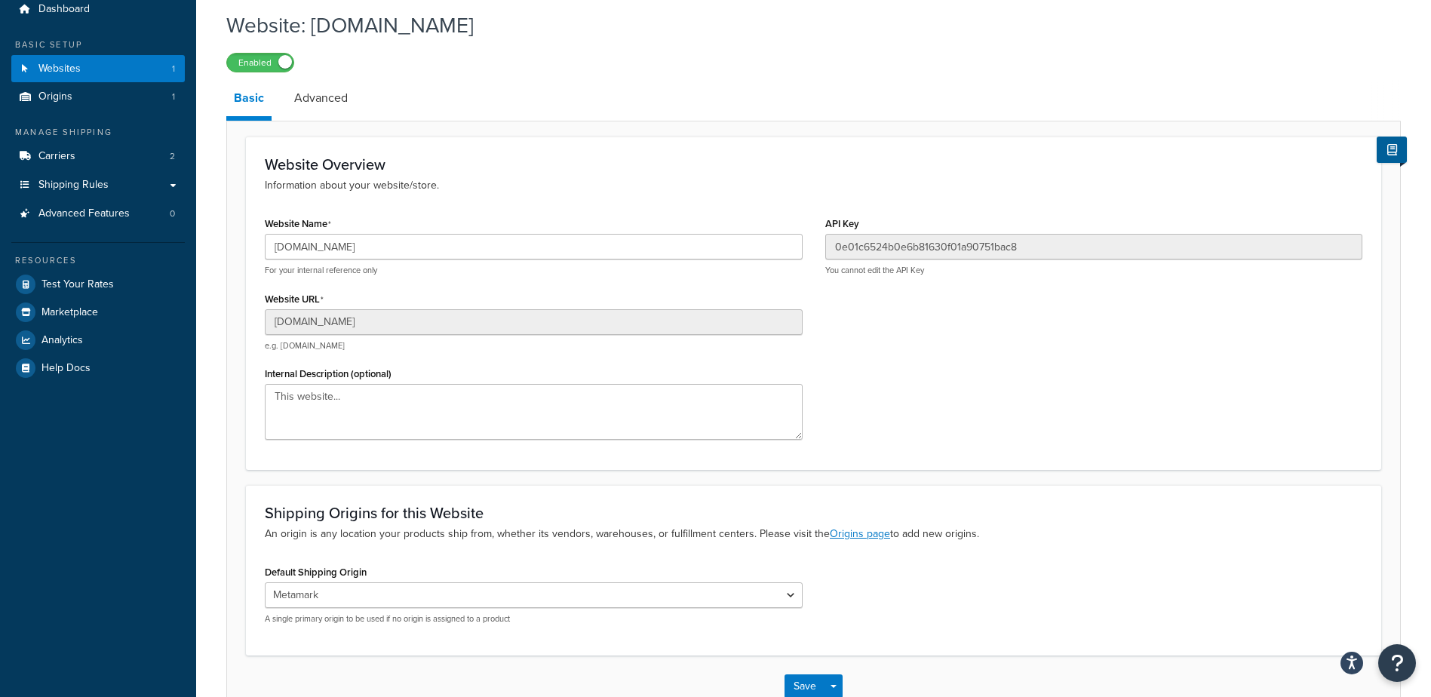
scroll to position [155, 0]
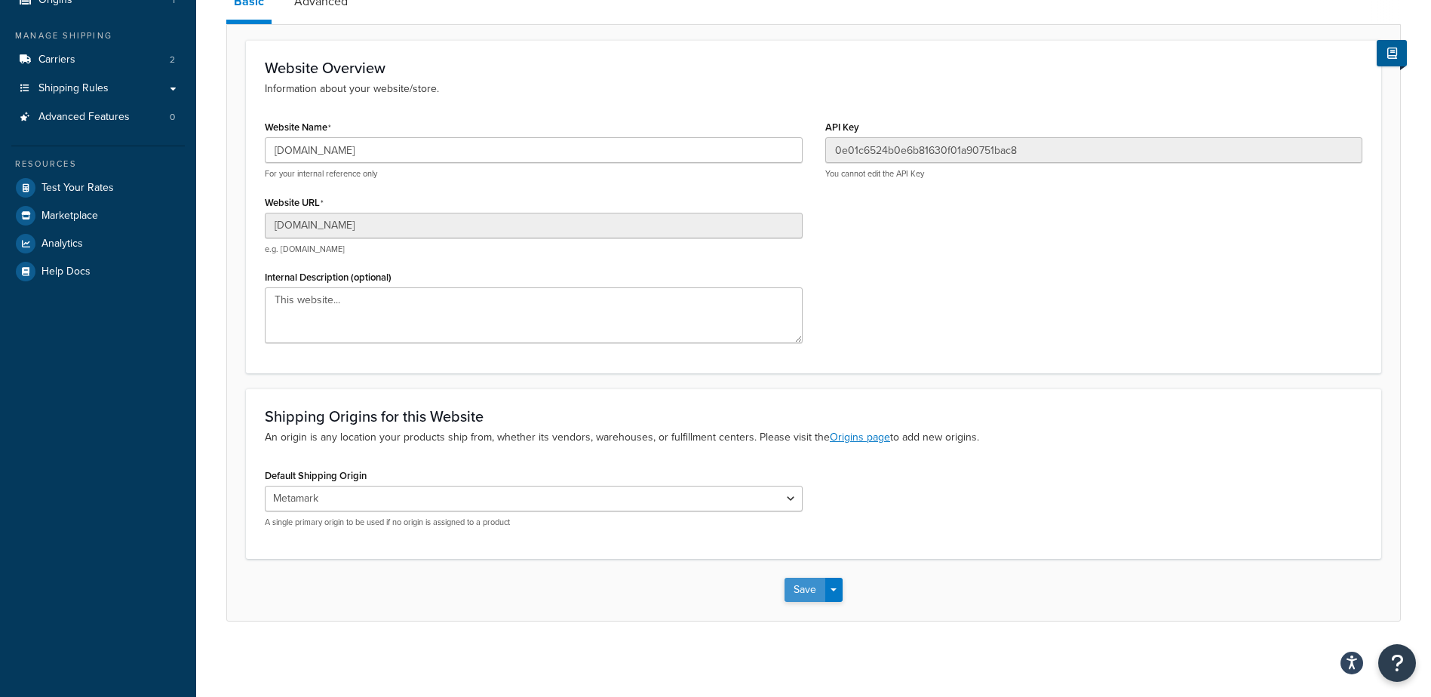
click at [804, 589] on button "Save" at bounding box center [805, 590] width 41 height 24
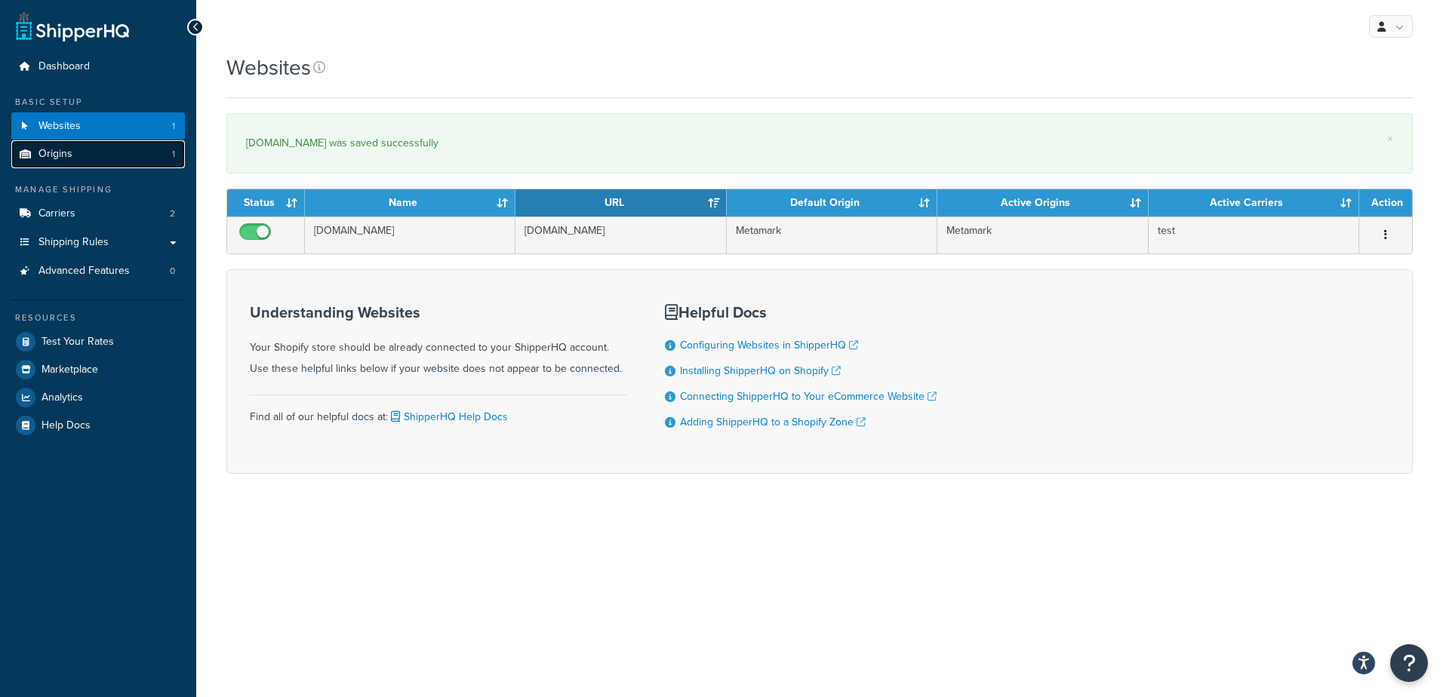
click at [122, 159] on link "Origins 1" at bounding box center [98, 154] width 174 height 28
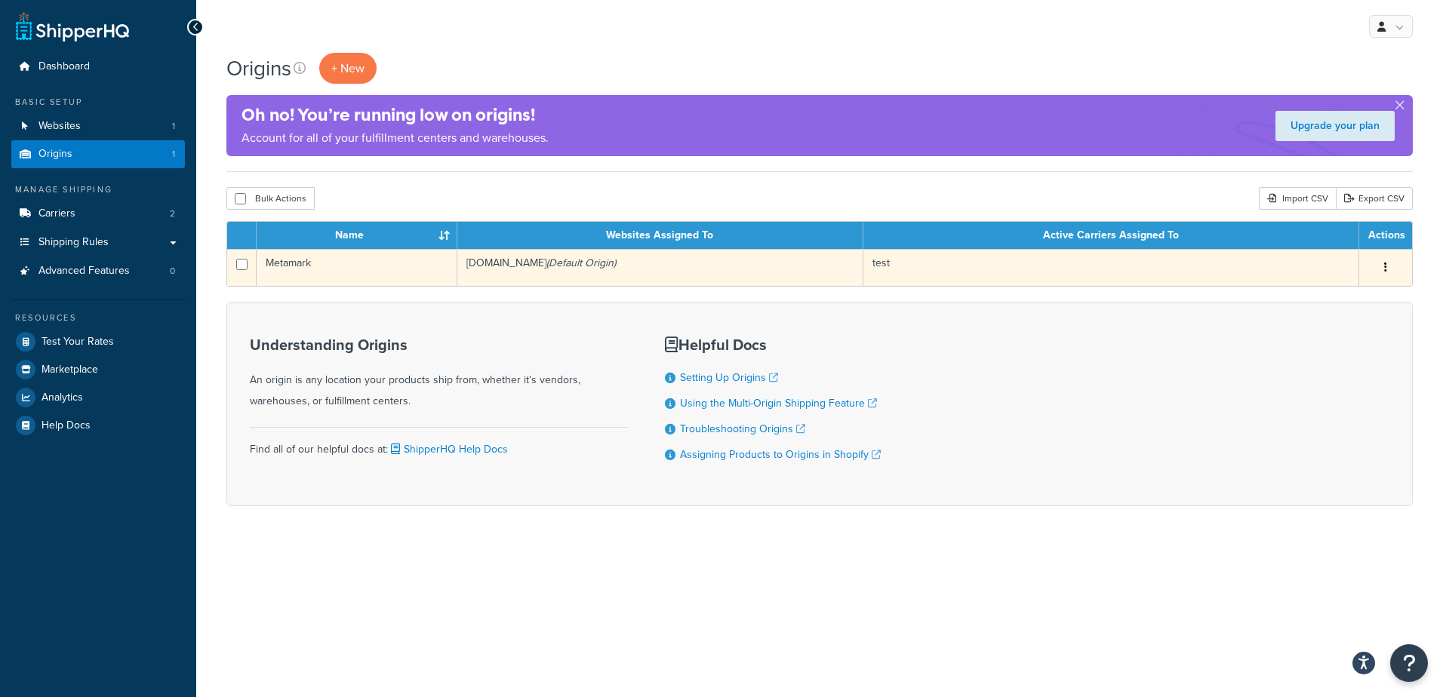
click at [776, 272] on td "[DOMAIN_NAME] (Default Origin)" at bounding box center [660, 267] width 406 height 37
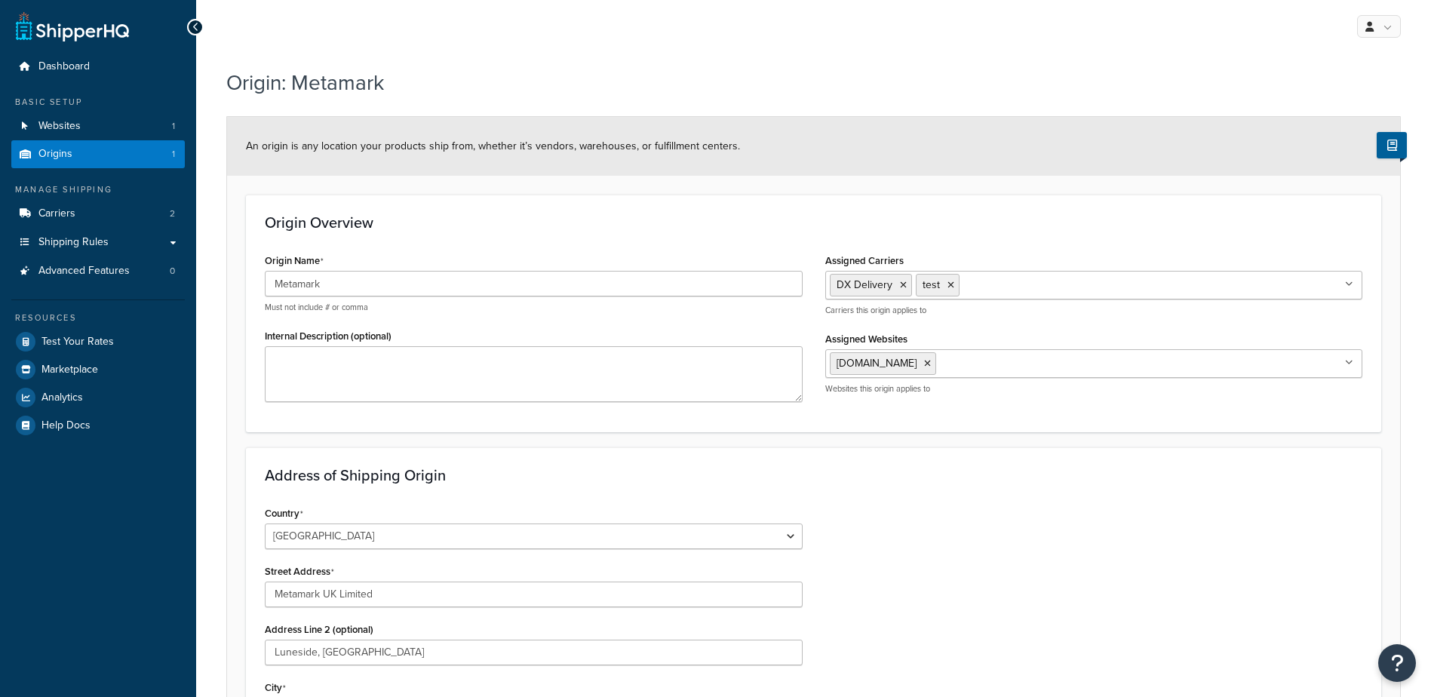
select select "1226"
click at [119, 214] on link "Carriers 2" at bounding box center [98, 214] width 174 height 28
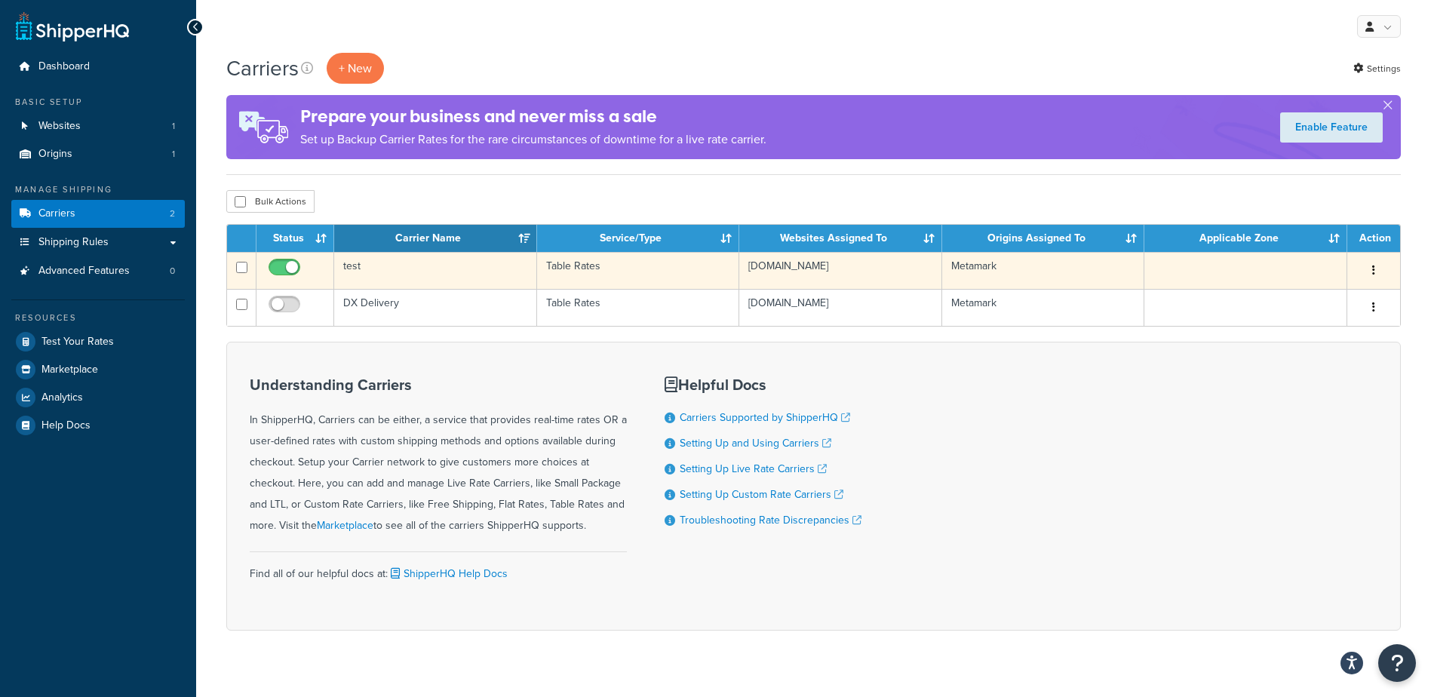
click at [436, 272] on td "test" at bounding box center [435, 270] width 203 height 37
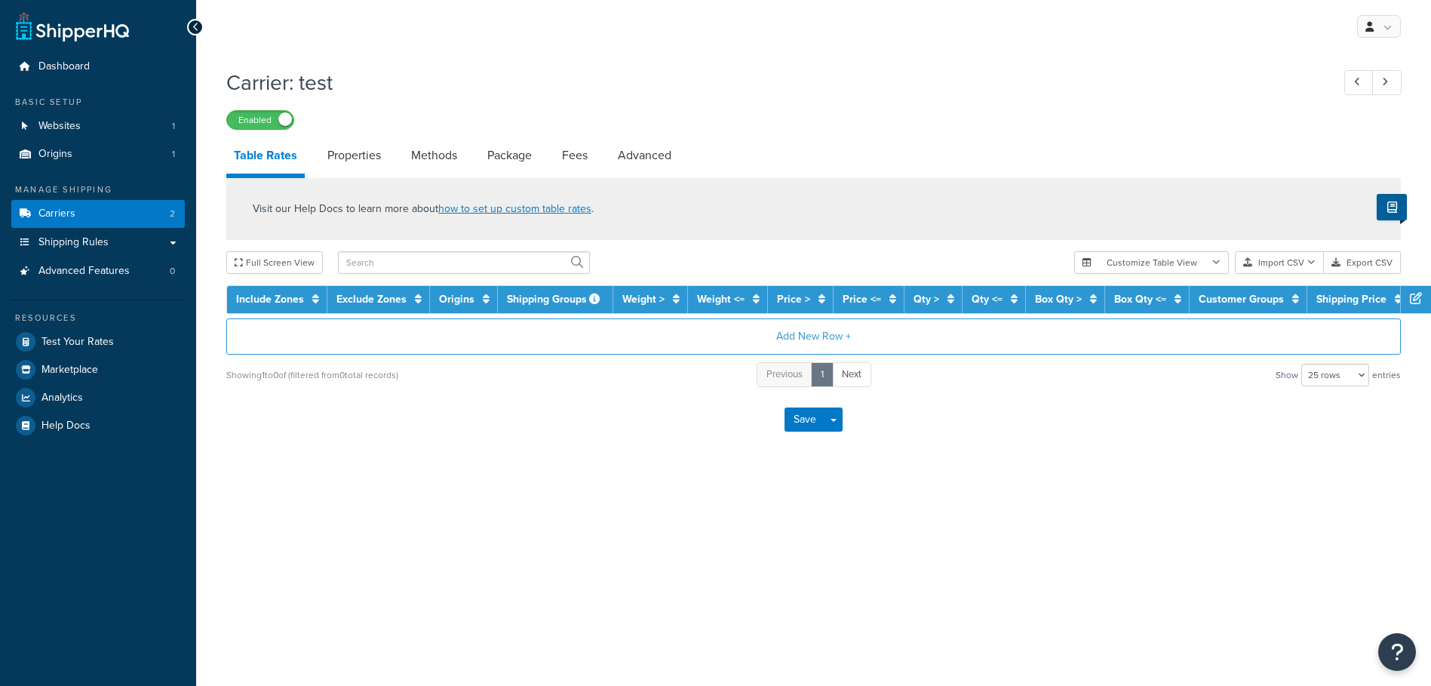
select select "25"
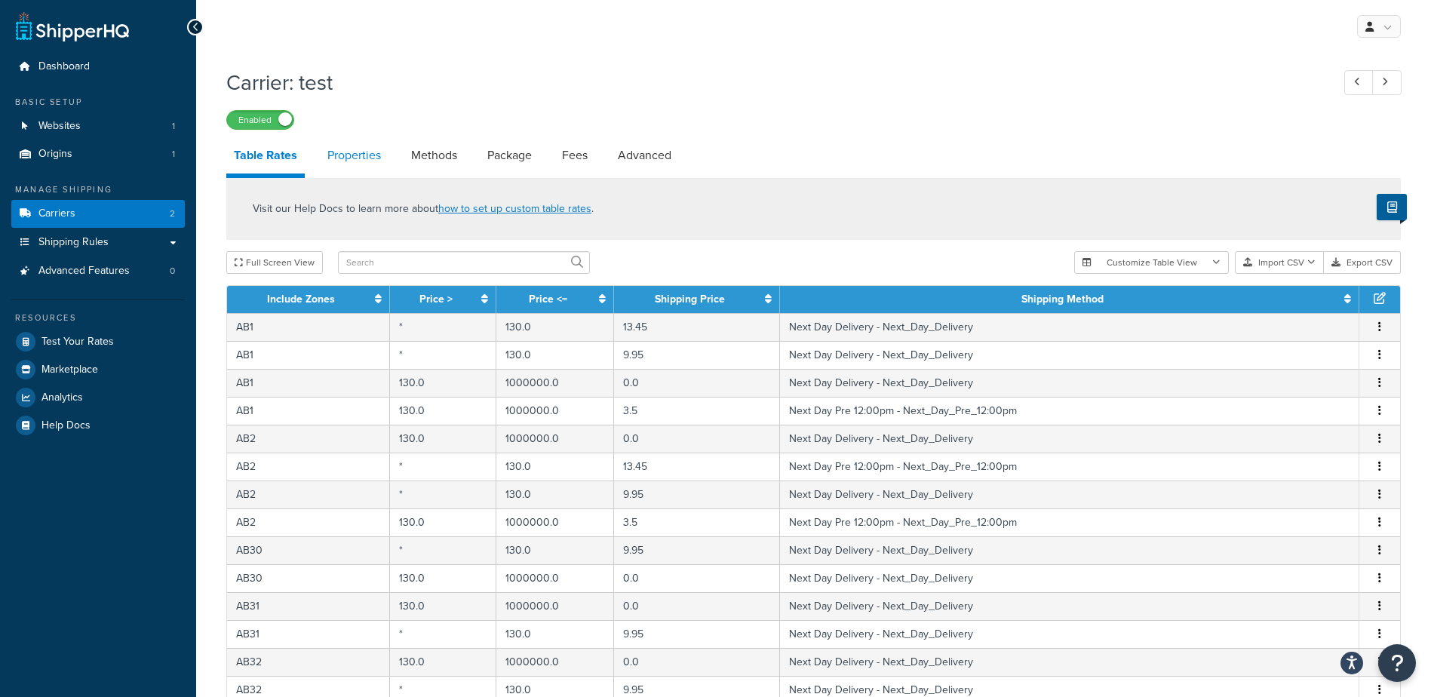
click at [347, 161] on link "Properties" at bounding box center [354, 155] width 69 height 36
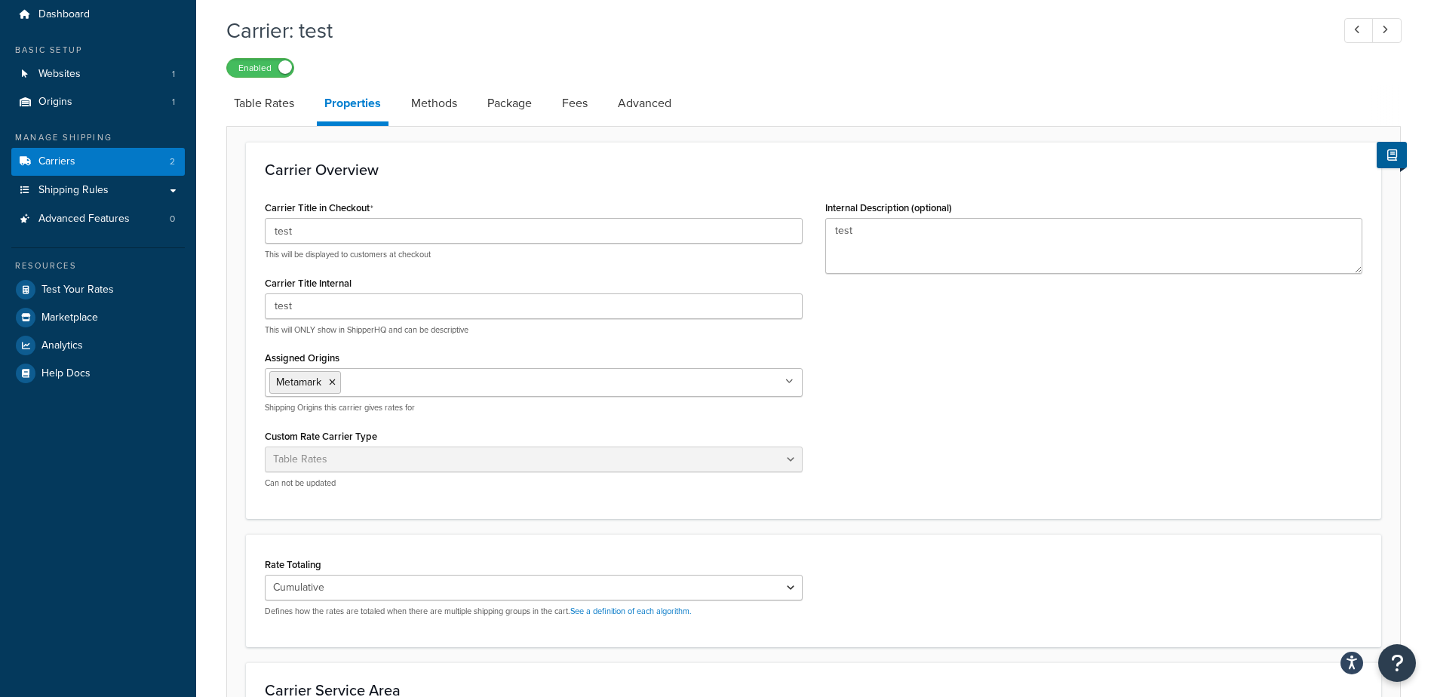
scroll to position [75, 0]
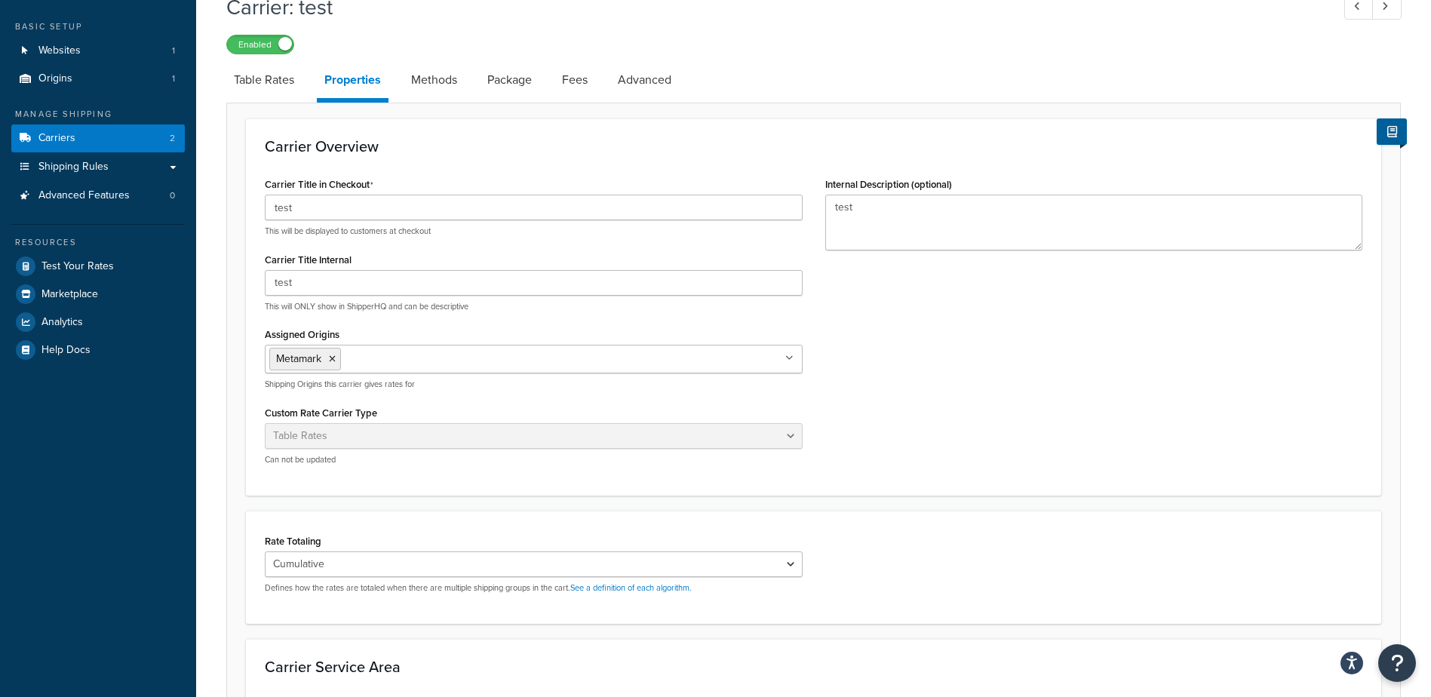
click at [535, 360] on ul "Metamark" at bounding box center [534, 359] width 538 height 29
drag, startPoint x: 933, startPoint y: 358, endPoint x: 932, endPoint y: 367, distance: 9.9
click at [932, 367] on div "Carrier Title in Checkout test This will be displayed to customers at checkout …" at bounding box center [814, 325] width 1120 height 303
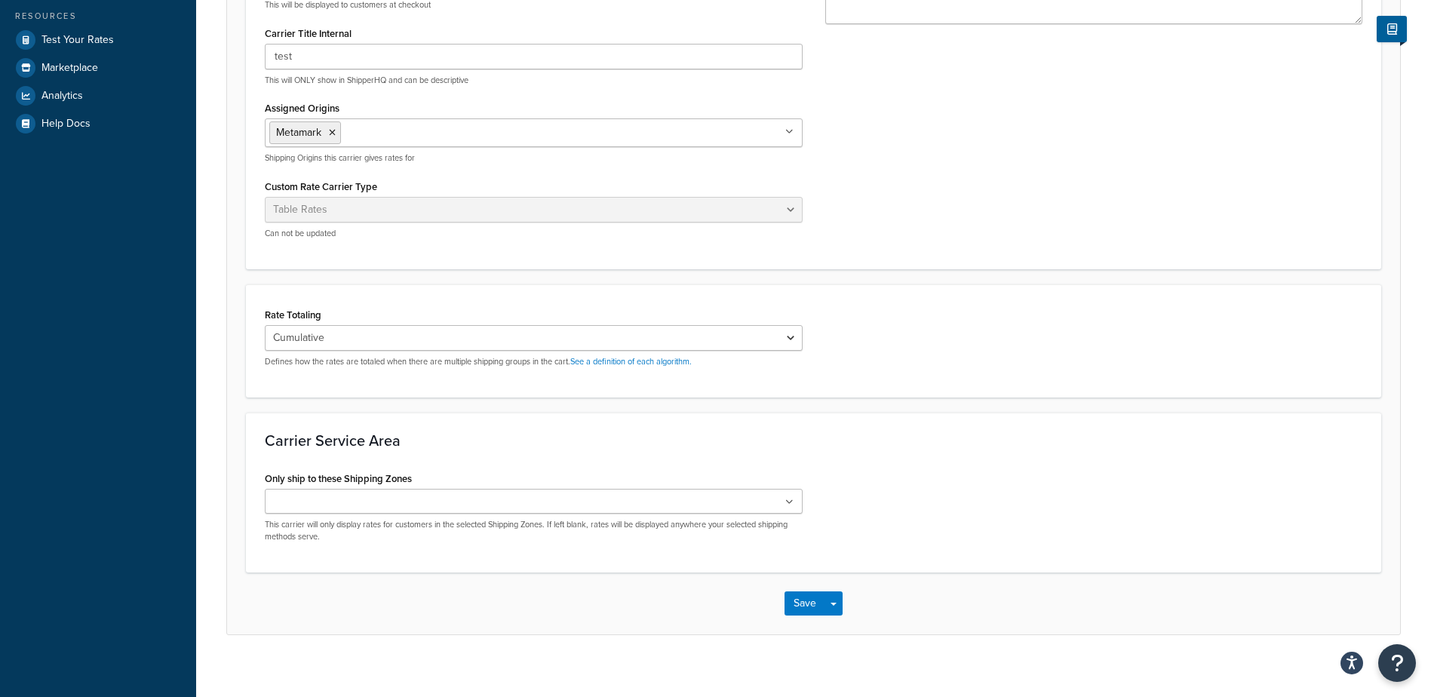
scroll to position [317, 0]
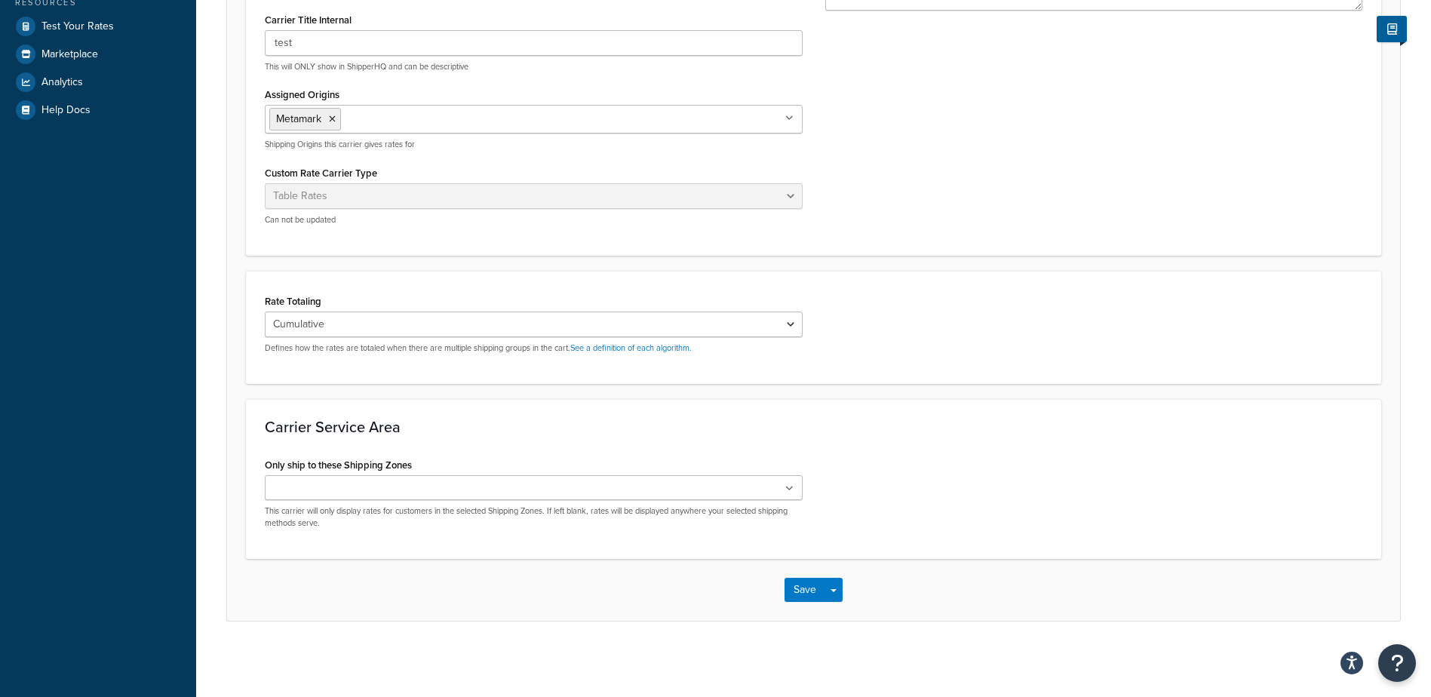
click at [497, 479] on ul at bounding box center [534, 487] width 538 height 25
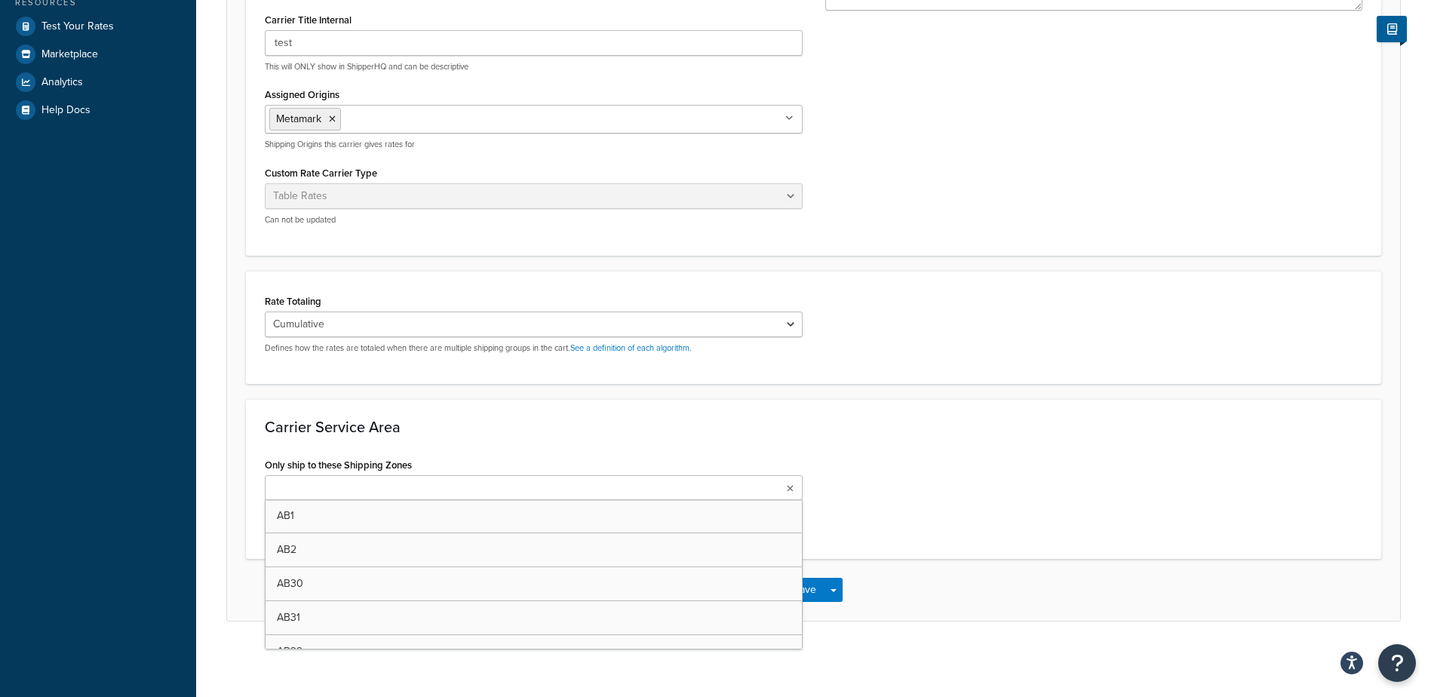
click at [509, 479] on ul at bounding box center [534, 487] width 538 height 25
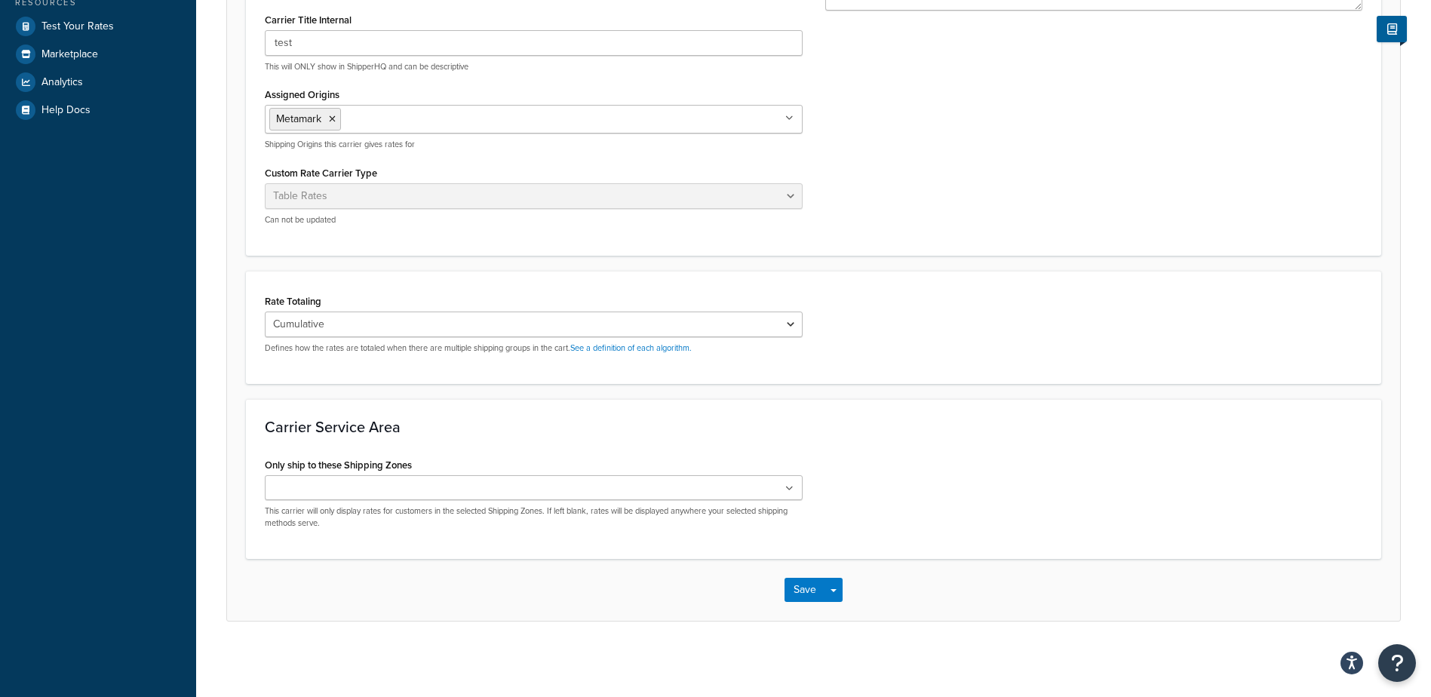
click at [889, 466] on div "Only ship to these Shipping Zones AB1 AB2 AB30 AB31 AB32 AB33 AB34 AB35 AB36 AB…" at bounding box center [814, 497] width 1120 height 86
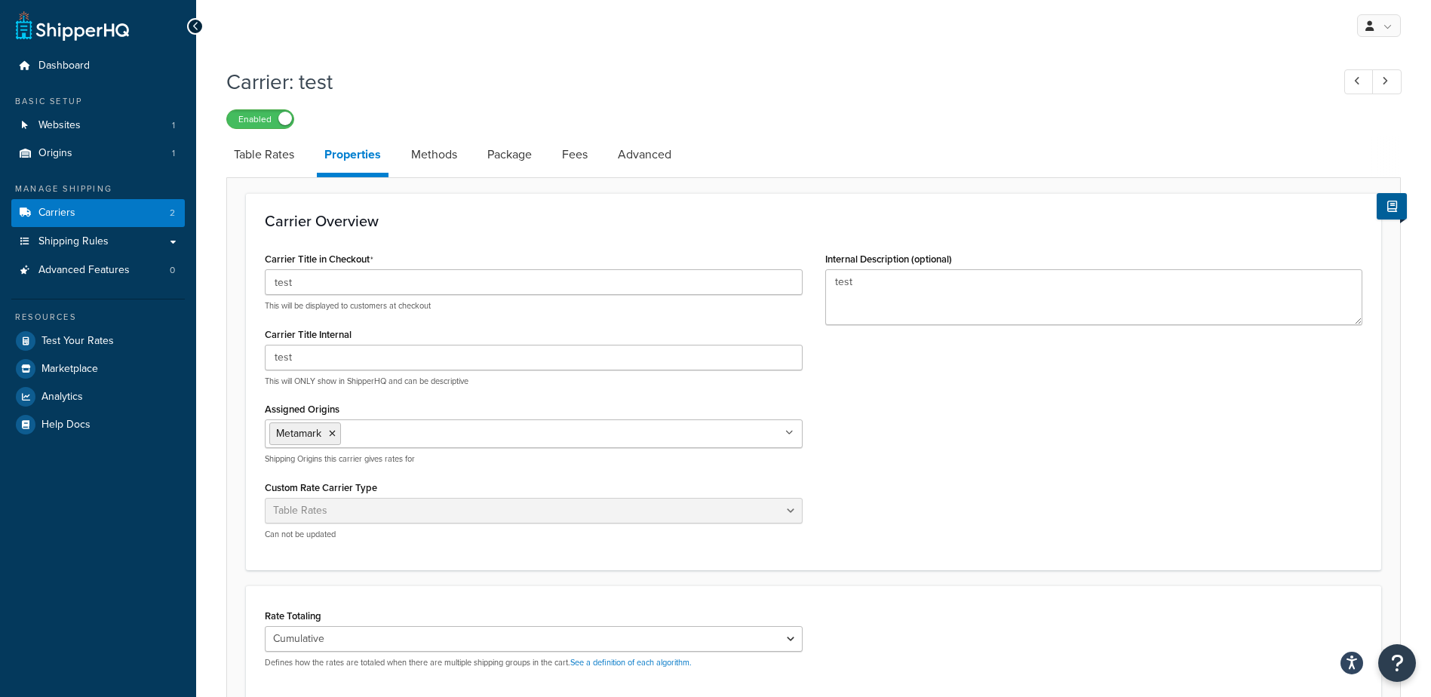
scroll to position [0, 0]
click at [430, 164] on link "Methods" at bounding box center [434, 155] width 61 height 36
select select "25"
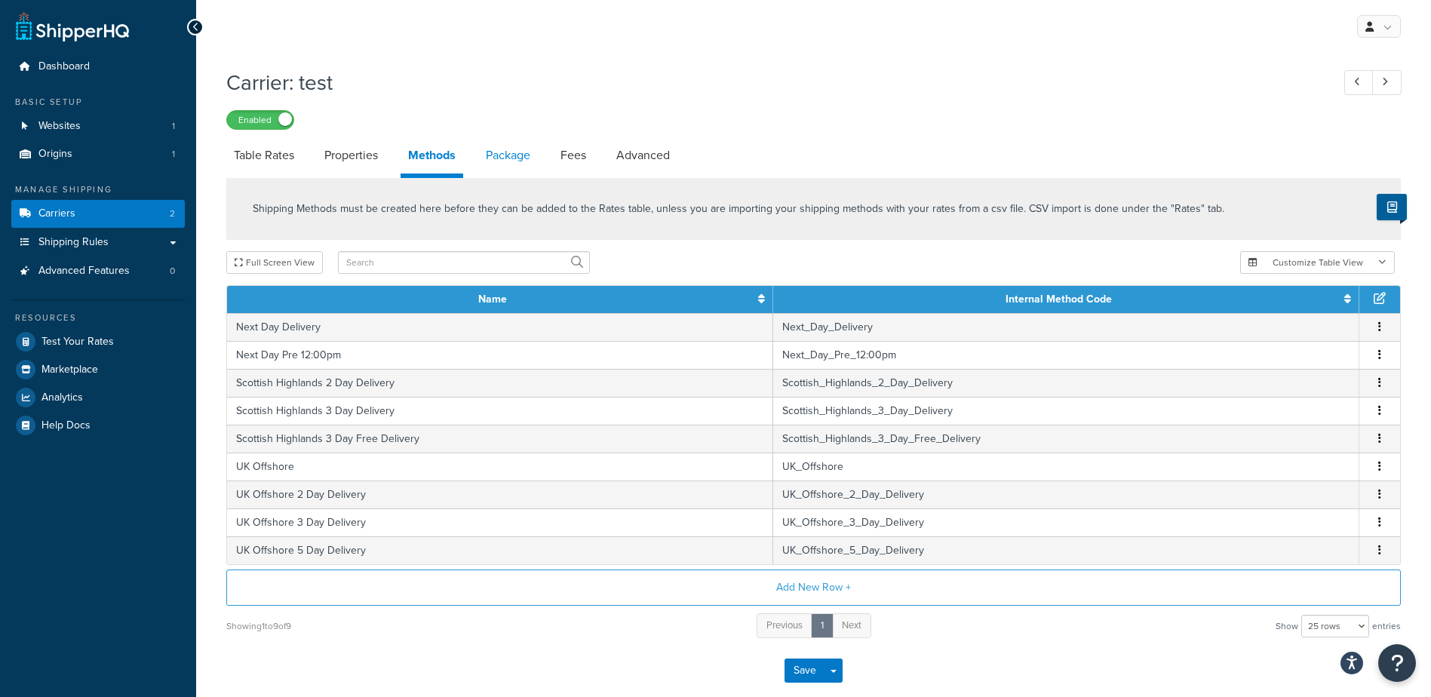
click at [521, 155] on link "Package" at bounding box center [508, 155] width 60 height 36
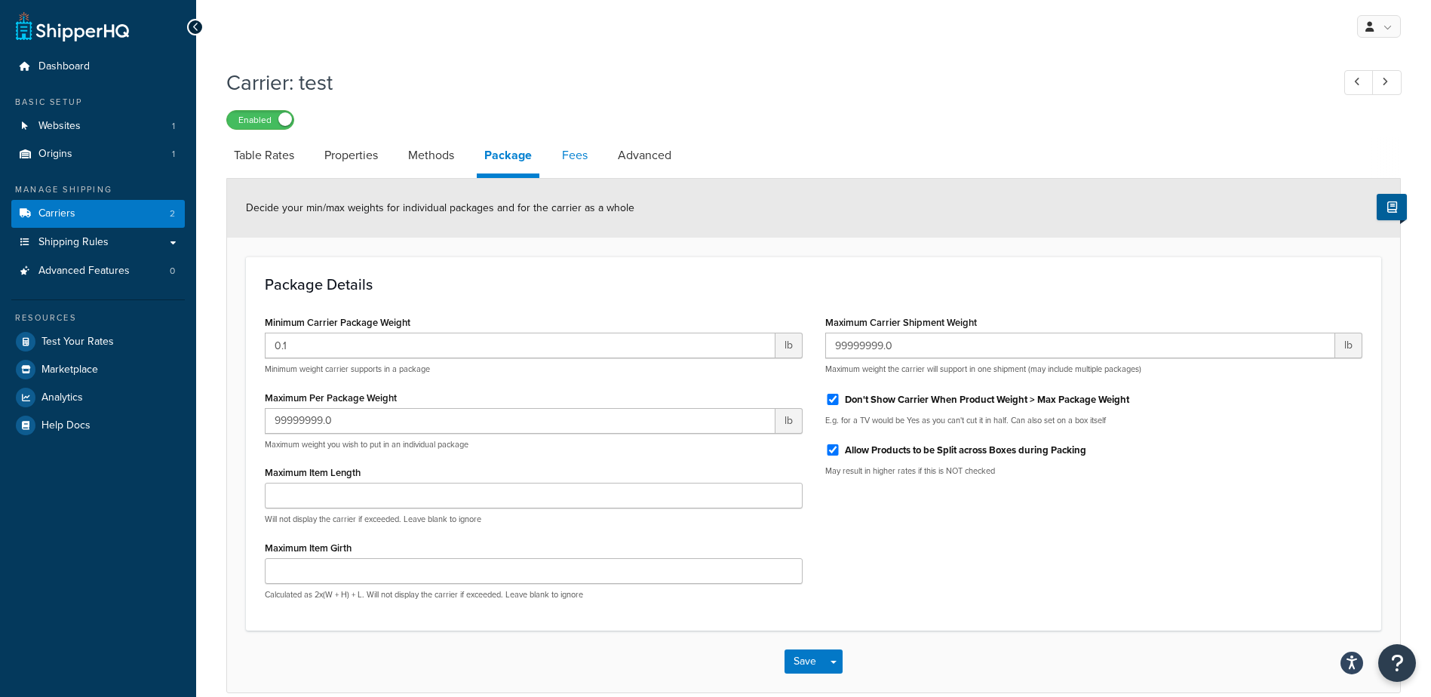
click at [567, 161] on link "Fees" at bounding box center [575, 155] width 41 height 36
select select "AFTER"
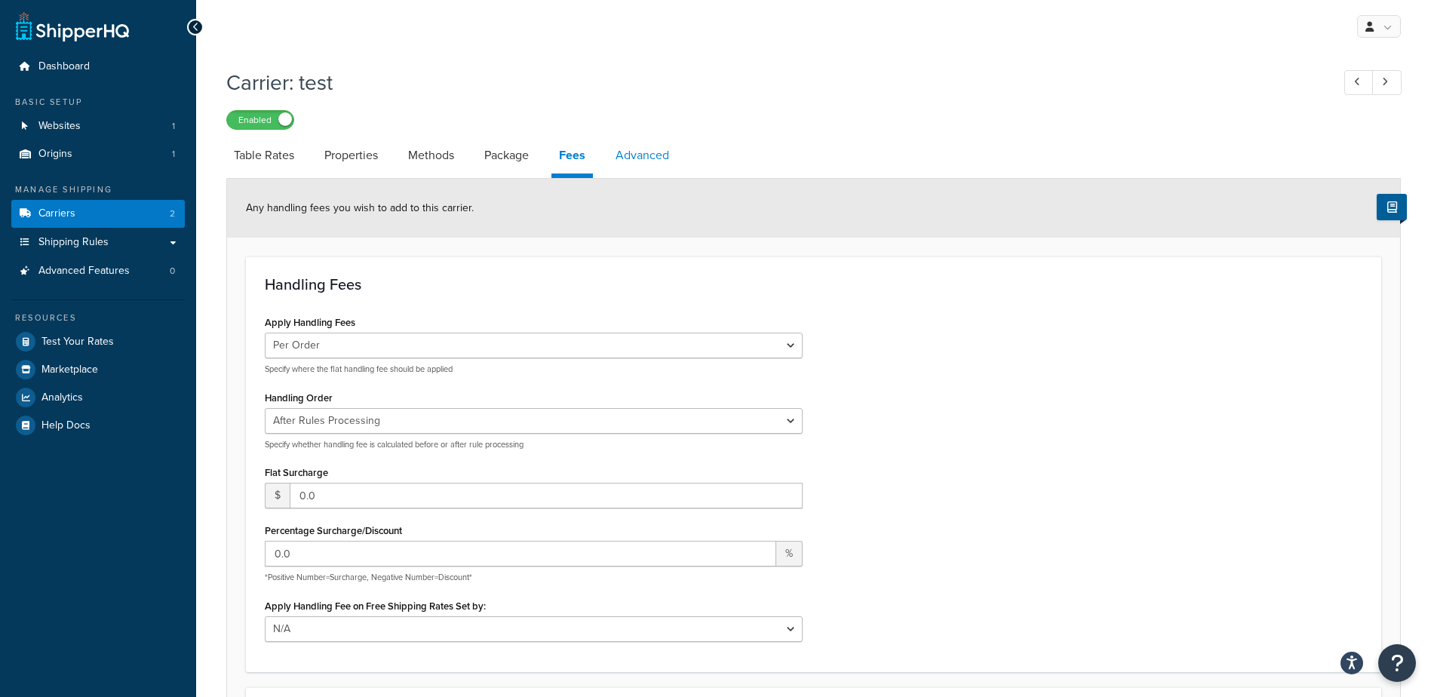
click at [662, 159] on link "Advanced" at bounding box center [642, 155] width 69 height 36
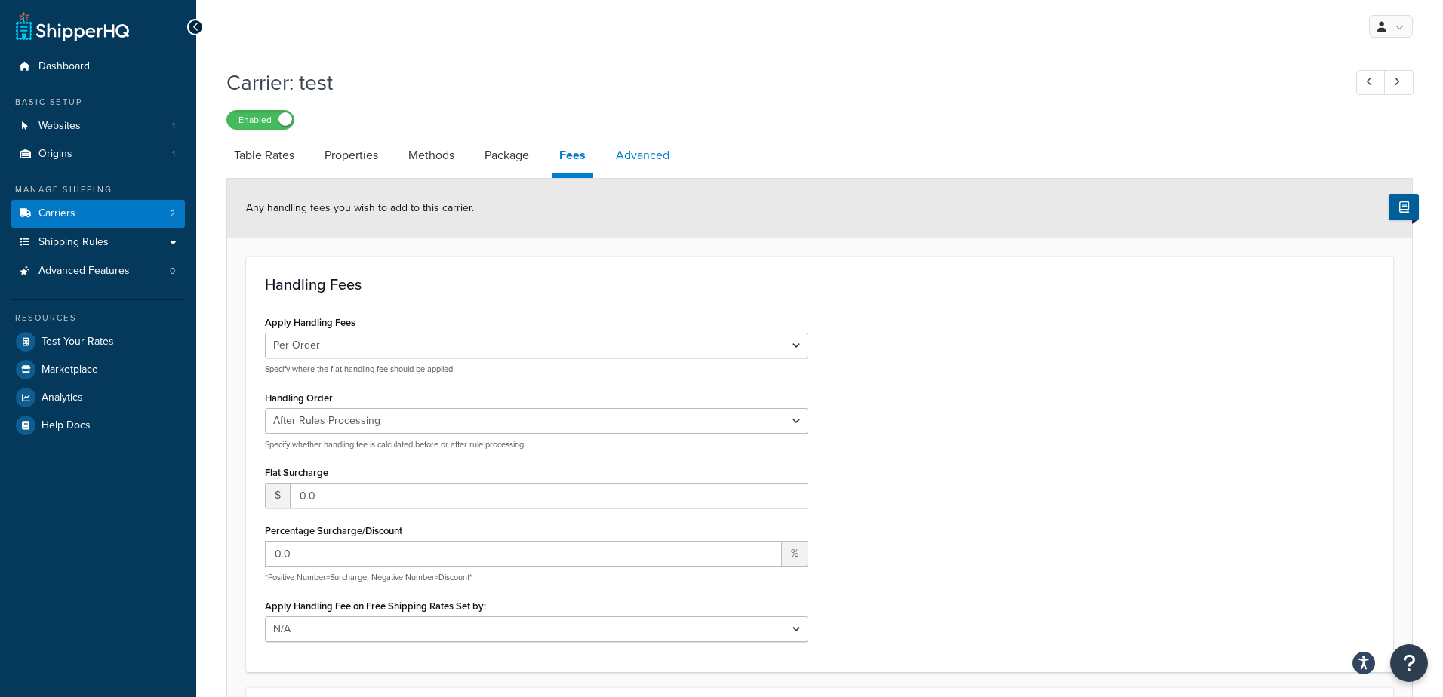
select select "false"
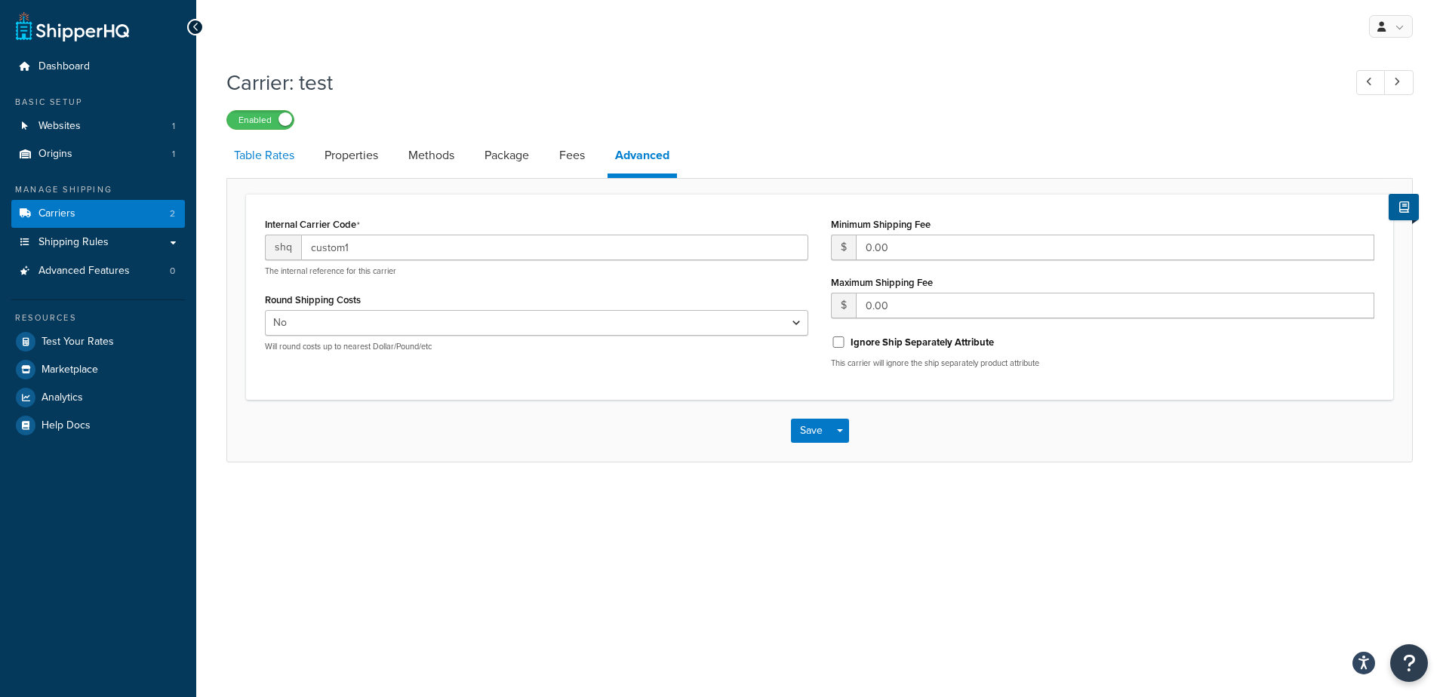
click at [269, 166] on link "Table Rates" at bounding box center [263, 155] width 75 height 36
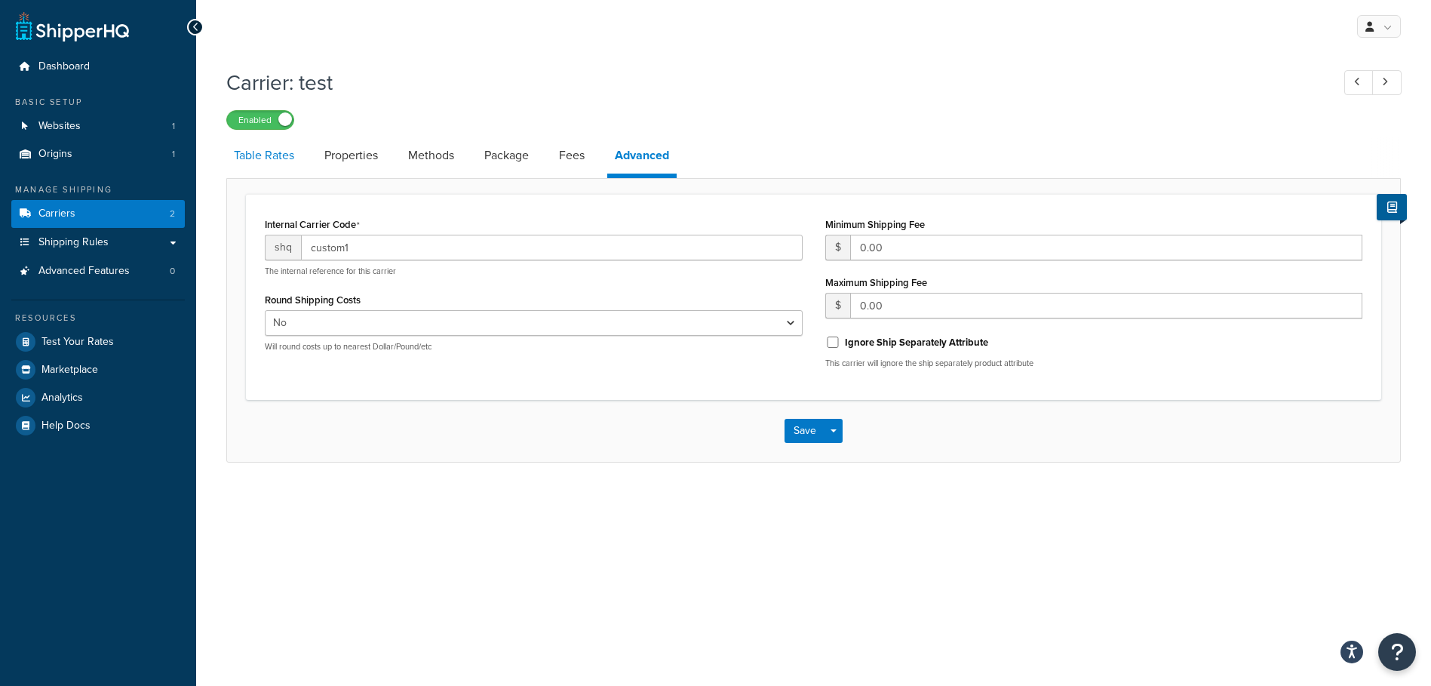
select select "25"
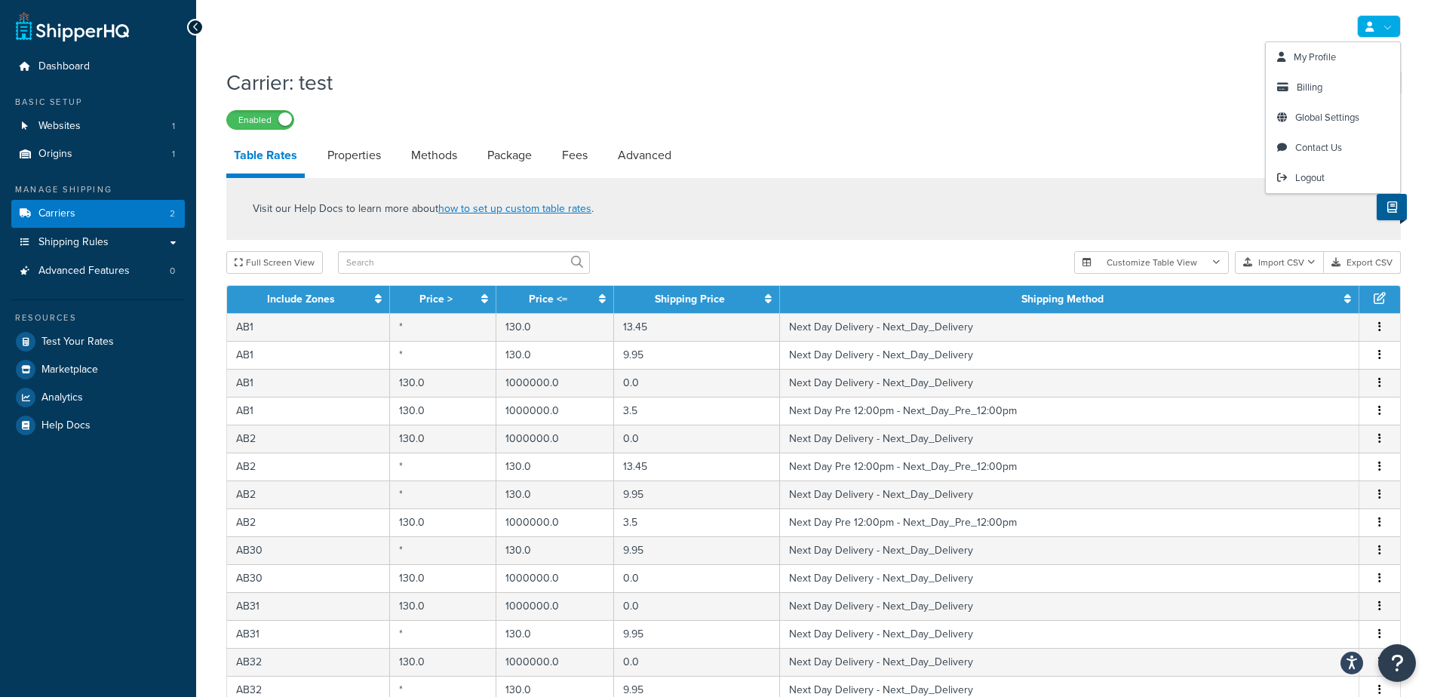
click at [1386, 17] on link at bounding box center [1379, 26] width 44 height 23
click at [1325, 58] on span "My Profile" at bounding box center [1315, 57] width 42 height 14
click at [1317, 115] on span "Global Settings" at bounding box center [1328, 117] width 64 height 14
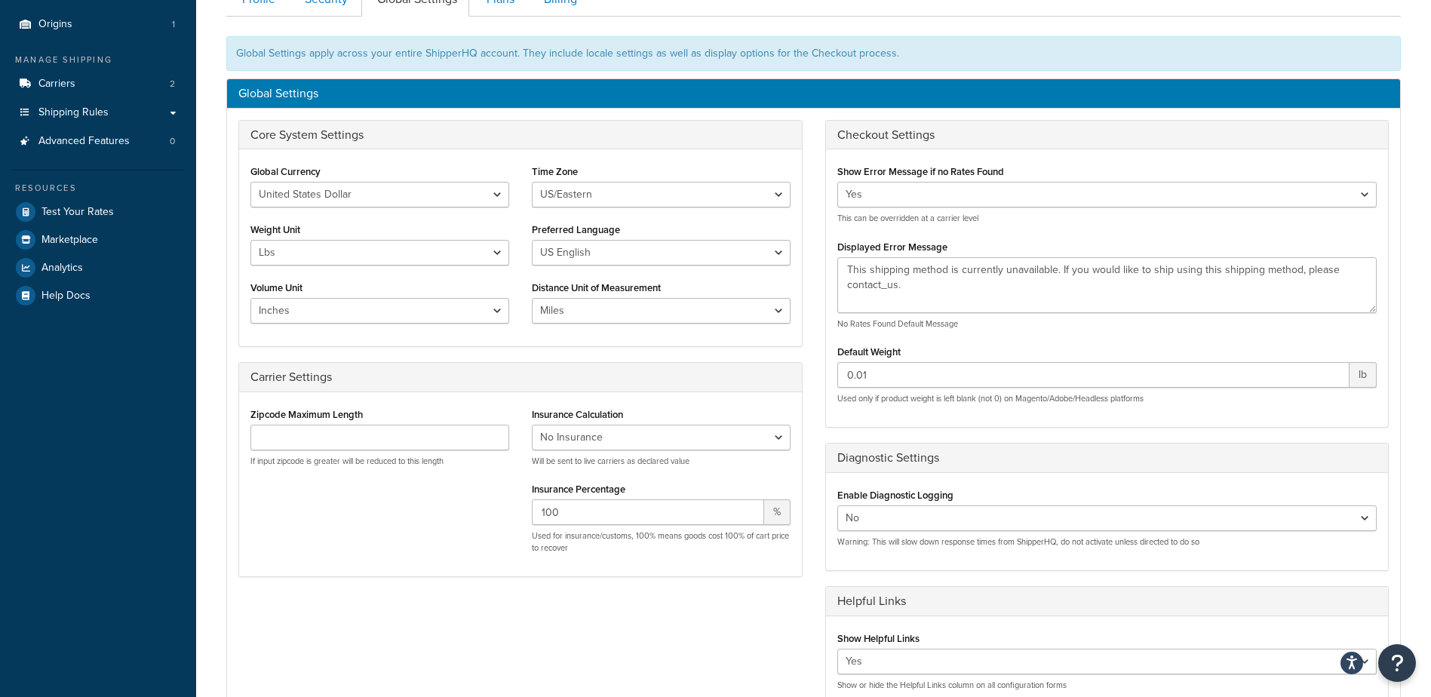
scroll to position [151, 0]
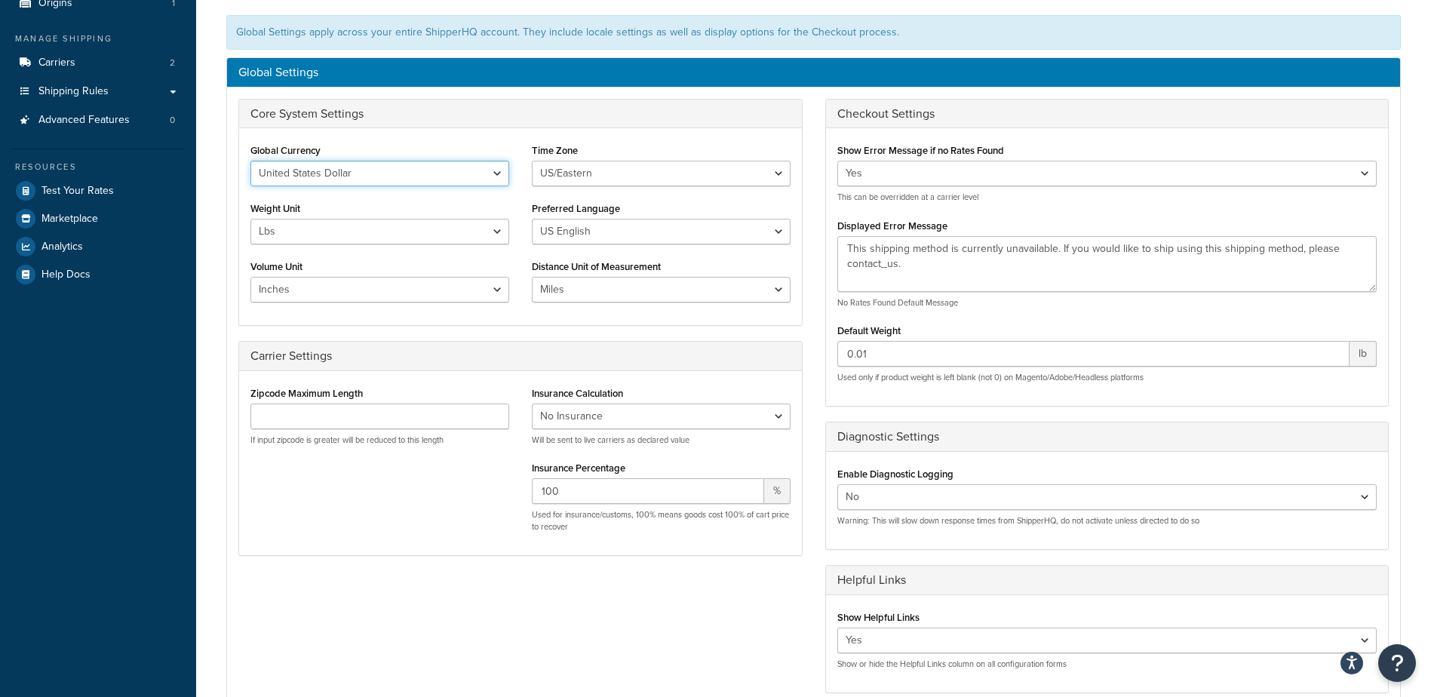
click at [404, 175] on select "United States Dollar Euro British Pound Australian Dollar Canadian Dollar Japan…" at bounding box center [380, 174] width 259 height 26
select select "GBP"
click at [251, 161] on select "United States Dollar Euro British Pound Australian Dollar Canadian Dollar Japan…" at bounding box center [380, 174] width 259 height 26
click at [432, 232] on select "Lbs Kgs" at bounding box center [380, 232] width 259 height 26
select select "kg"
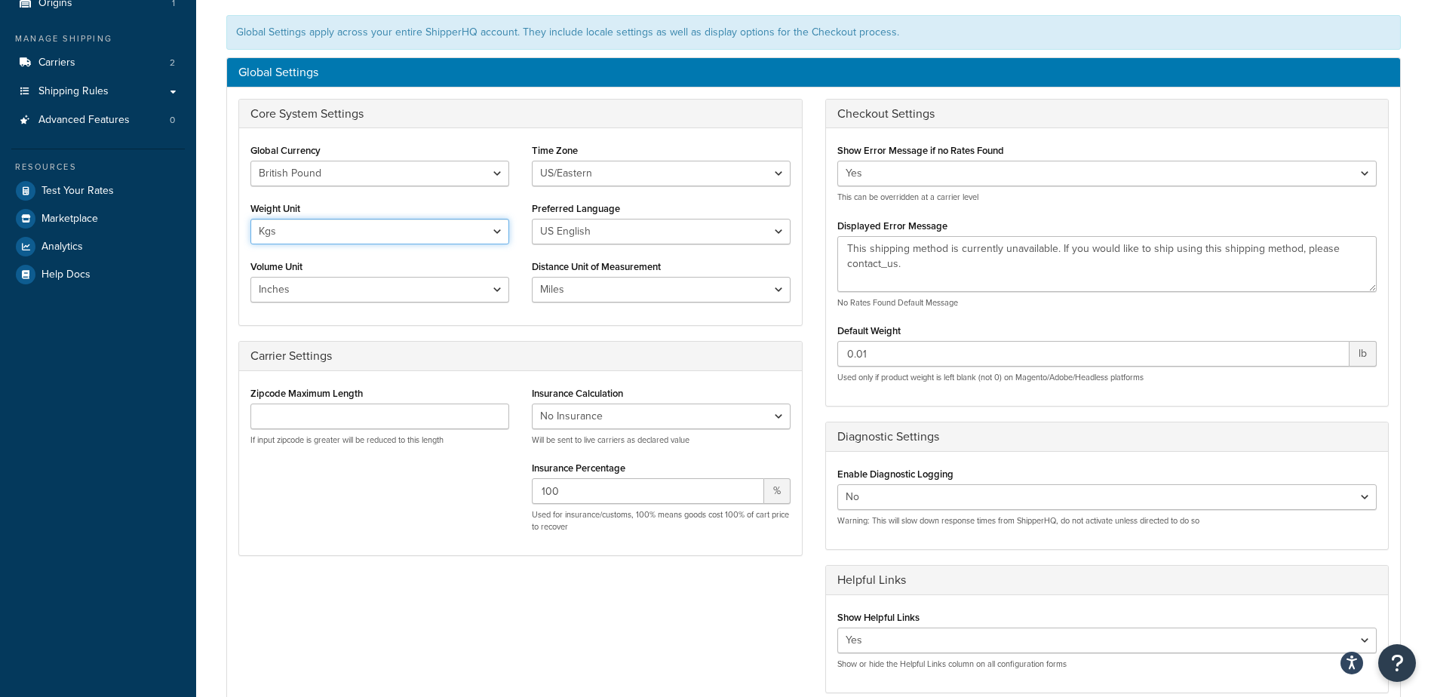
click at [251, 219] on select "Lbs Kgs" at bounding box center [380, 232] width 259 height 26
click at [449, 295] on select "Inches Centimetres Feet Yards Metres" at bounding box center [380, 290] width 259 height 26
select select "cm"
click at [251, 277] on select "Inches Centimetres Feet Yards Metres" at bounding box center [380, 290] width 259 height 26
click at [598, 287] on select "Miles Kilometers" at bounding box center [661, 290] width 259 height 26
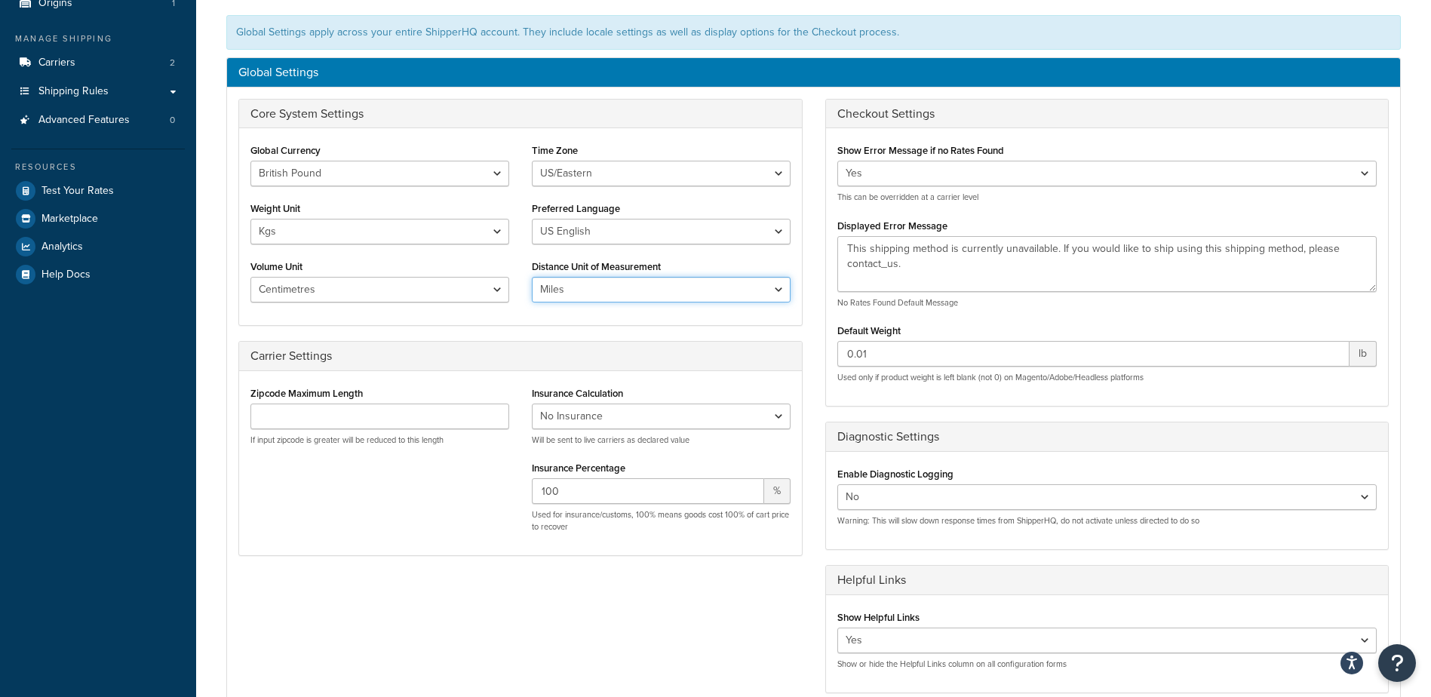
click at [610, 284] on select "Miles Kilometers" at bounding box center [661, 290] width 259 height 26
click at [624, 233] on select "US English British English" at bounding box center [661, 232] width 259 height 26
select select "en-[GEOGRAPHIC_DATA]"
click at [532, 219] on select "US English British English" at bounding box center [661, 232] width 259 height 26
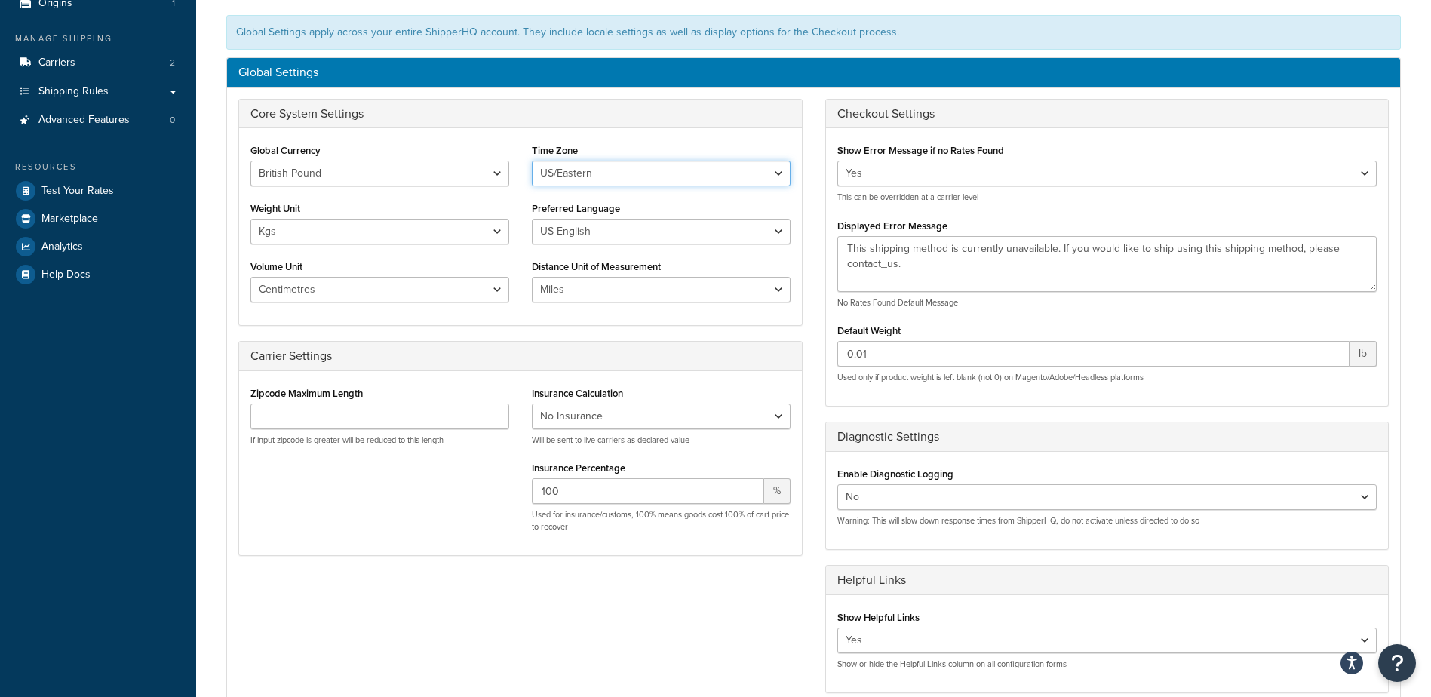
click at [611, 171] on select "[GEOGRAPHIC_DATA]/[US_STATE] [GEOGRAPHIC_DATA]/[US_STATE] [GEOGRAPHIC_DATA]/[GE…" at bounding box center [661, 174] width 259 height 26
select select "Europe/[GEOGRAPHIC_DATA]"
click at [532, 161] on select "[GEOGRAPHIC_DATA]/[US_STATE] [GEOGRAPHIC_DATA]/[US_STATE] [GEOGRAPHIC_DATA]/[GE…" at bounding box center [661, 174] width 259 height 26
click at [442, 509] on div "Zipcode Maximum Length If input zipcode is greater will be reduced to this leng…" at bounding box center [520, 463] width 563 height 161
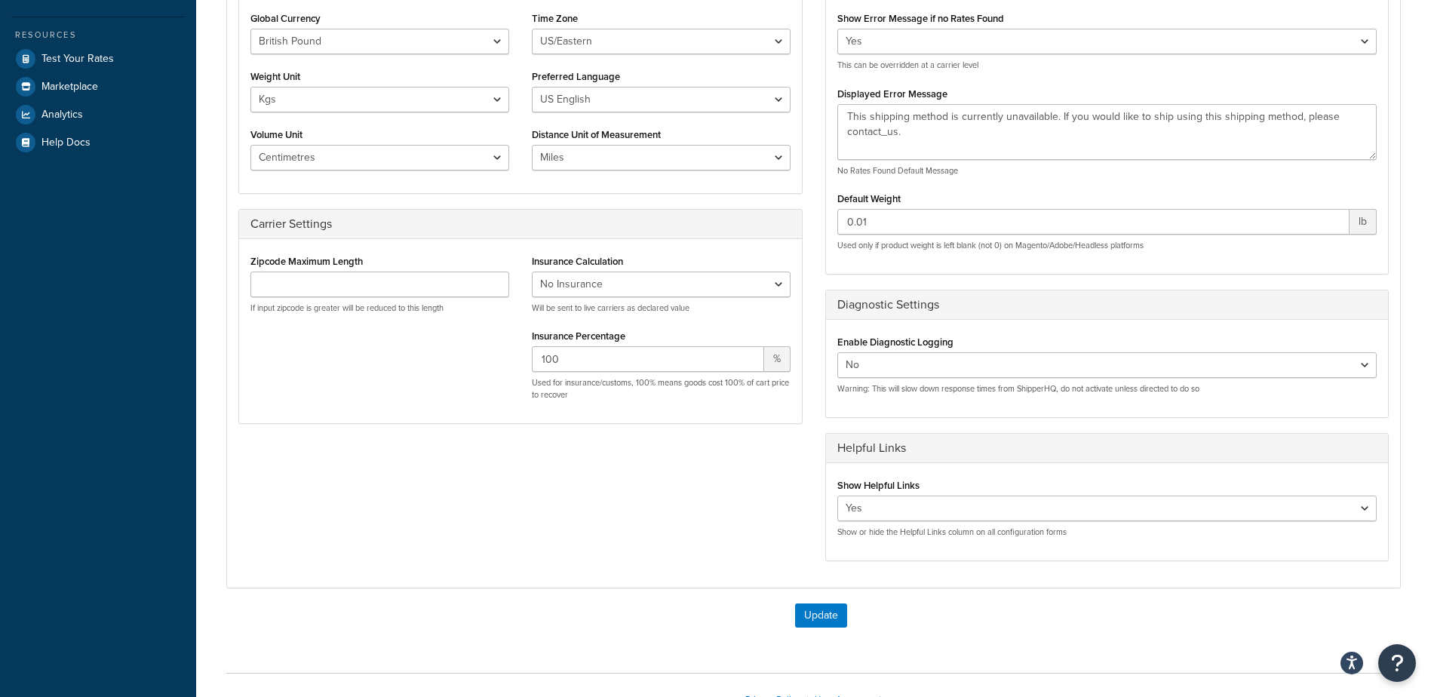
scroll to position [302, 0]
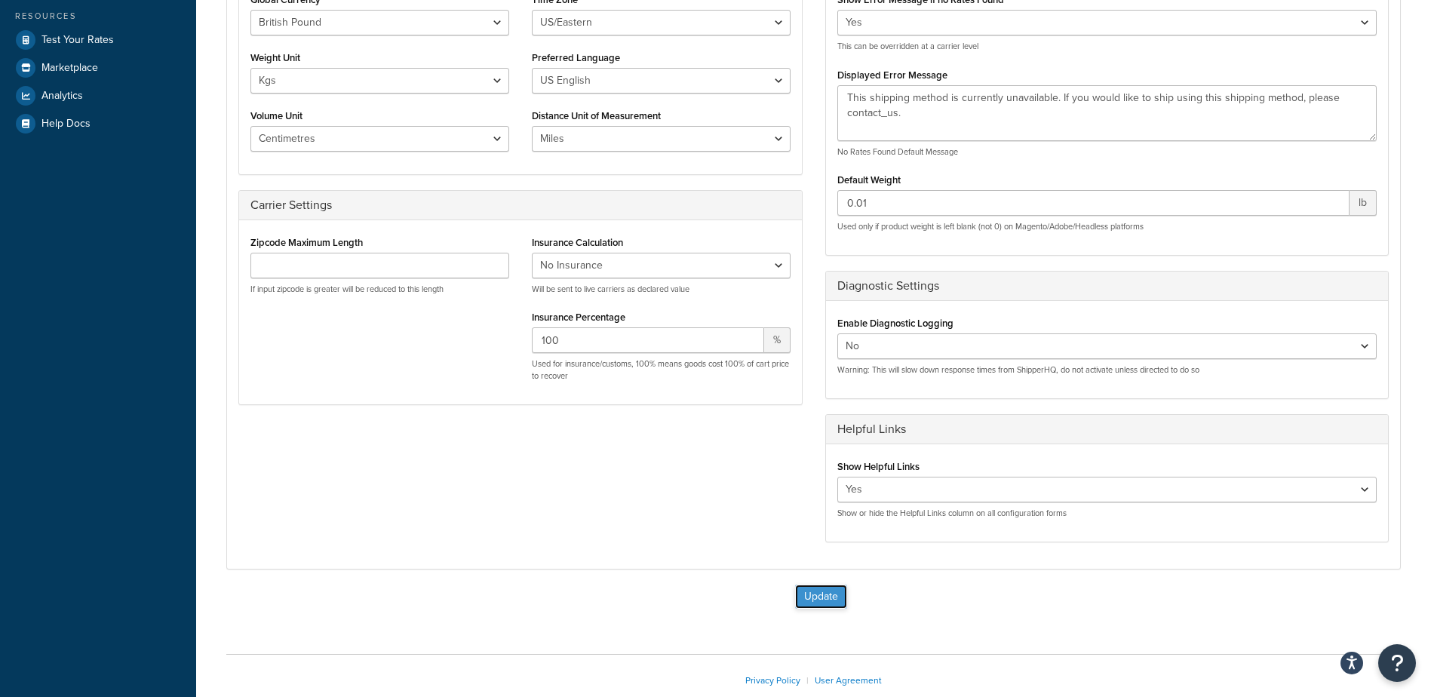
click at [836, 595] on button "Update" at bounding box center [821, 597] width 52 height 24
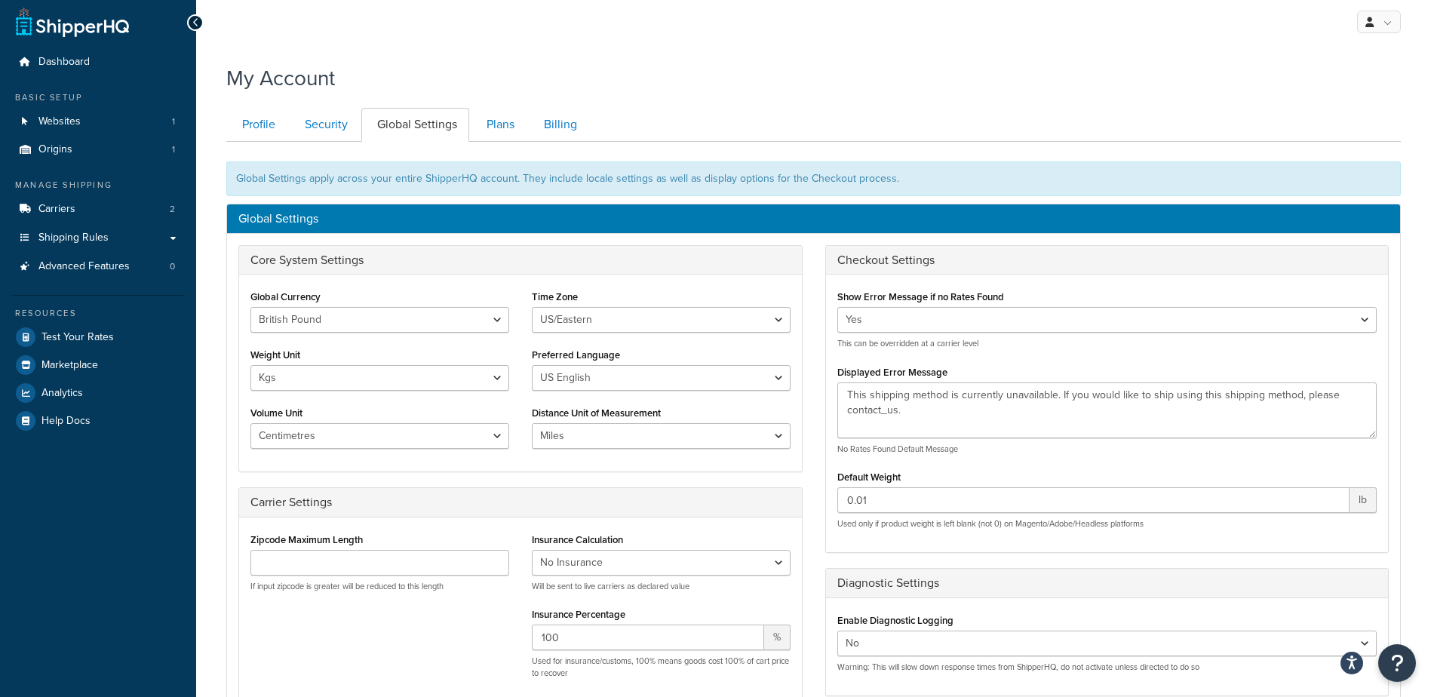
scroll to position [0, 0]
